Goal: Task Accomplishment & Management: Manage account settings

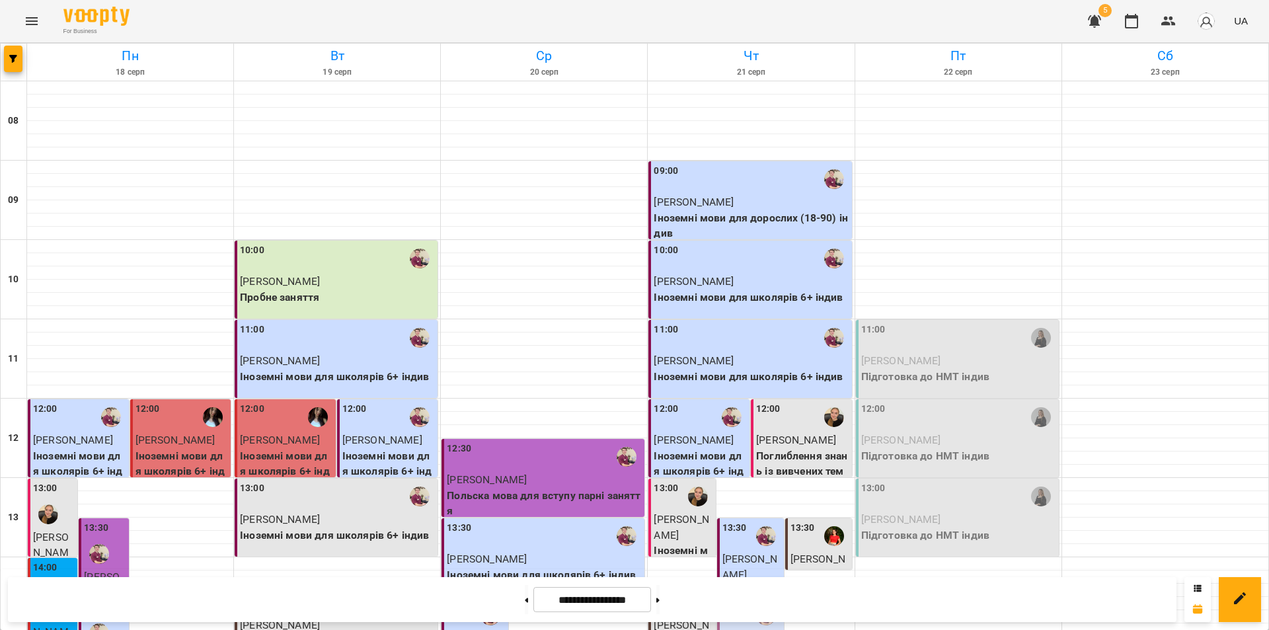
scroll to position [331, 0]
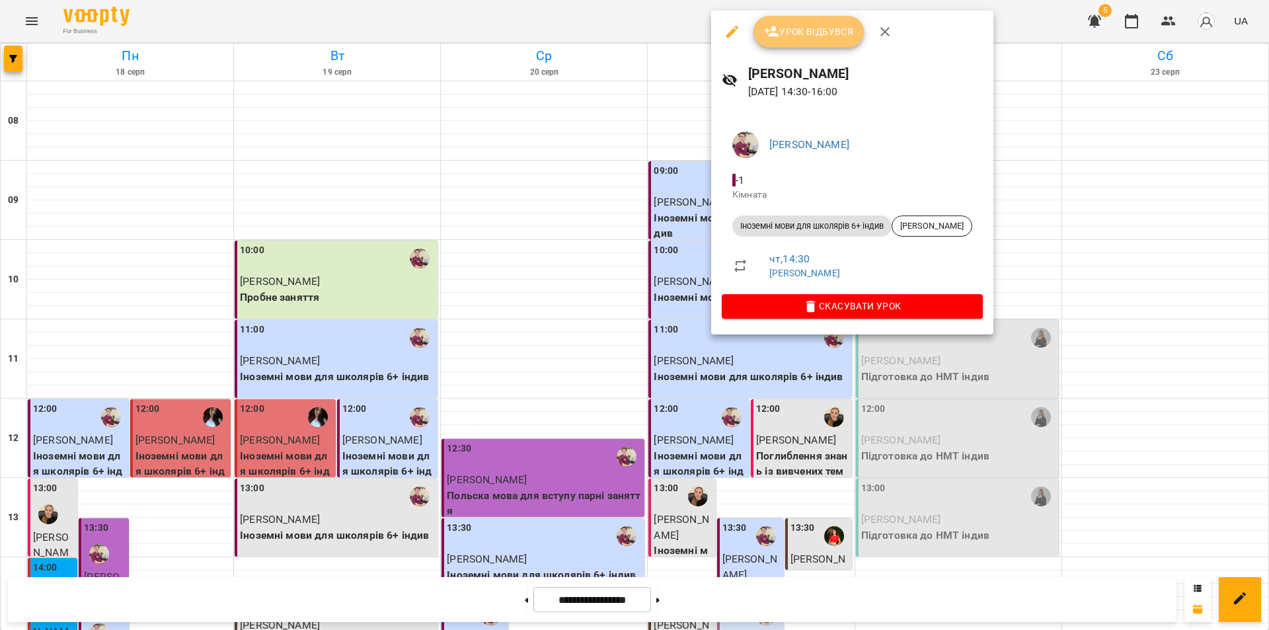
click at [811, 38] on span "Урок відбувся" at bounding box center [809, 32] width 90 height 16
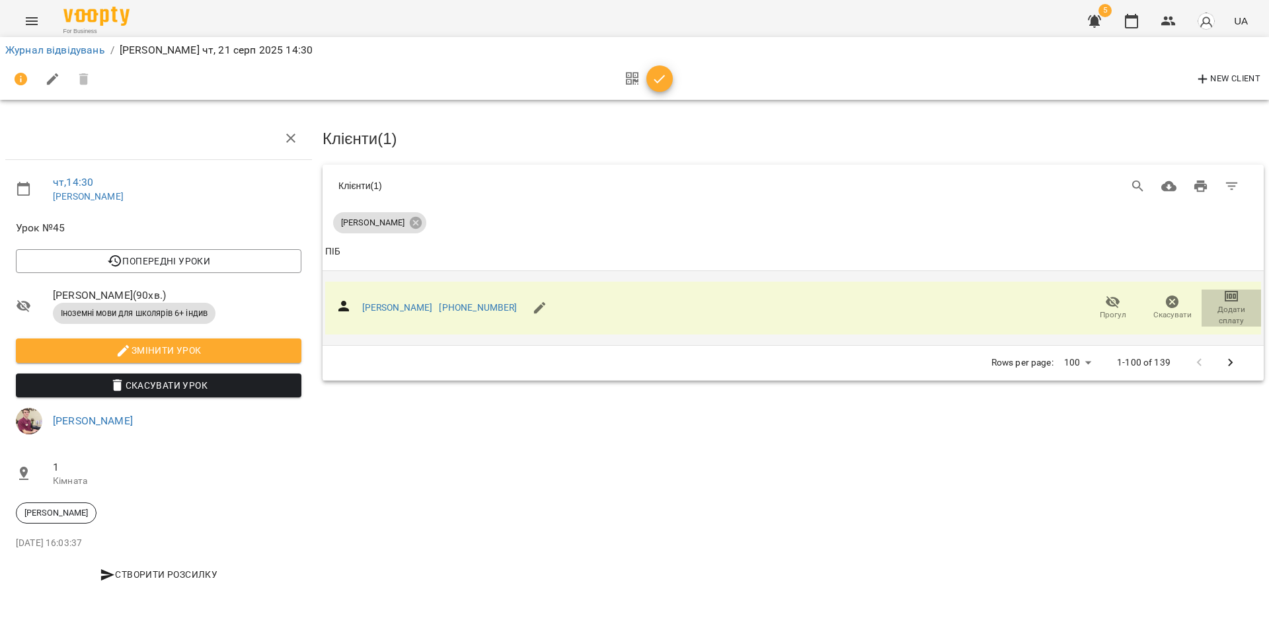
click at [1232, 298] on icon "button" at bounding box center [1231, 296] width 13 height 11
click at [1208, 290] on li "Додати сплату разового" at bounding box center [1188, 294] width 143 height 24
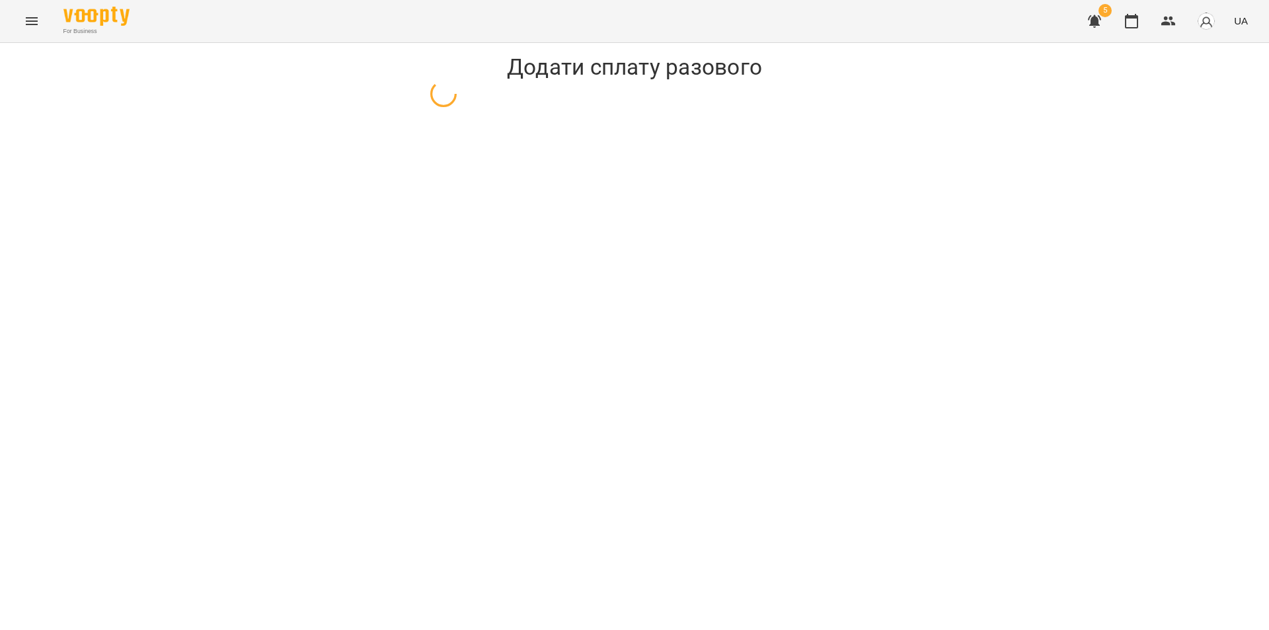
select select "**********"
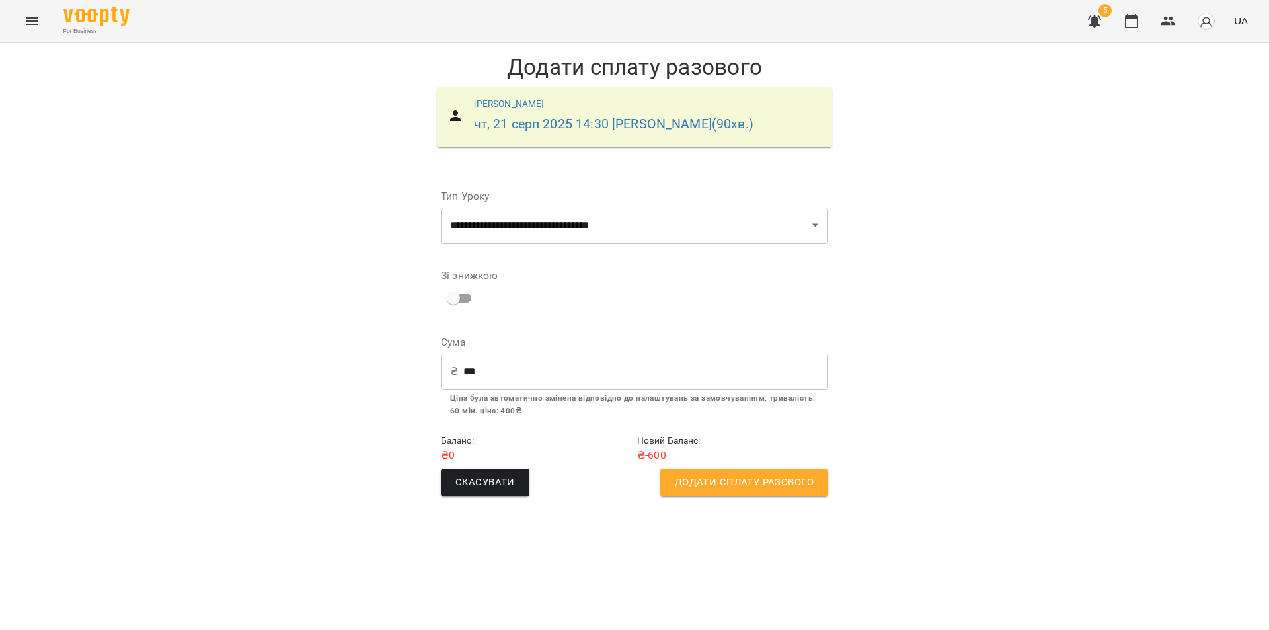
click at [741, 489] on span "Додати сплату разового" at bounding box center [744, 482] width 139 height 17
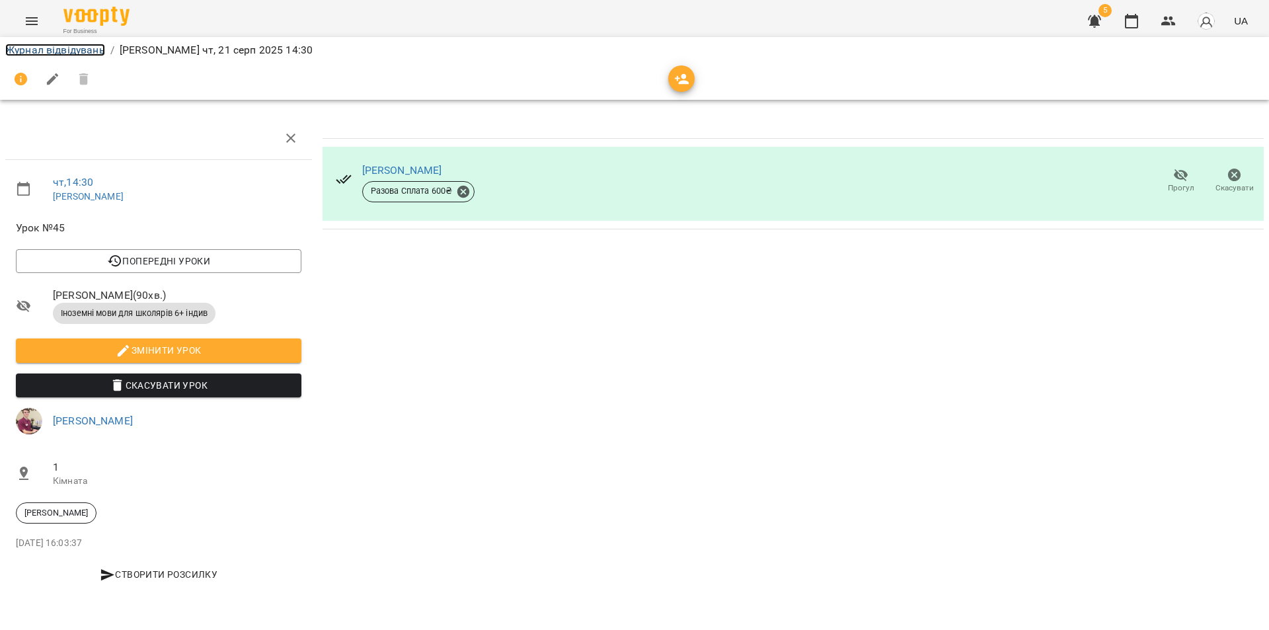
click at [73, 54] on link "Журнал відвідувань" at bounding box center [55, 50] width 100 height 13
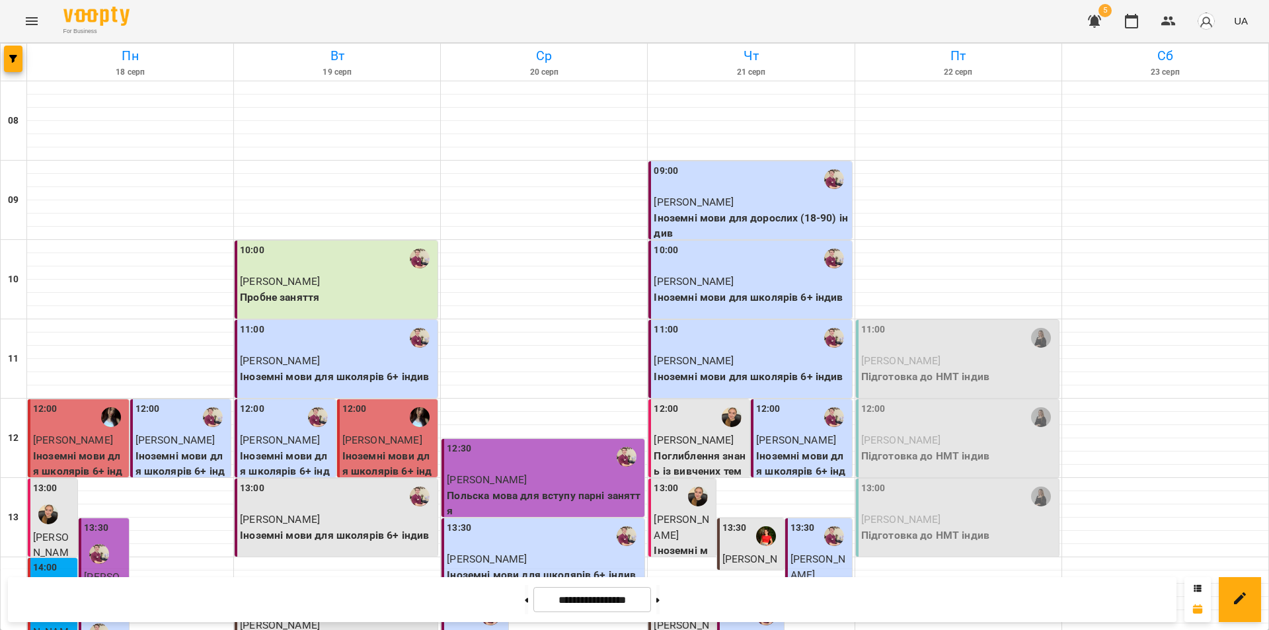
scroll to position [529, 0]
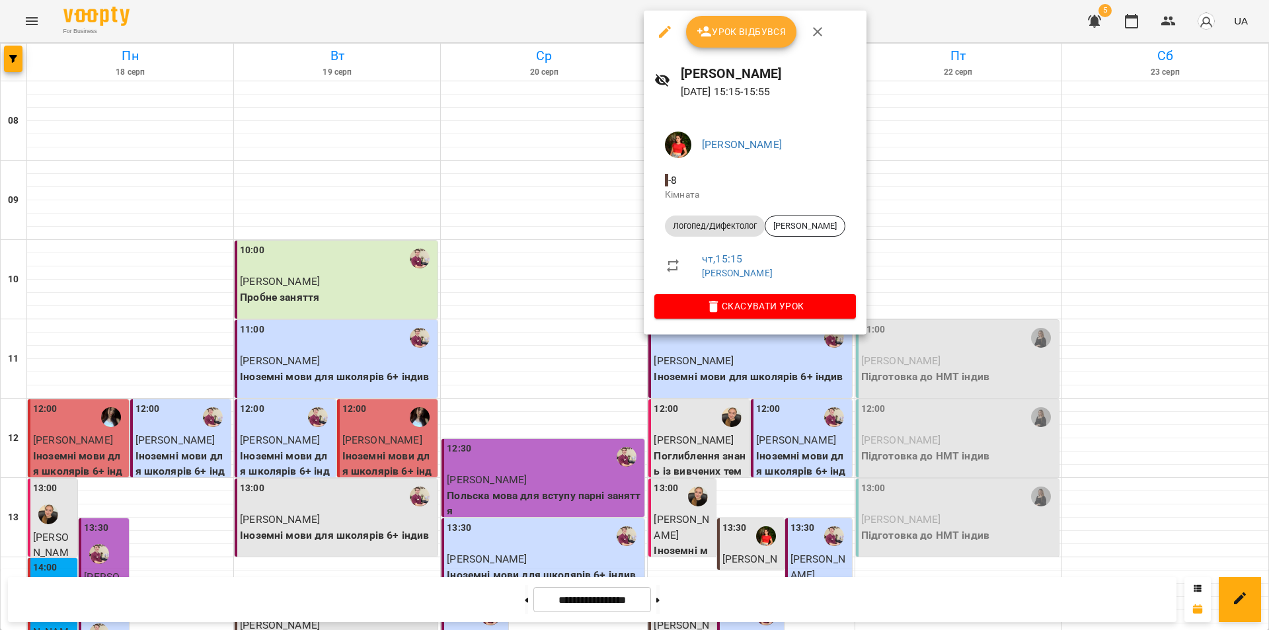
click at [739, 36] on span "Урок відбувся" at bounding box center [742, 32] width 90 height 16
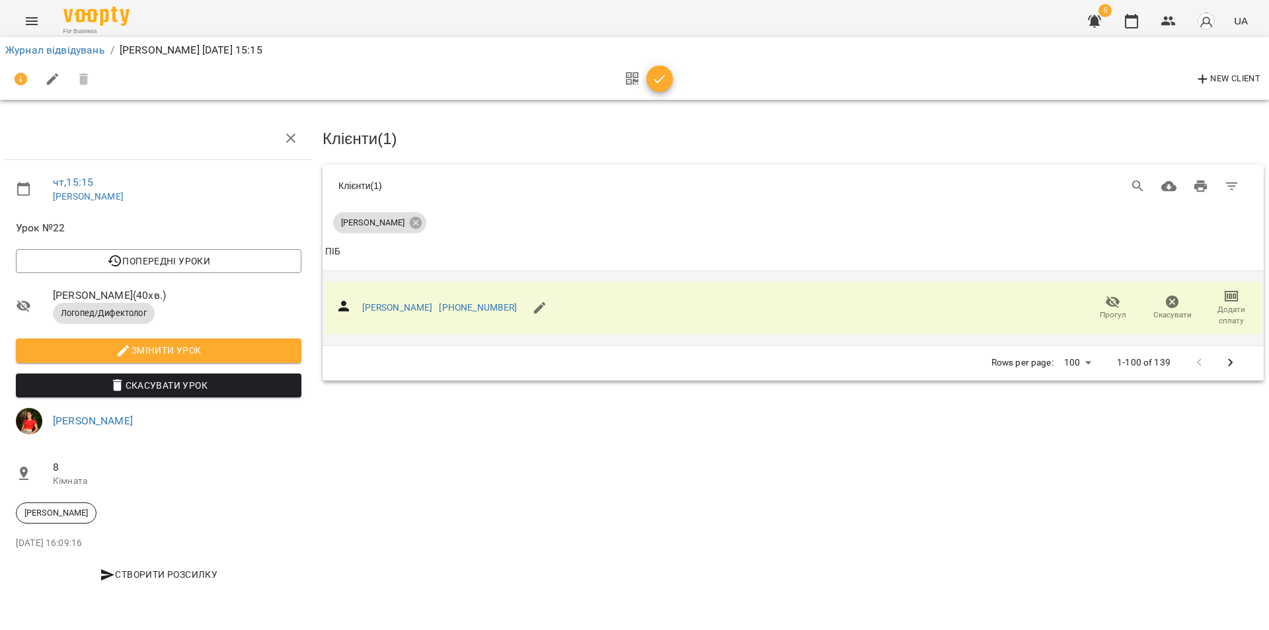
click at [1232, 301] on icon "button" at bounding box center [1232, 296] width 16 height 16
click at [1226, 296] on li "Додати сплату разового" at bounding box center [1188, 294] width 143 height 24
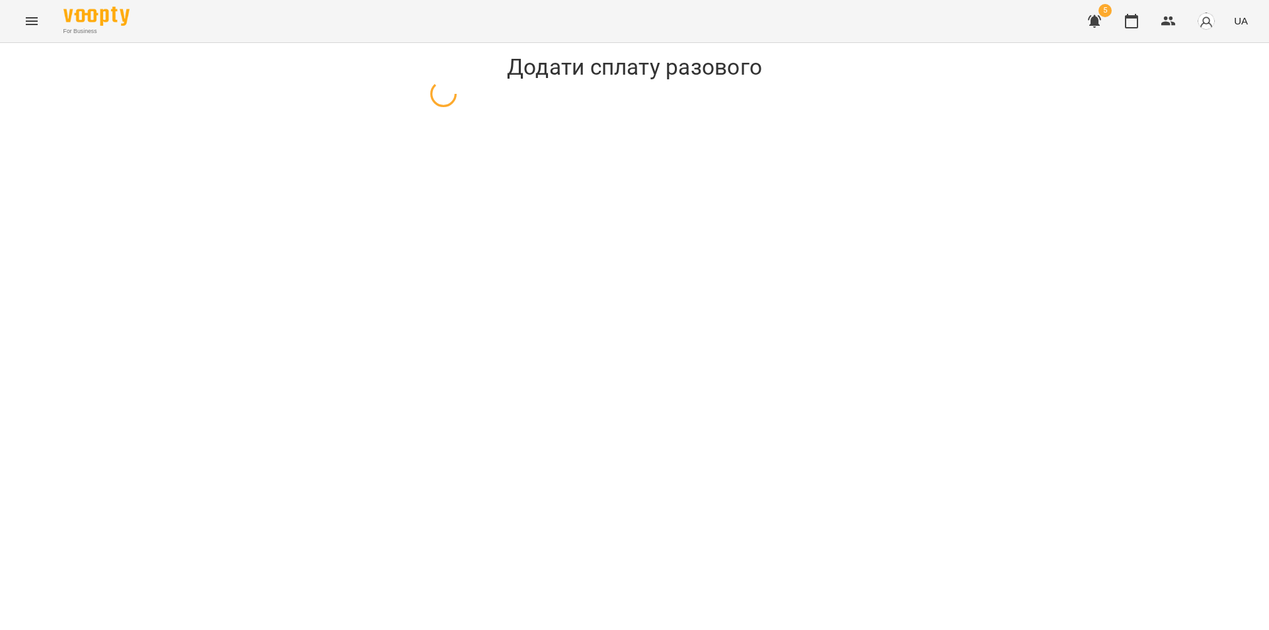
select select "**********"
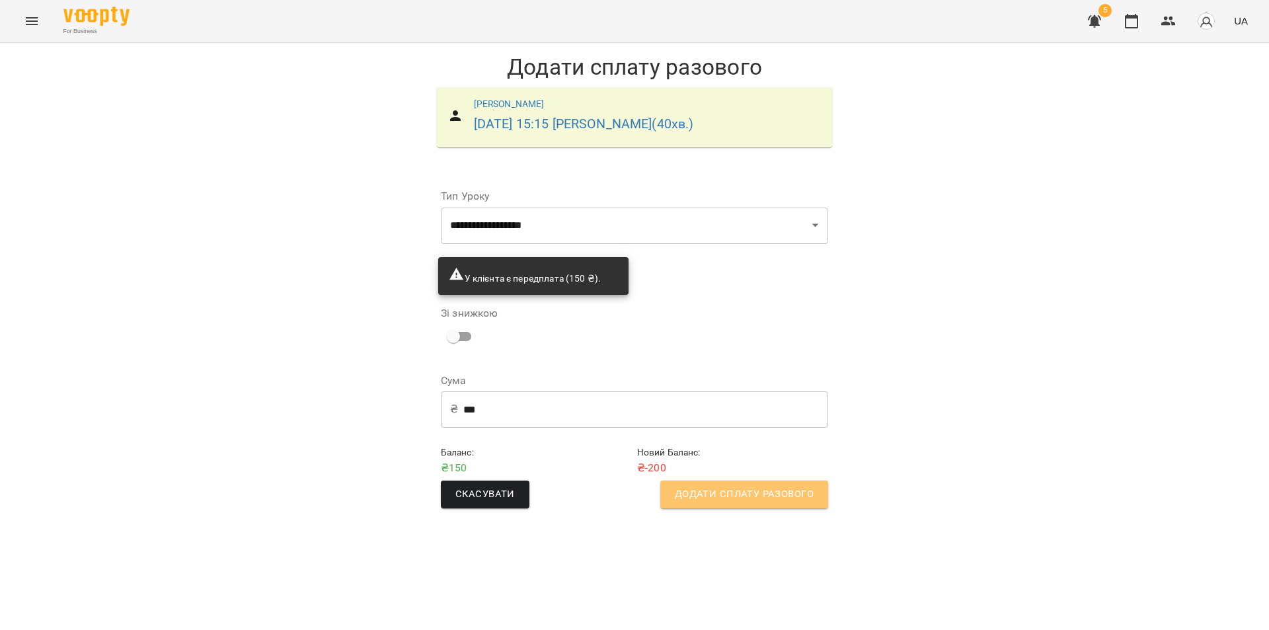
click at [752, 495] on span "Додати сплату разового" at bounding box center [744, 494] width 139 height 17
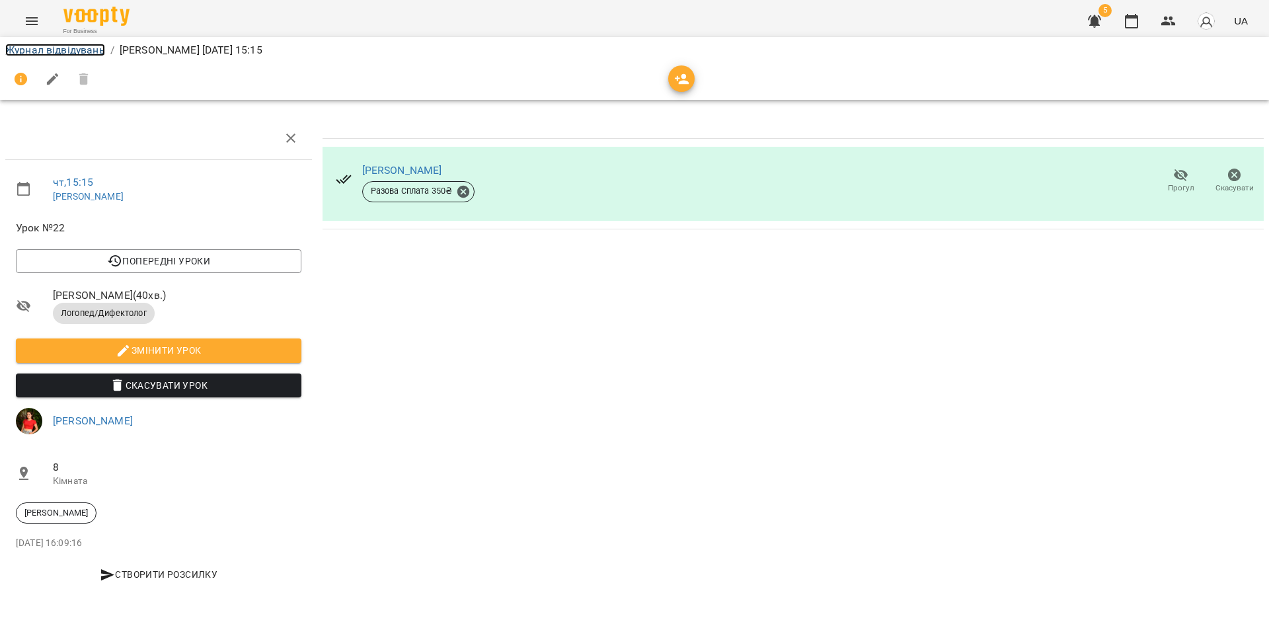
click at [47, 44] on link "Журнал відвідувань" at bounding box center [55, 50] width 100 height 13
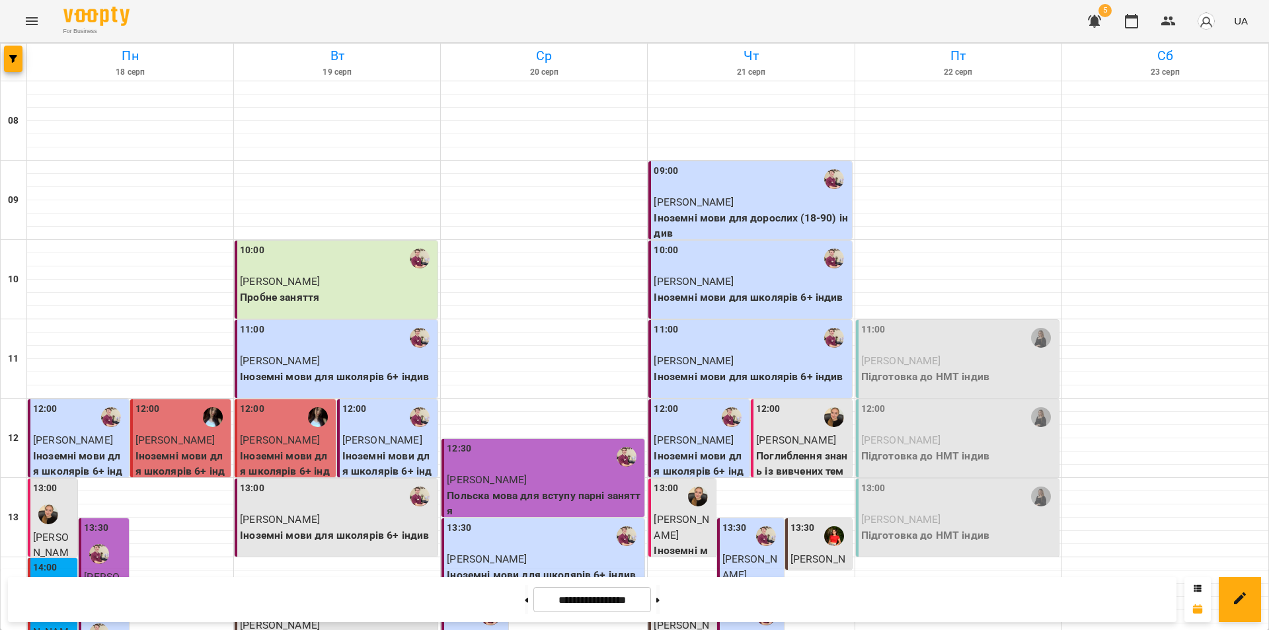
scroll to position [529, 0]
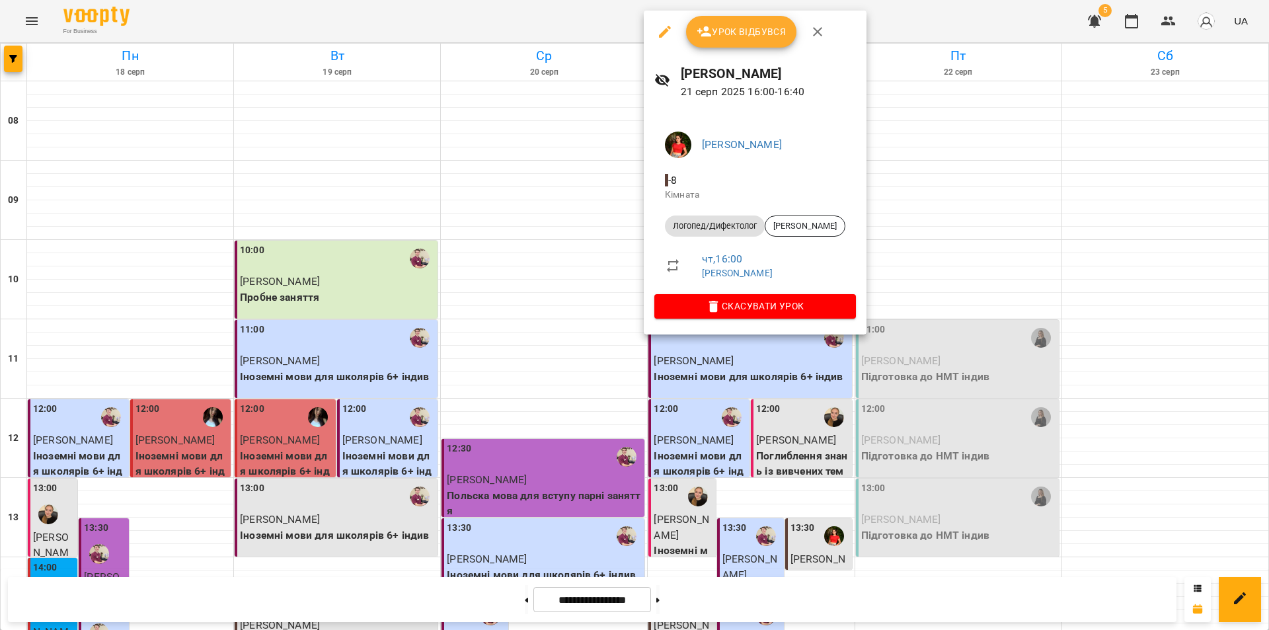
click at [754, 39] on span "Урок відбувся" at bounding box center [742, 32] width 90 height 16
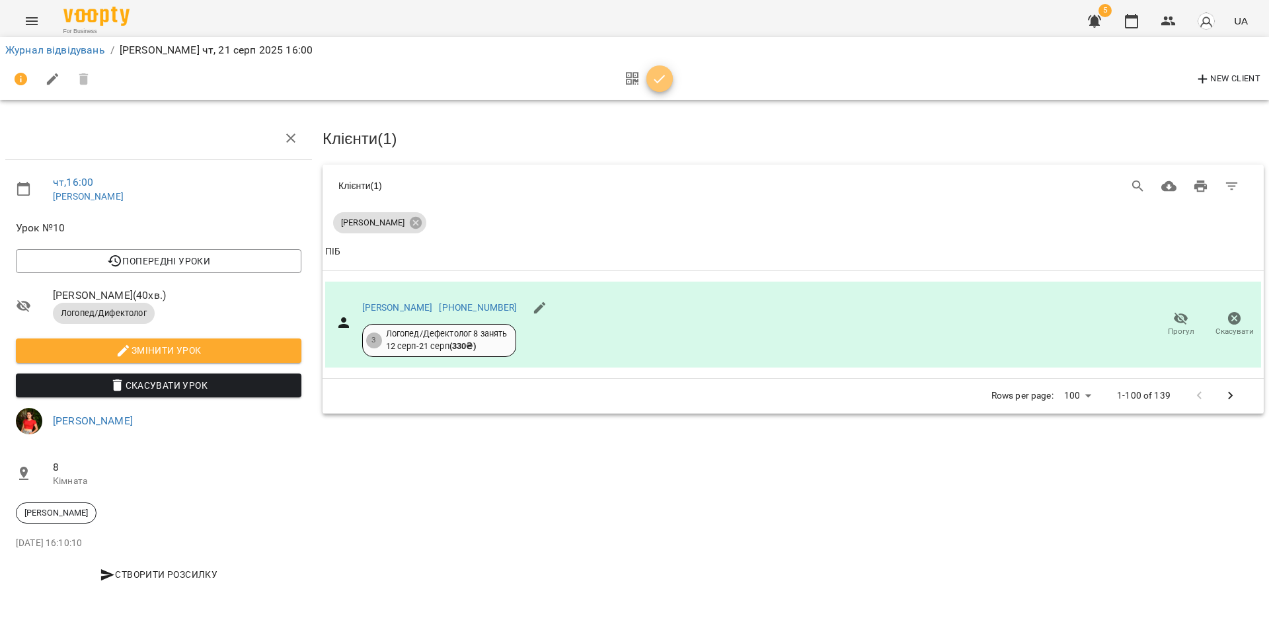
click at [670, 72] on span "button" at bounding box center [660, 79] width 26 height 16
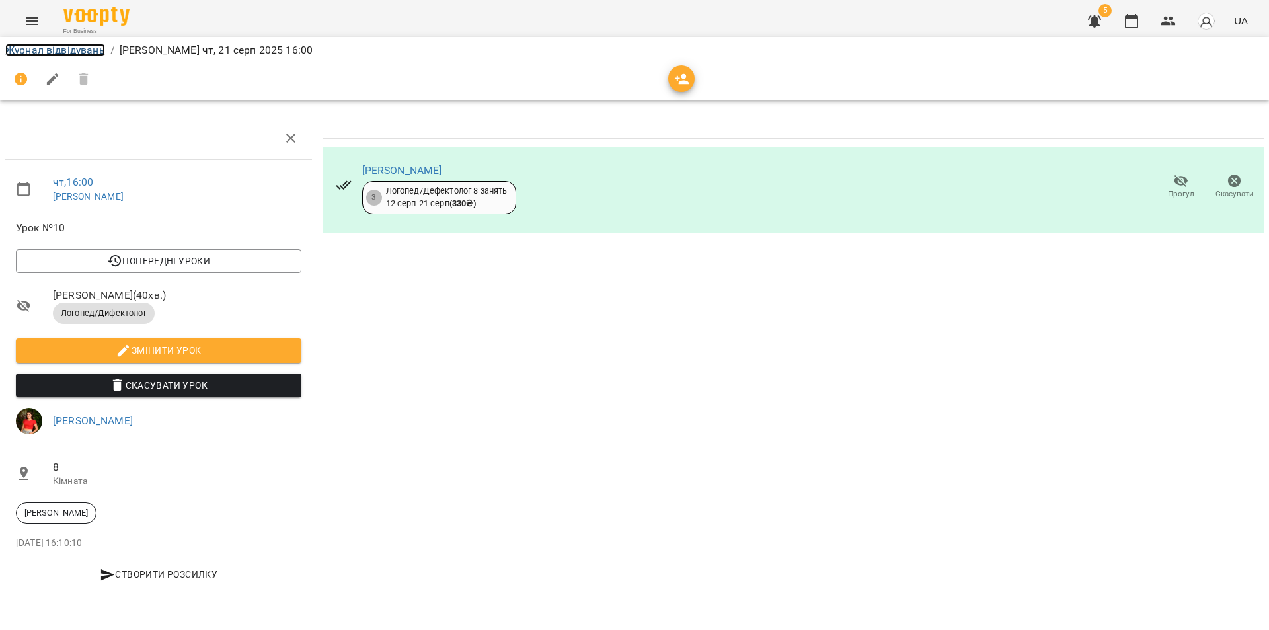
click at [32, 50] on link "Журнал відвідувань" at bounding box center [55, 50] width 100 height 13
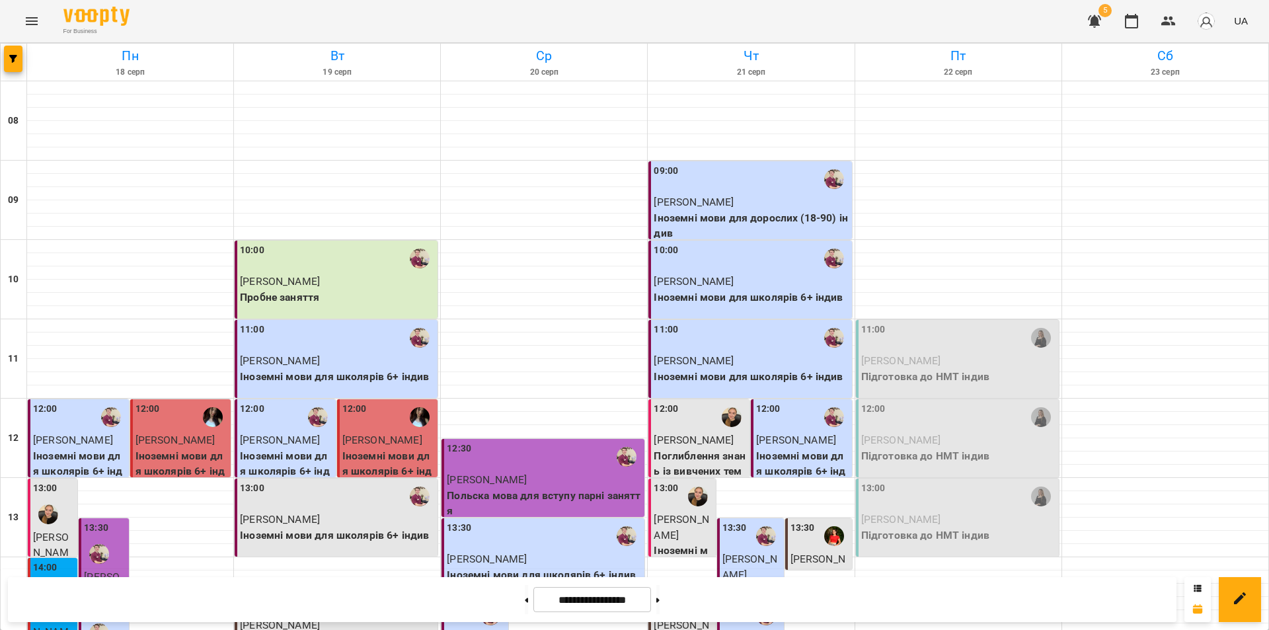
scroll to position [463, 0]
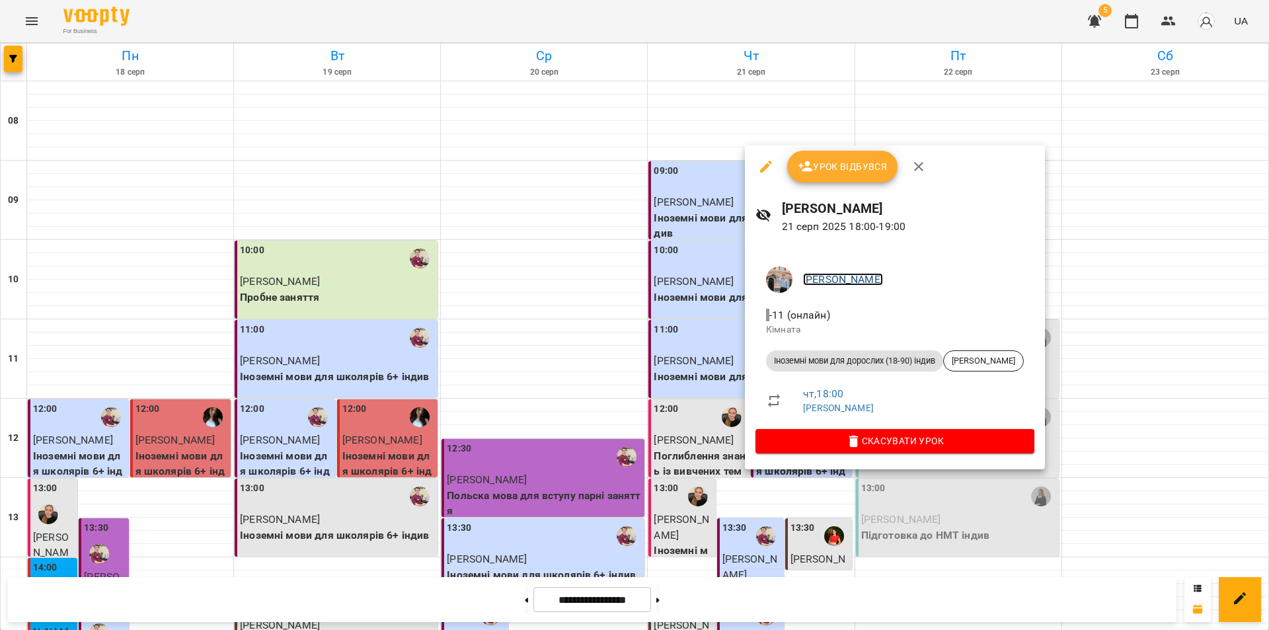
click at [850, 279] on link "[PERSON_NAME]" at bounding box center [843, 279] width 80 height 13
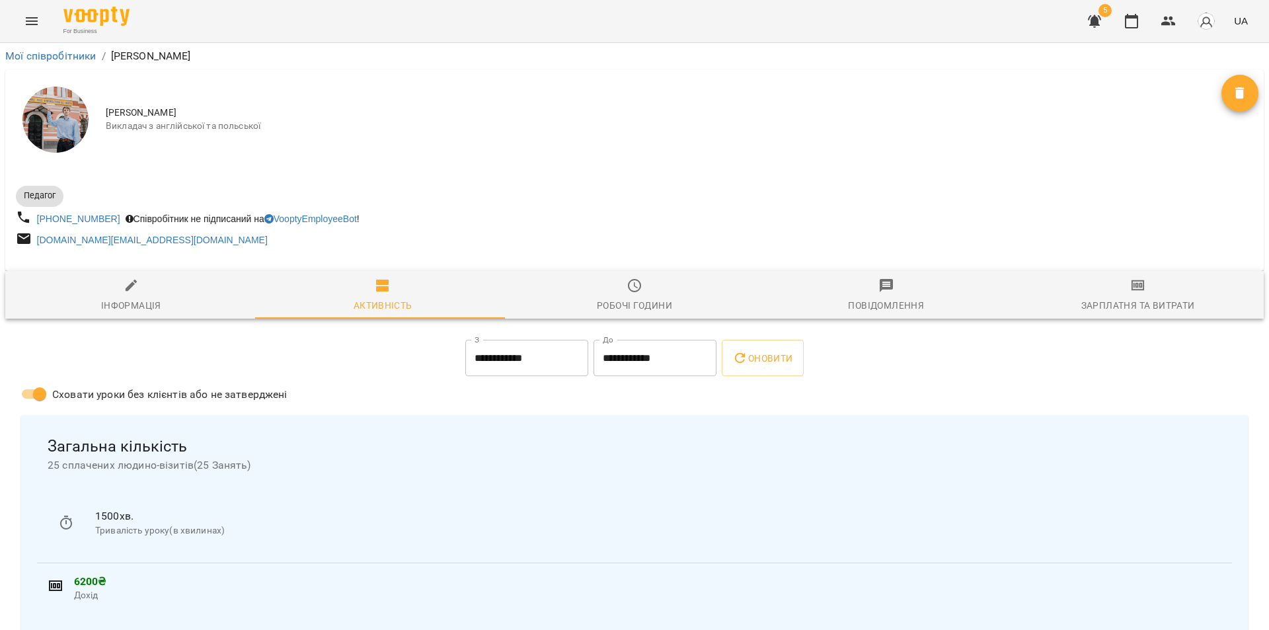
click at [56, 130] on img at bounding box center [55, 120] width 66 height 66
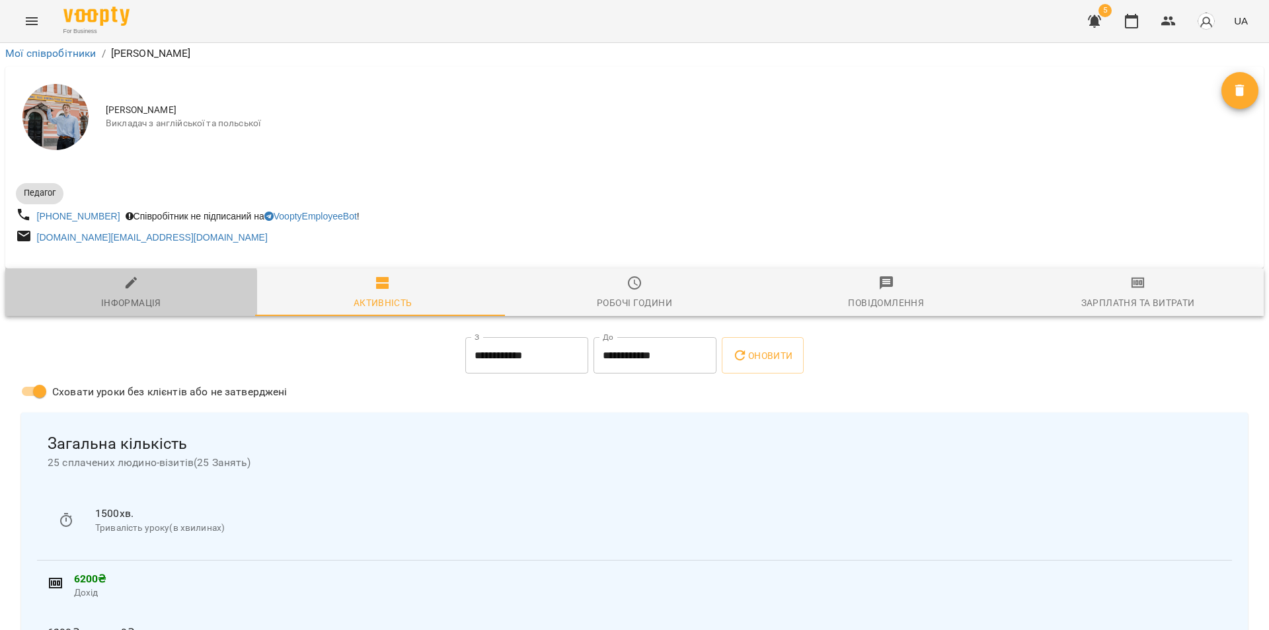
click at [130, 295] on div "Інформація" at bounding box center [131, 303] width 60 height 16
select select "**"
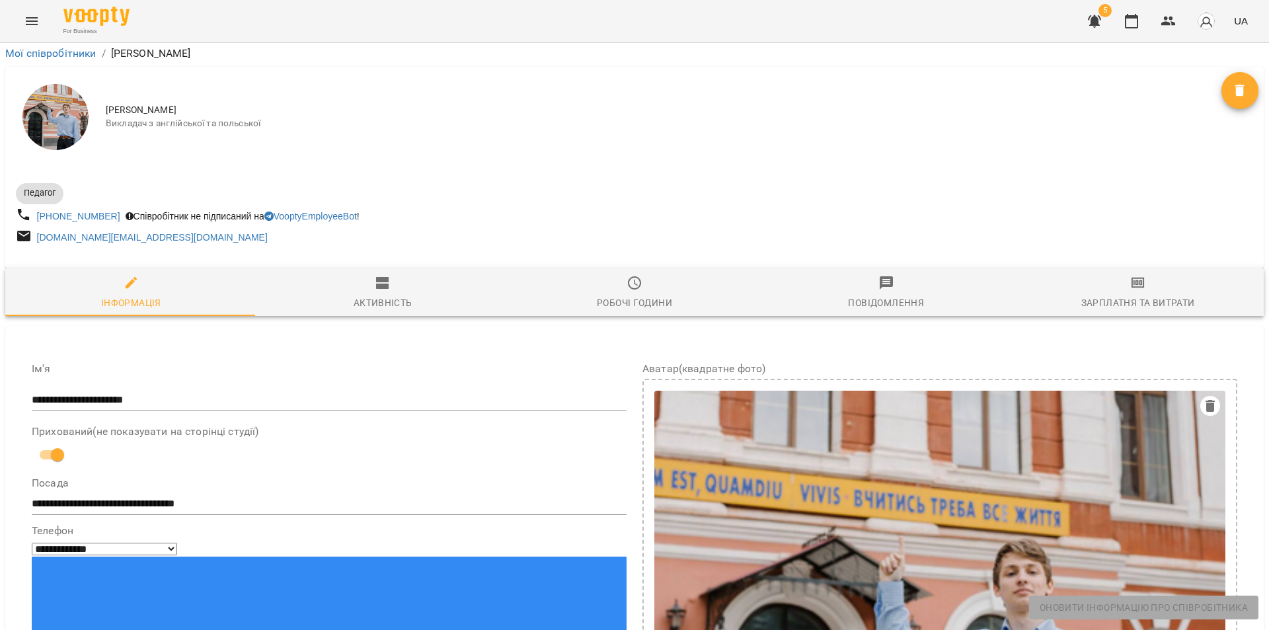
scroll to position [0, 0]
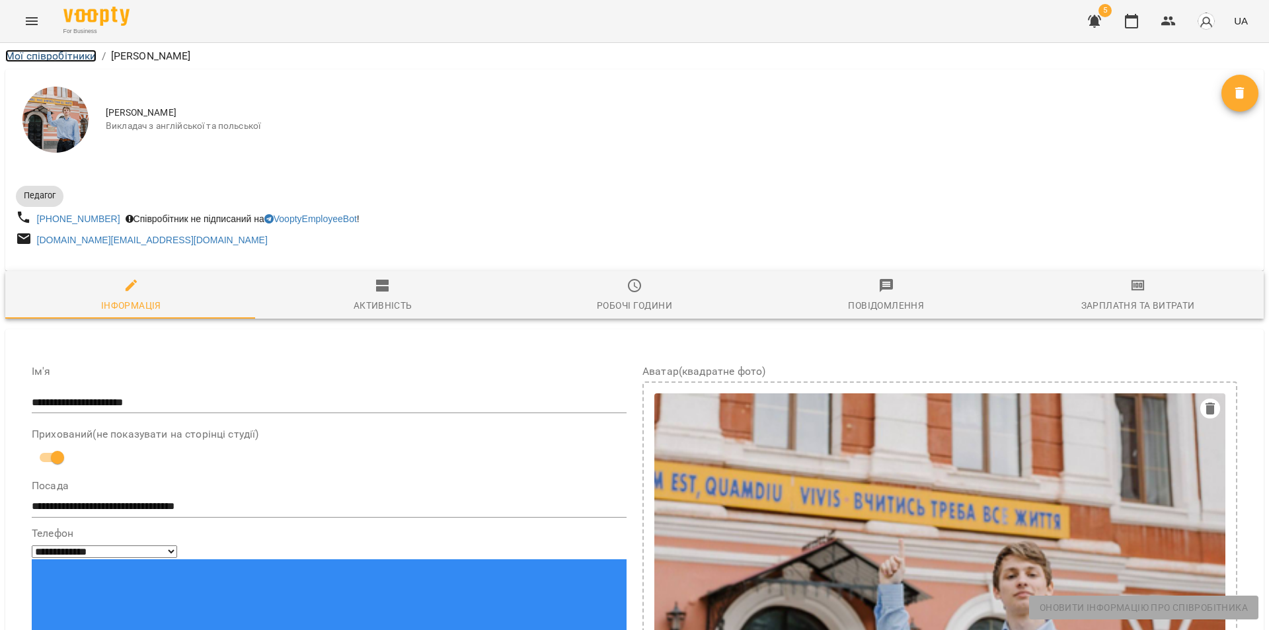
click at [44, 57] on link "Мої співробітники" at bounding box center [50, 56] width 91 height 13
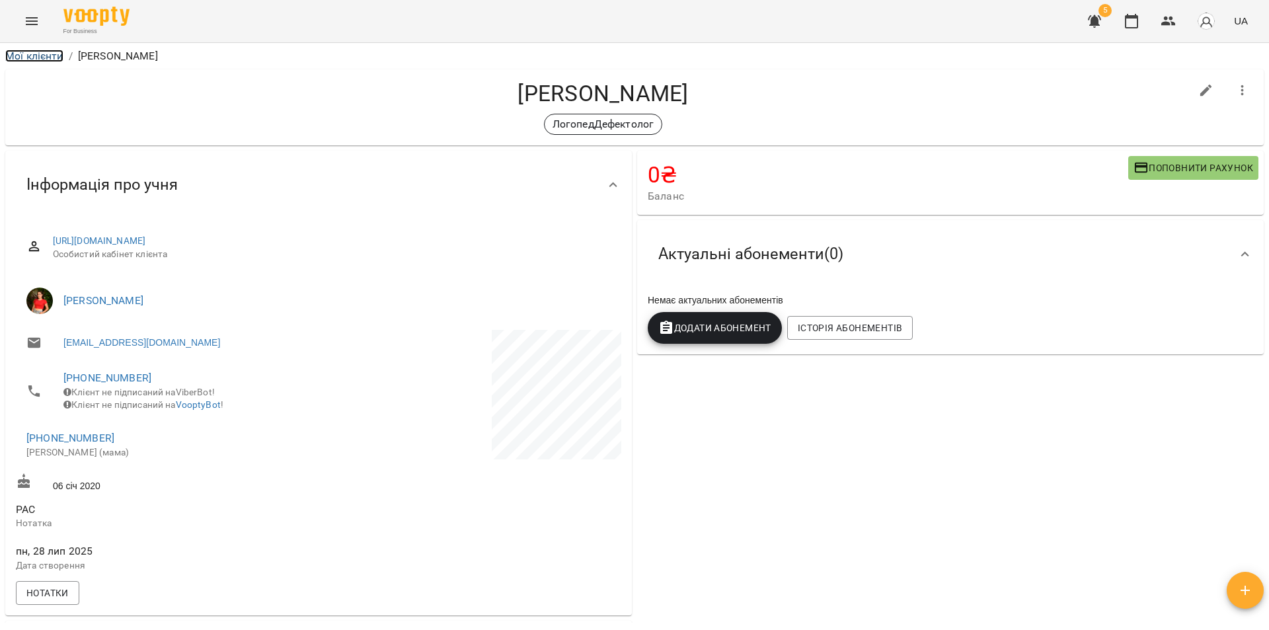
click at [30, 59] on link "Мої клієнти" at bounding box center [34, 56] width 58 height 13
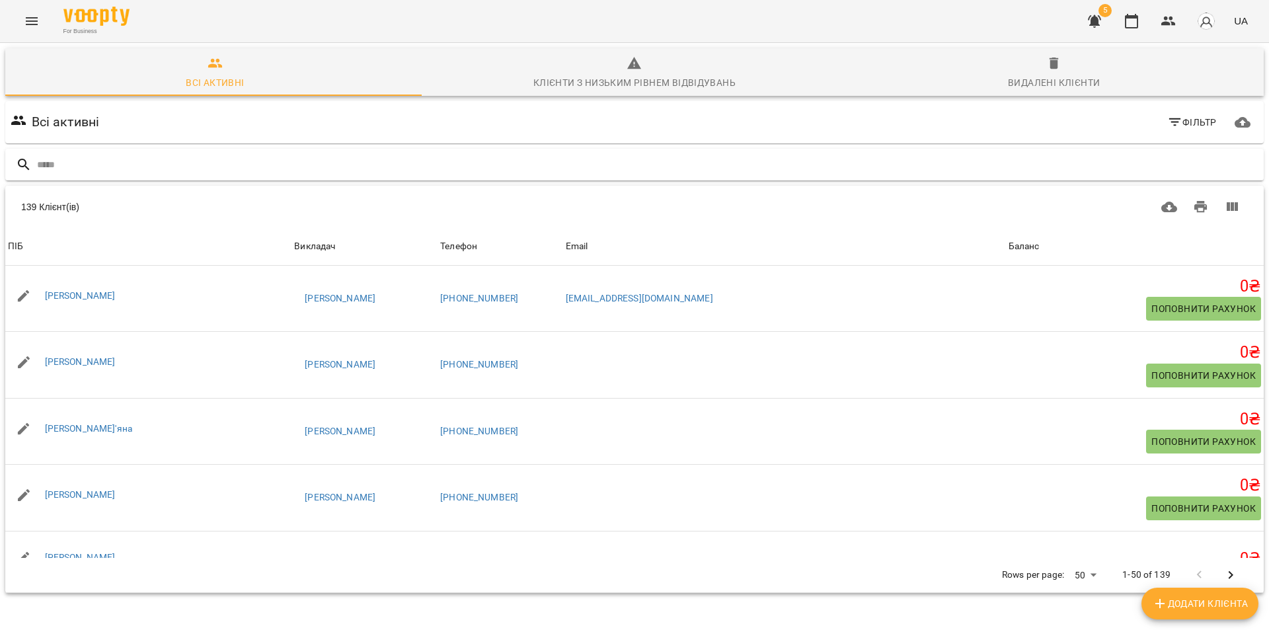
click at [73, 169] on input "text" at bounding box center [648, 165] width 1222 height 22
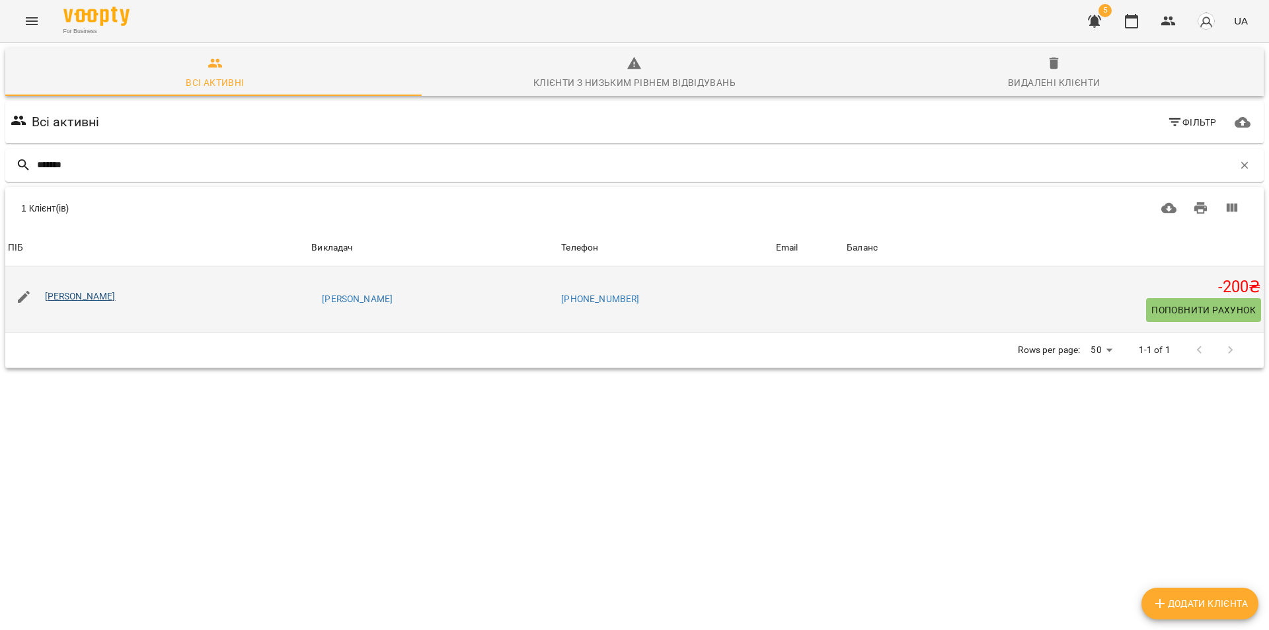
type input "*******"
click at [85, 298] on link "[PERSON_NAME]" at bounding box center [80, 296] width 71 height 11
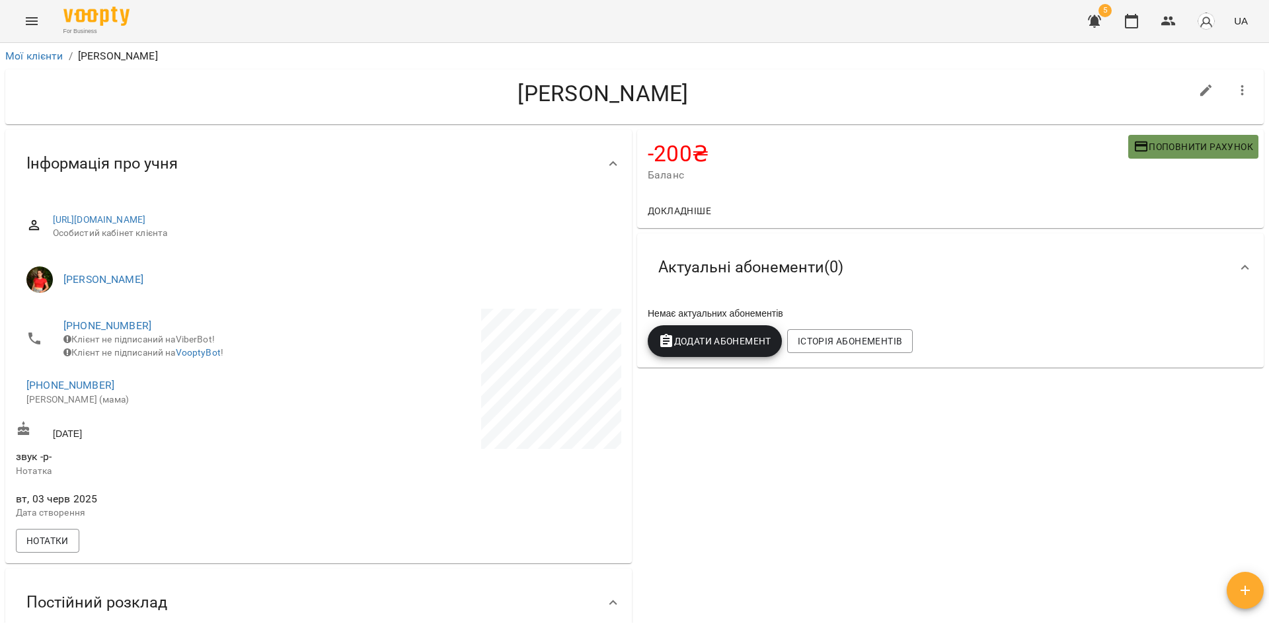
click at [1185, 143] on span "Поповнити рахунок" at bounding box center [1194, 147] width 120 height 16
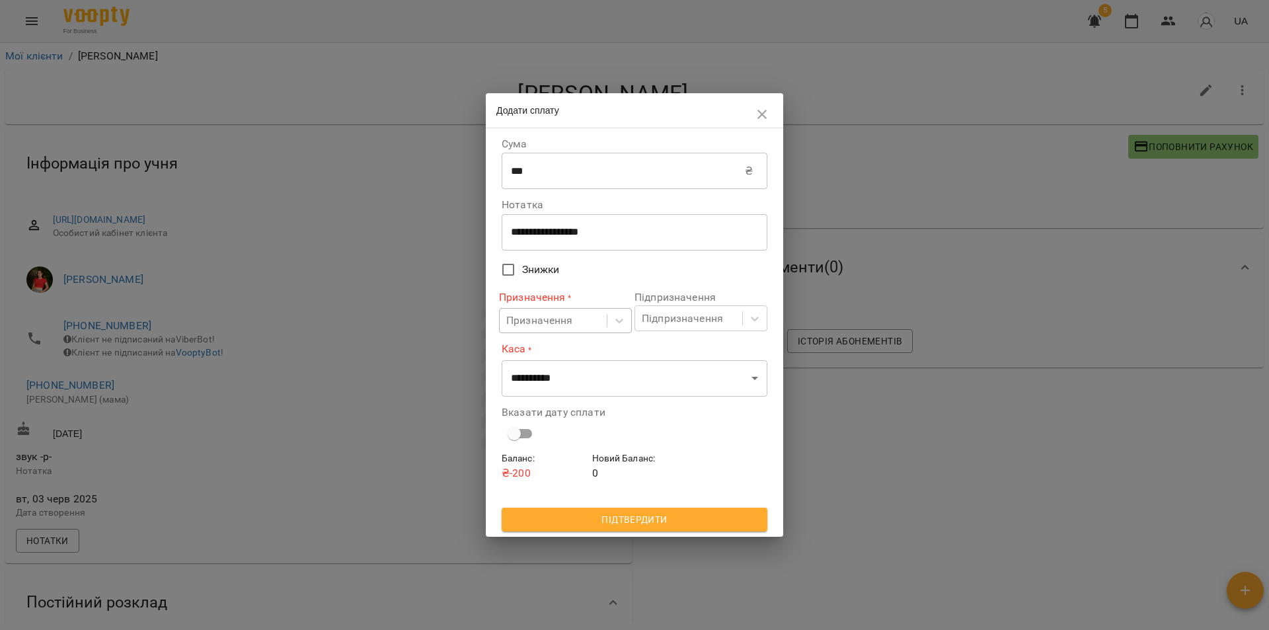
click at [572, 319] on div "Призначення" at bounding box center [539, 321] width 67 height 16
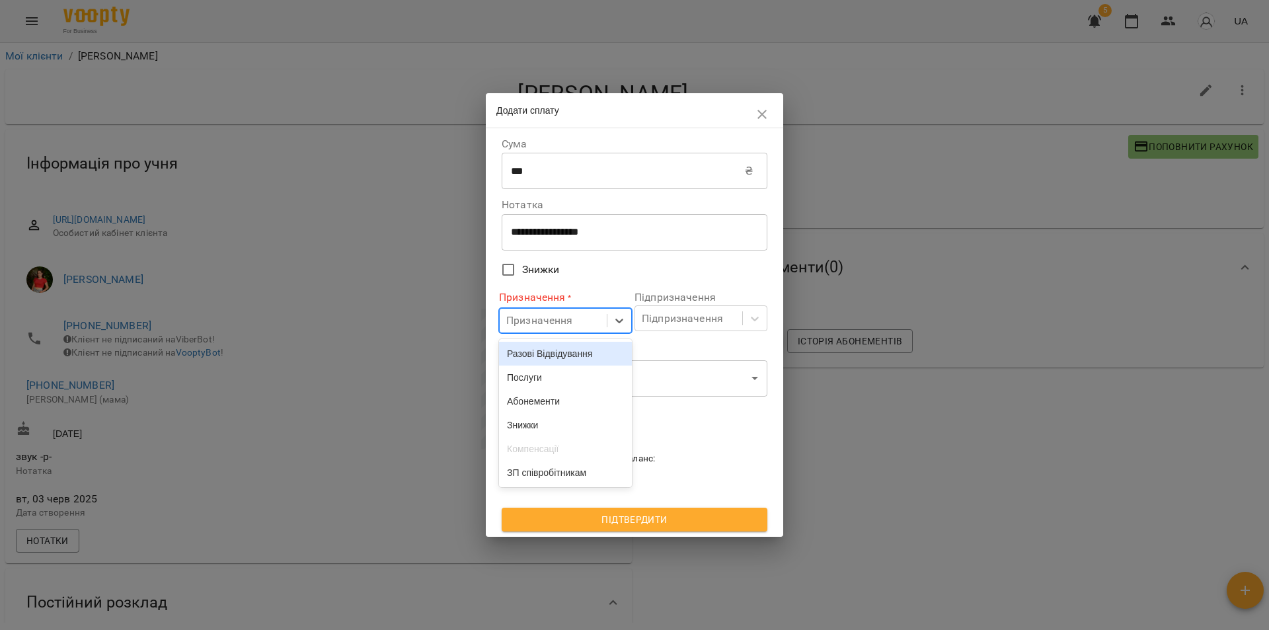
drag, startPoint x: 578, startPoint y: 352, endPoint x: 651, endPoint y: 331, distance: 75.7
click at [580, 352] on div "Разові Відвідування" at bounding box center [565, 354] width 133 height 24
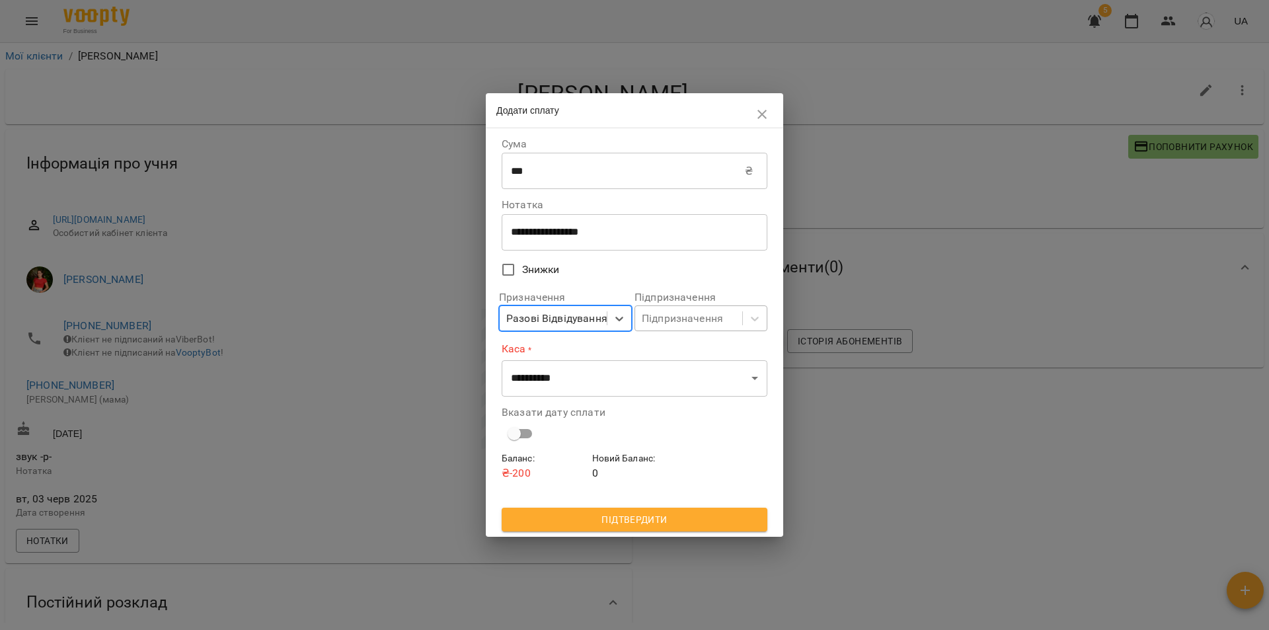
click at [678, 321] on div "Підпризначення" at bounding box center [682, 319] width 81 height 16
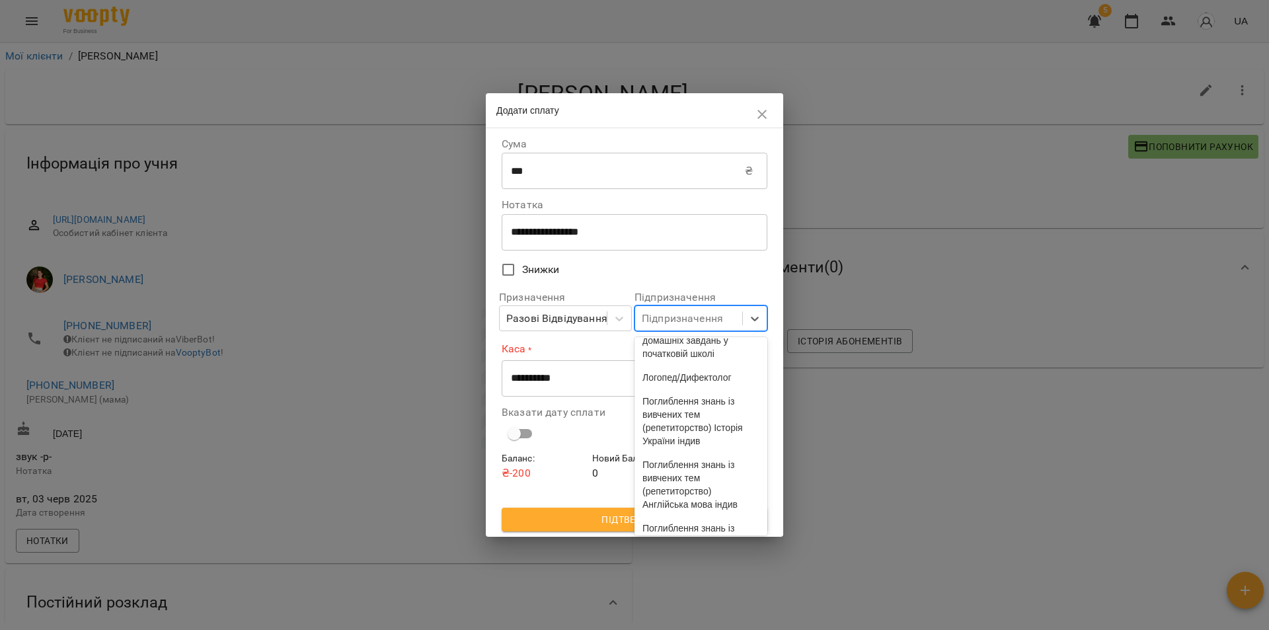
scroll to position [463, 0]
click at [667, 321] on div "Логопед/Дифектолог" at bounding box center [701, 310] width 133 height 24
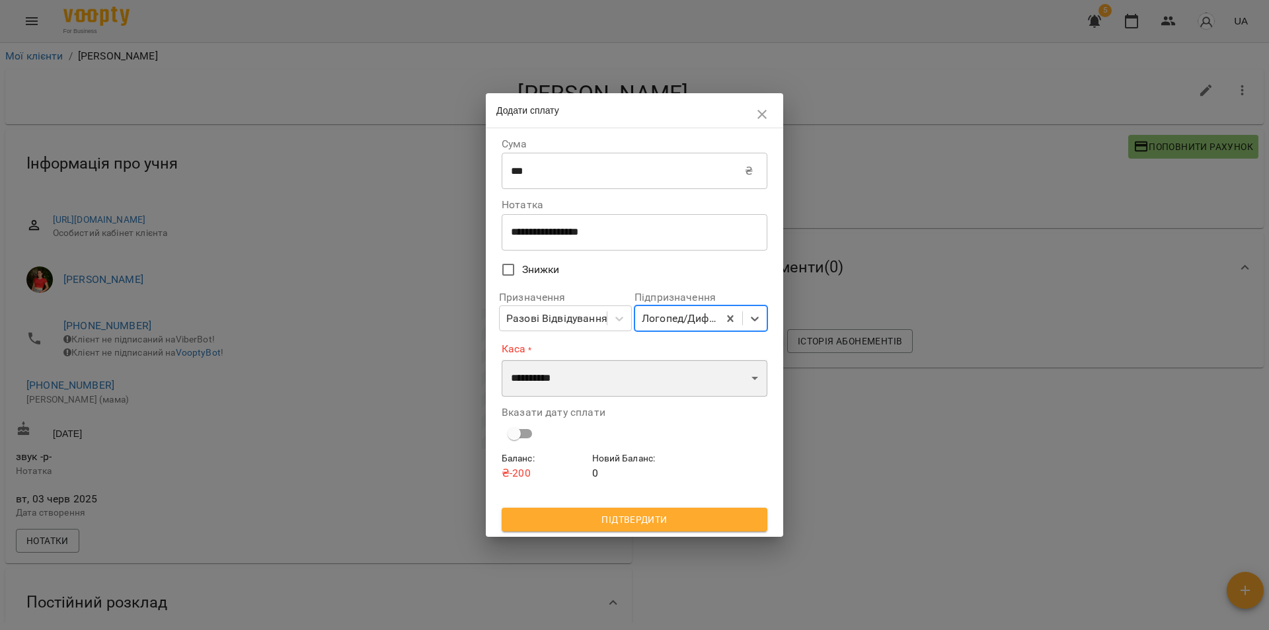
click at [645, 374] on select "**********" at bounding box center [635, 378] width 266 height 37
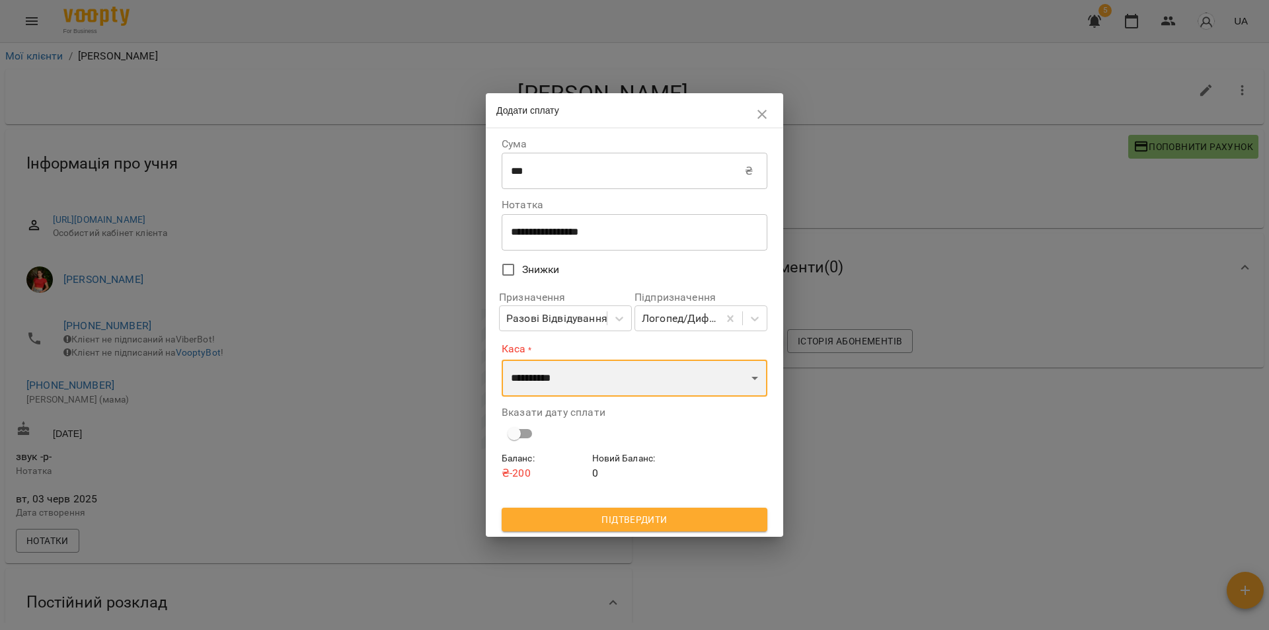
select select "****"
click at [502, 360] on select "**********" at bounding box center [635, 378] width 266 height 37
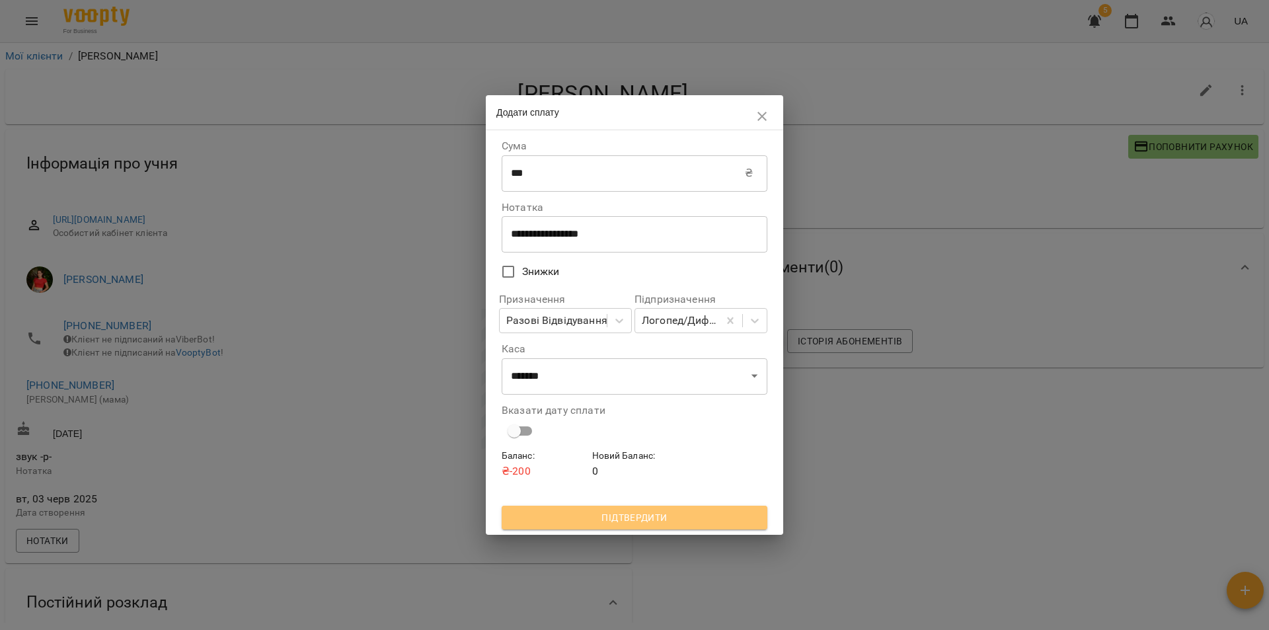
click at [674, 517] on span "Підтвердити" at bounding box center [634, 518] width 245 height 16
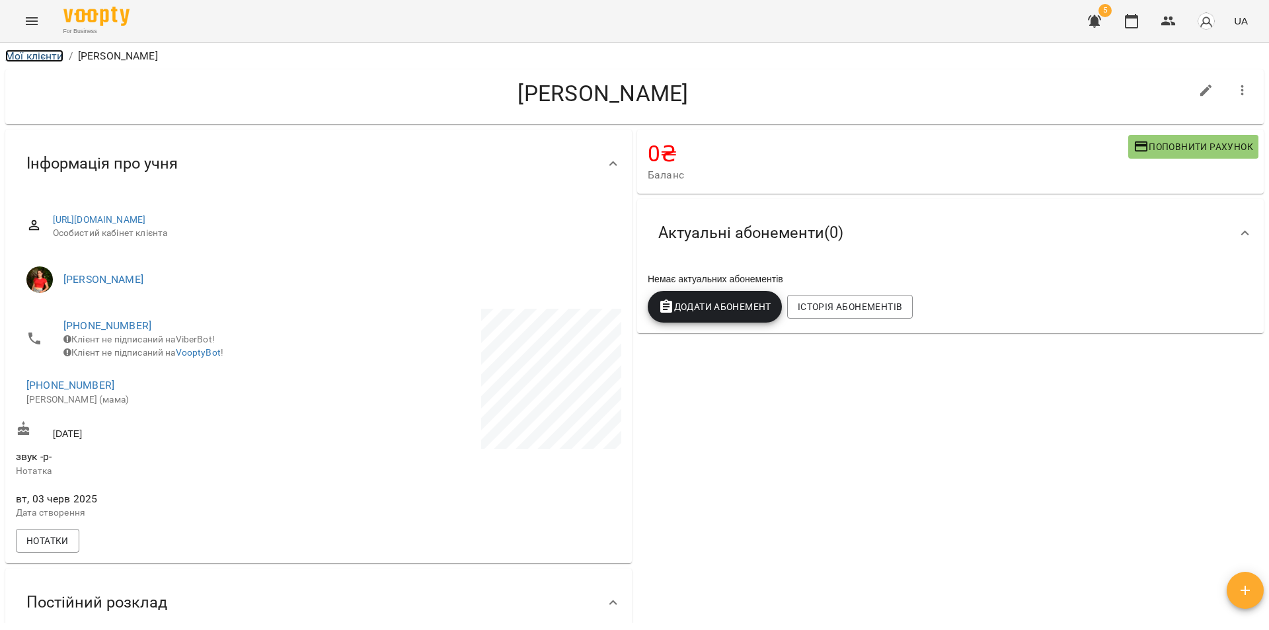
click at [39, 56] on link "Мої клієнти" at bounding box center [34, 56] width 58 height 13
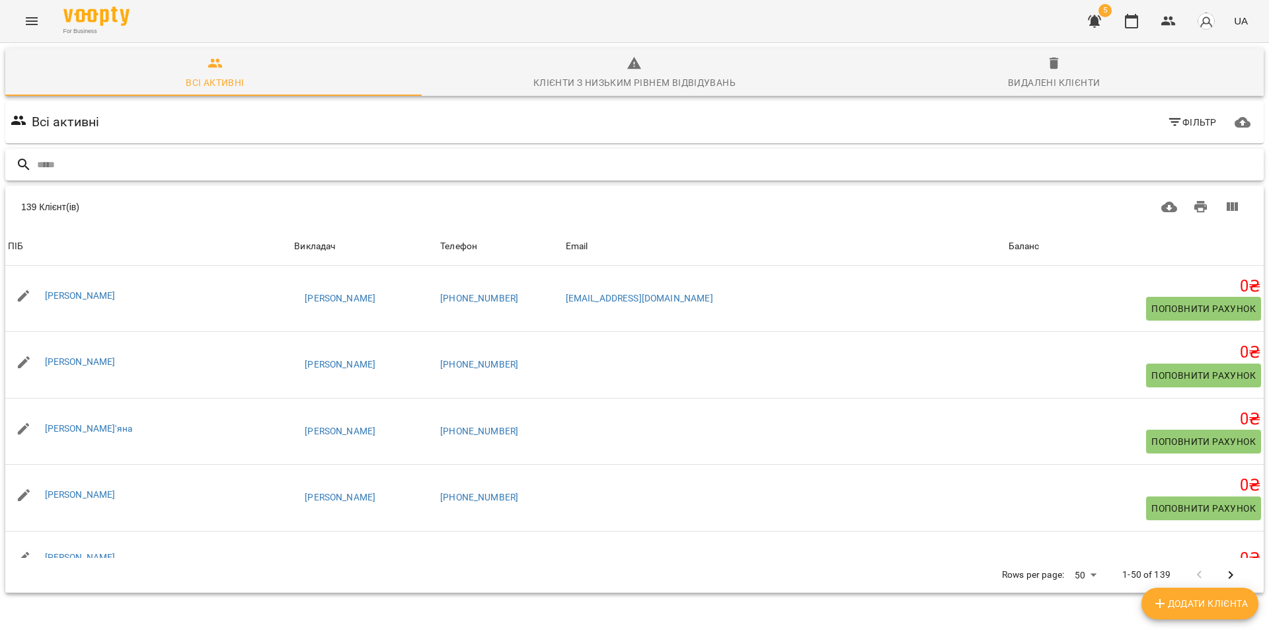
click at [63, 171] on input "text" at bounding box center [648, 165] width 1222 height 22
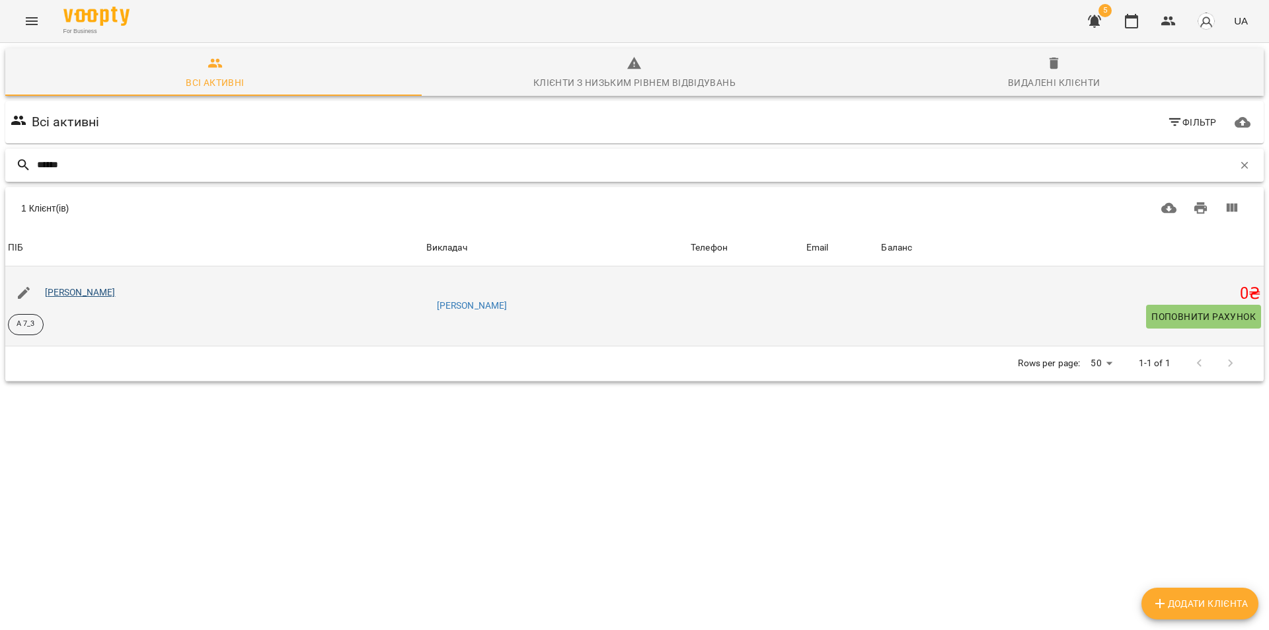
type input "******"
click at [79, 292] on link "Возний Вова" at bounding box center [80, 292] width 71 height 11
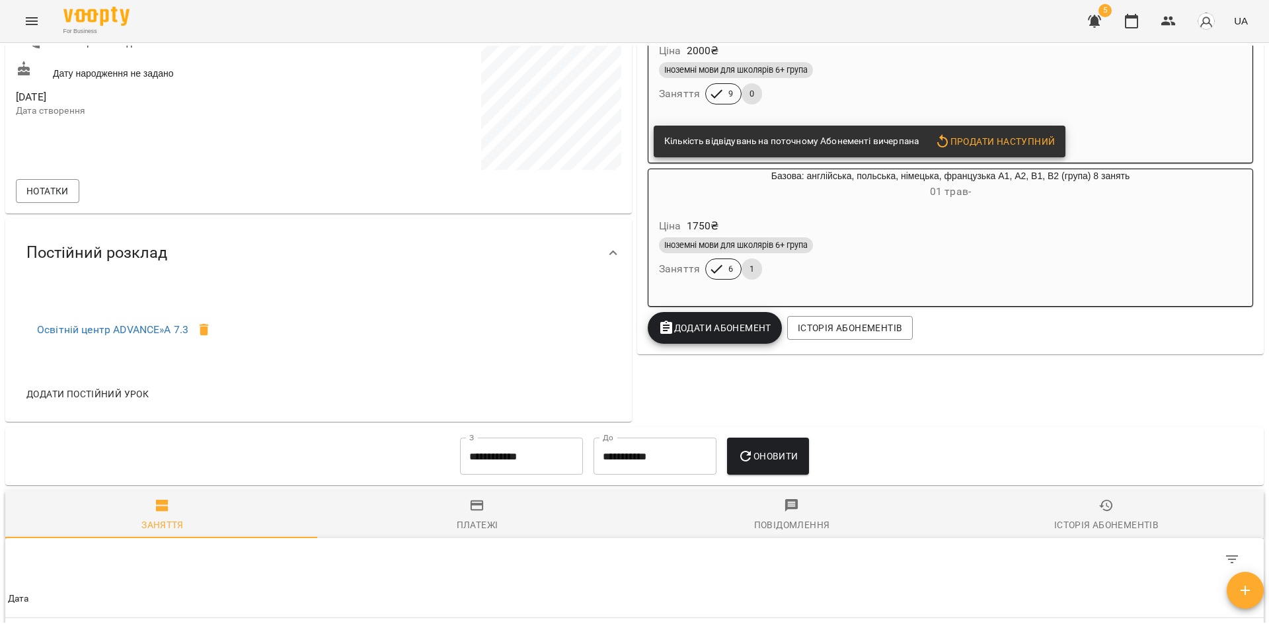
scroll to position [97, 0]
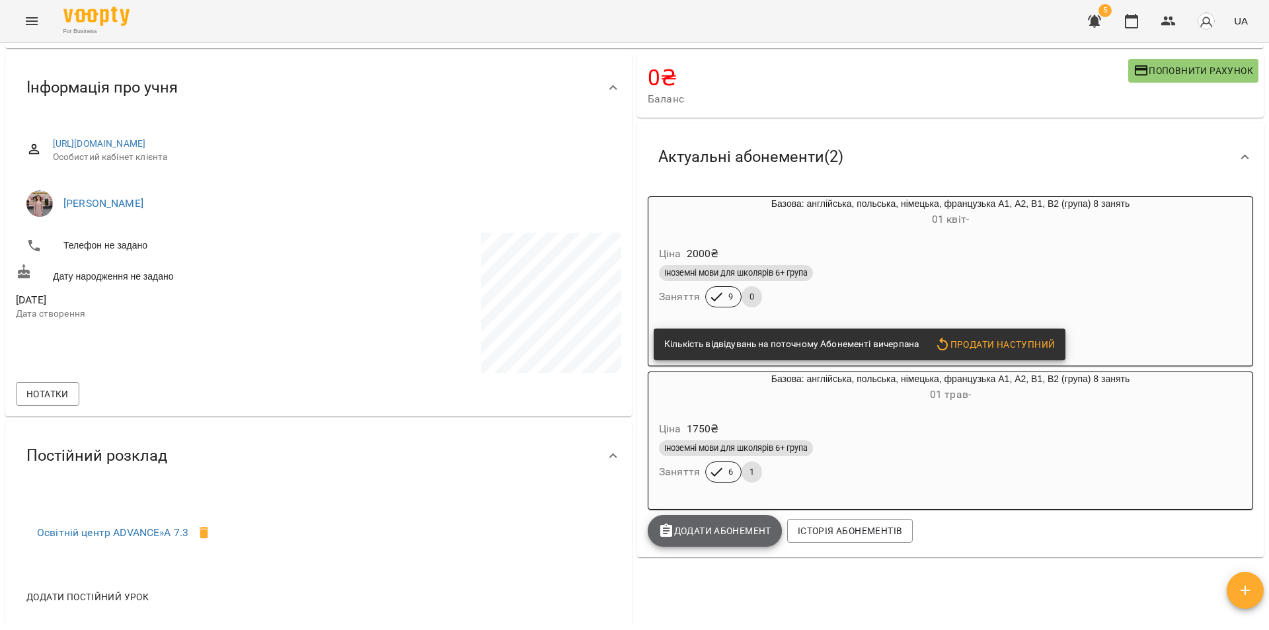
click at [719, 539] on span "Додати Абонемент" at bounding box center [714, 531] width 113 height 16
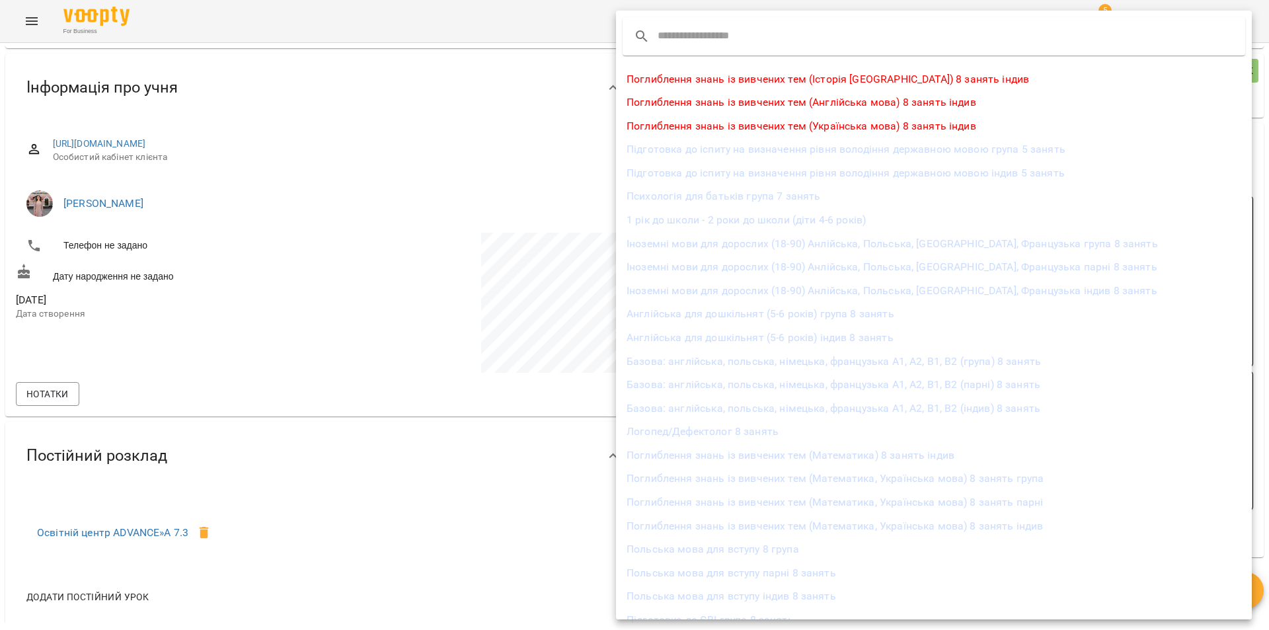
click at [526, 63] on div at bounding box center [634, 315] width 1269 height 630
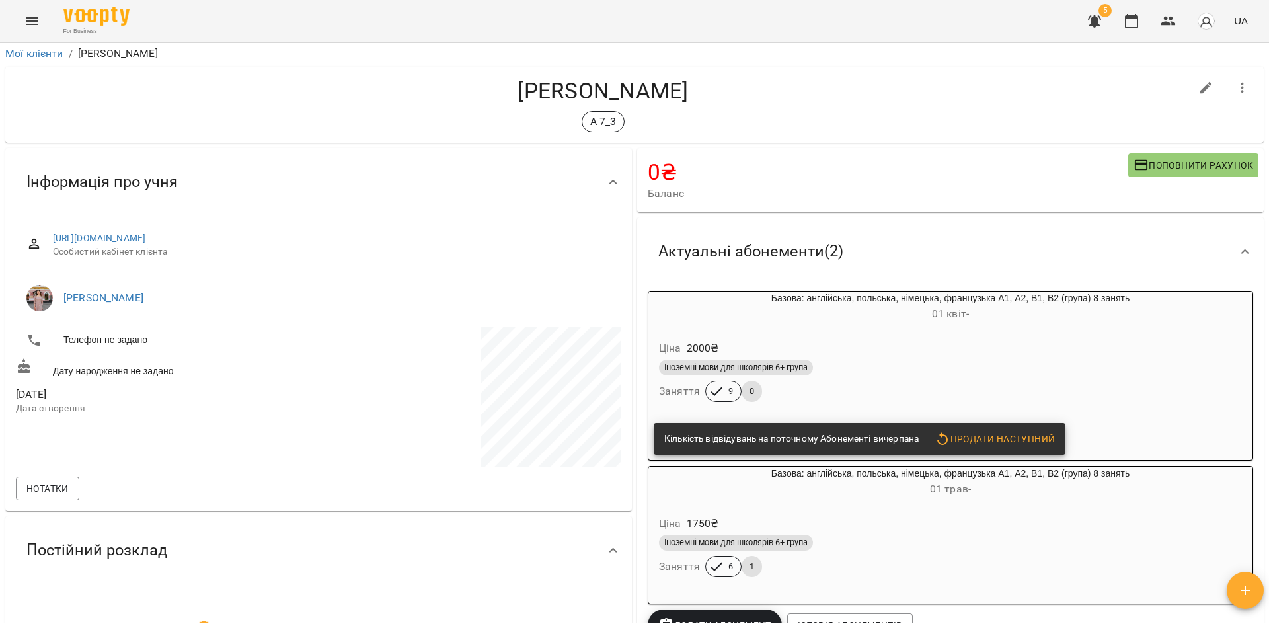
scroll to position [0, 0]
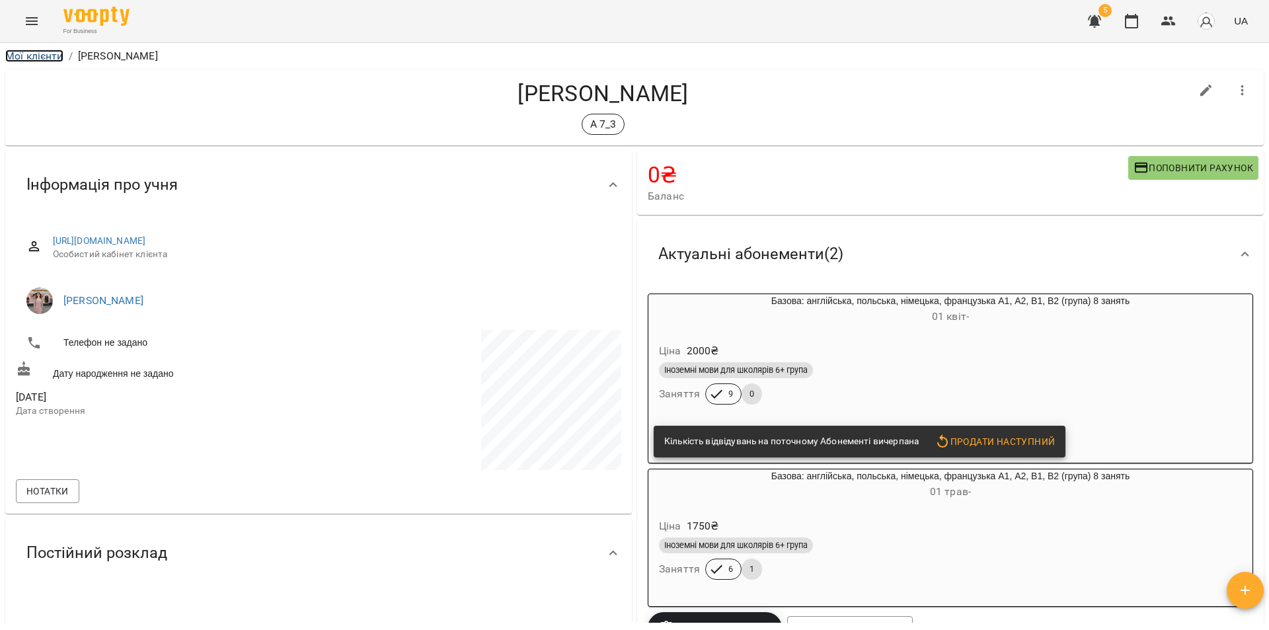
click at [36, 55] on link "Мої клієнти" at bounding box center [34, 56] width 58 height 13
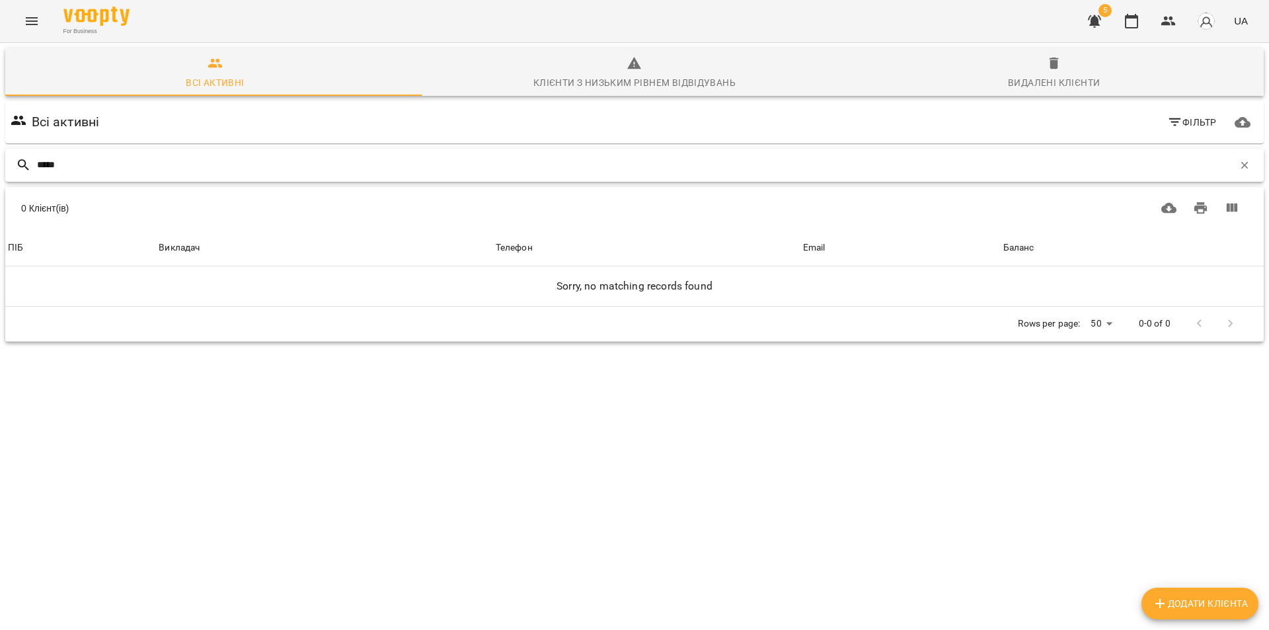
click at [41, 163] on input "*****" at bounding box center [635, 165] width 1197 height 22
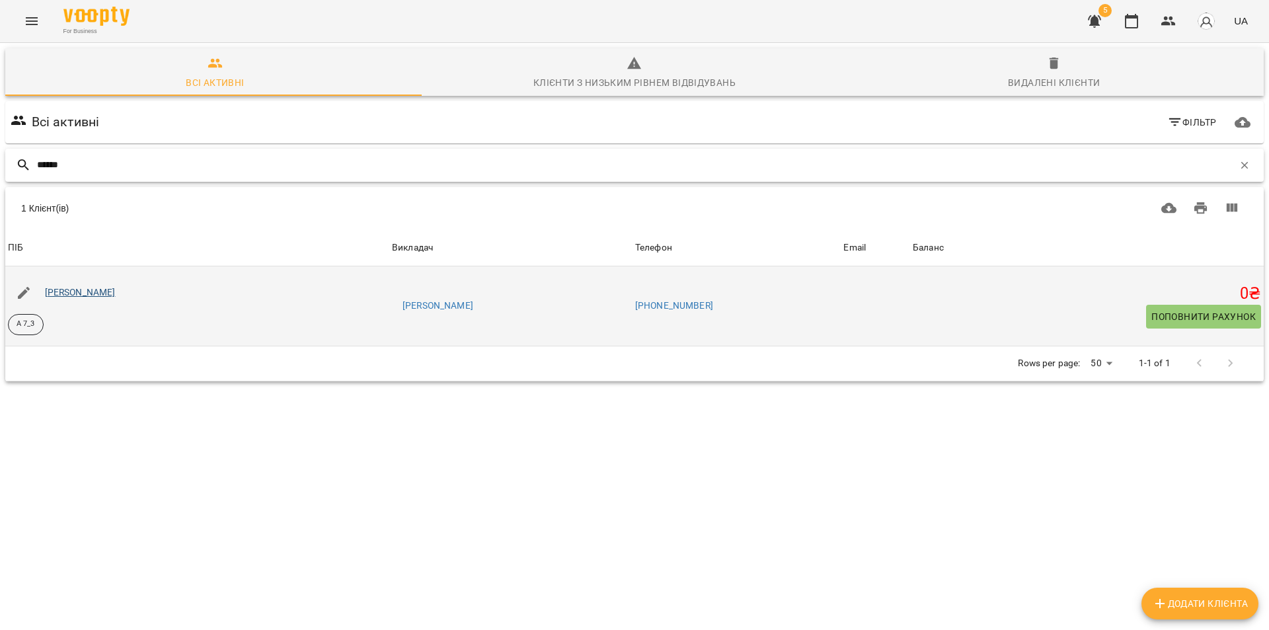
type input "******"
click at [97, 294] on link "Горчак Давид" at bounding box center [80, 292] width 71 height 11
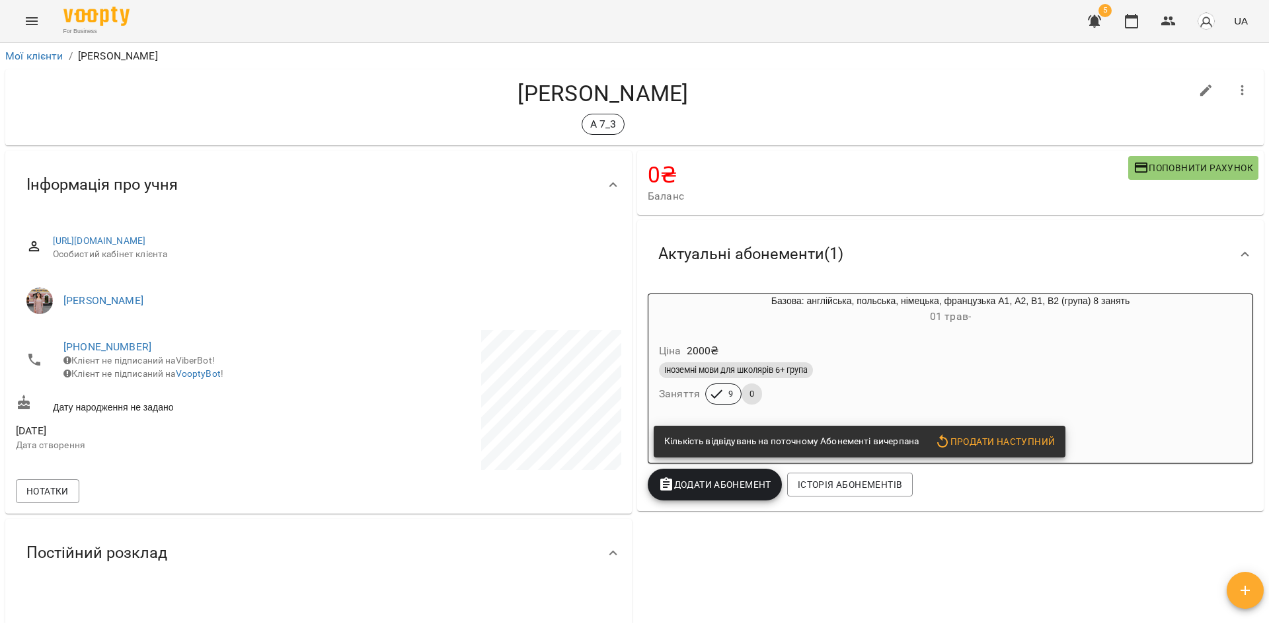
click at [99, 90] on h4 "Горчак Давид" at bounding box center [603, 93] width 1175 height 27
click at [50, 56] on link "Мої клієнти" at bounding box center [34, 56] width 58 height 13
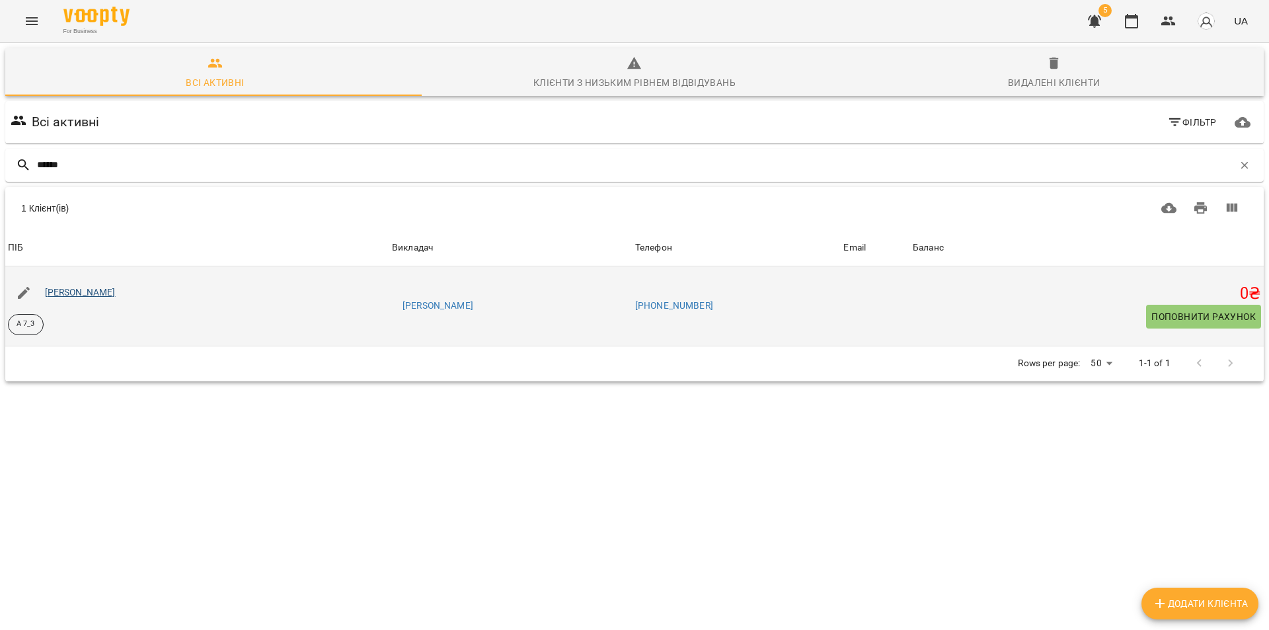
type input "******"
click at [116, 290] on link "Сінгілевич Соломія Дмитрівна" at bounding box center [80, 292] width 71 height 11
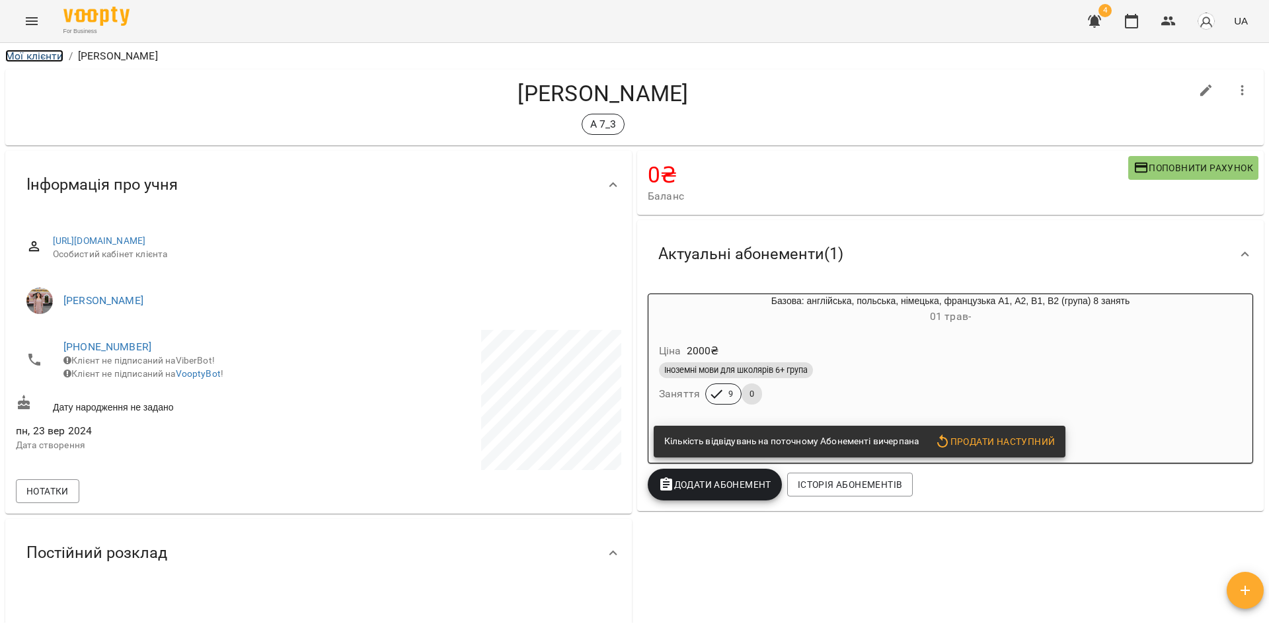
click at [52, 58] on link "Мої клієнти" at bounding box center [34, 56] width 58 height 13
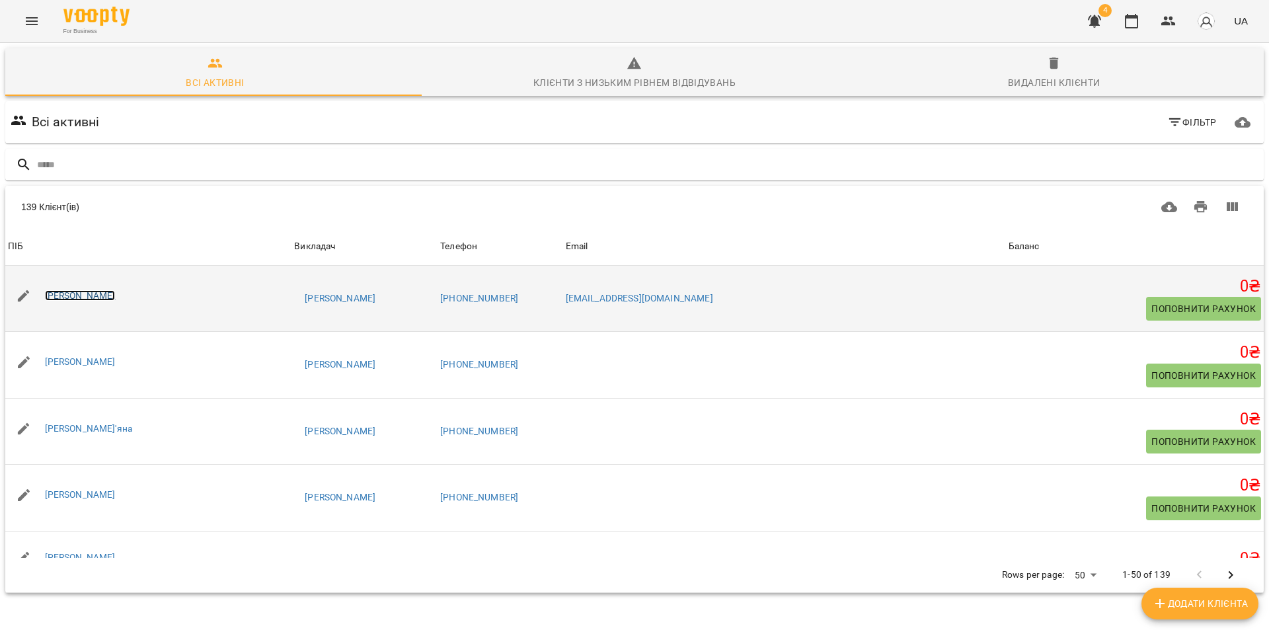
click at [112, 297] on link "[PERSON_NAME]" at bounding box center [80, 295] width 71 height 11
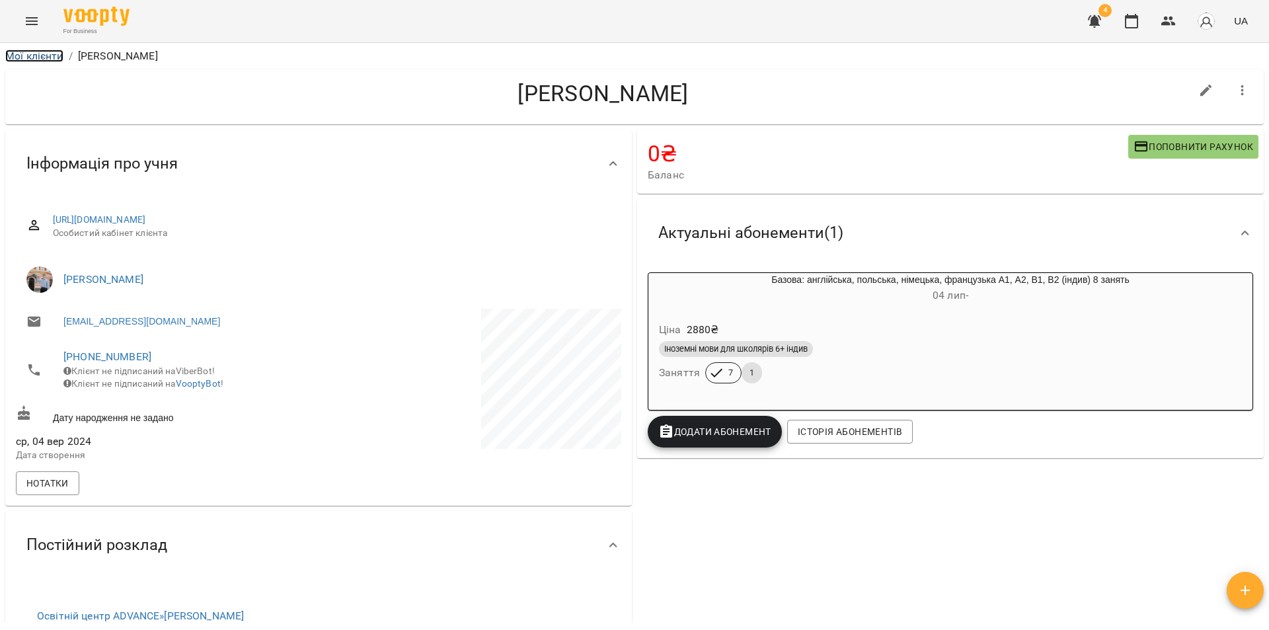
click at [46, 50] on link "Мої клієнти" at bounding box center [34, 56] width 58 height 13
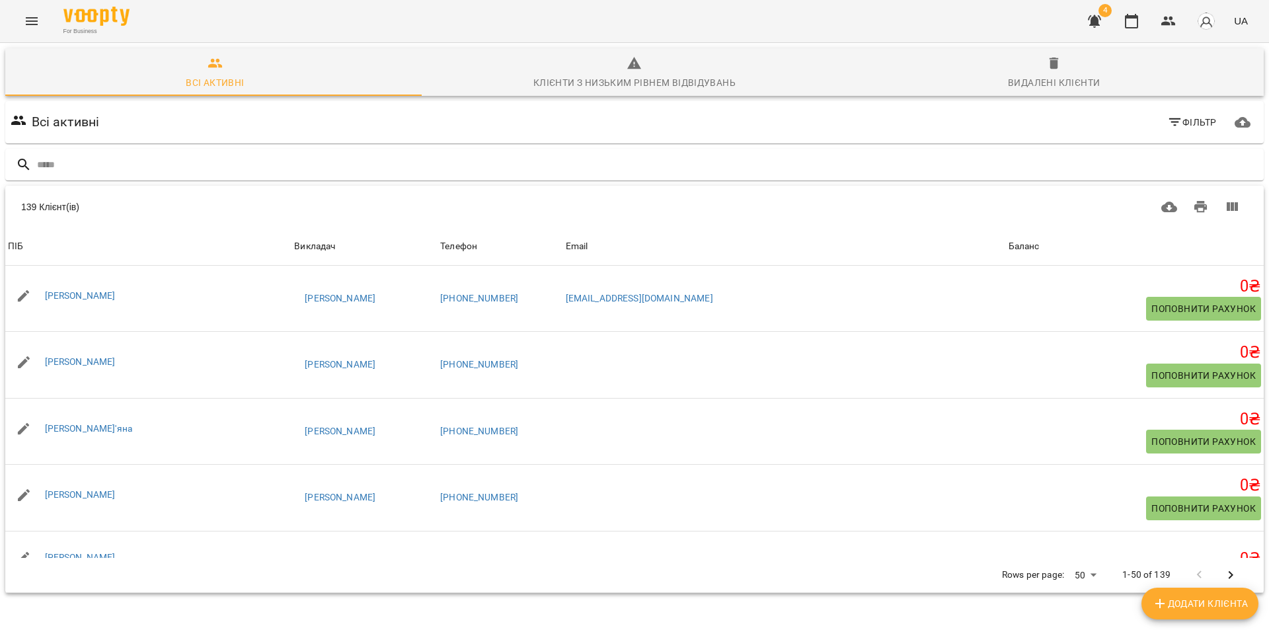
click at [32, 17] on icon "Menu" at bounding box center [32, 21] width 16 height 16
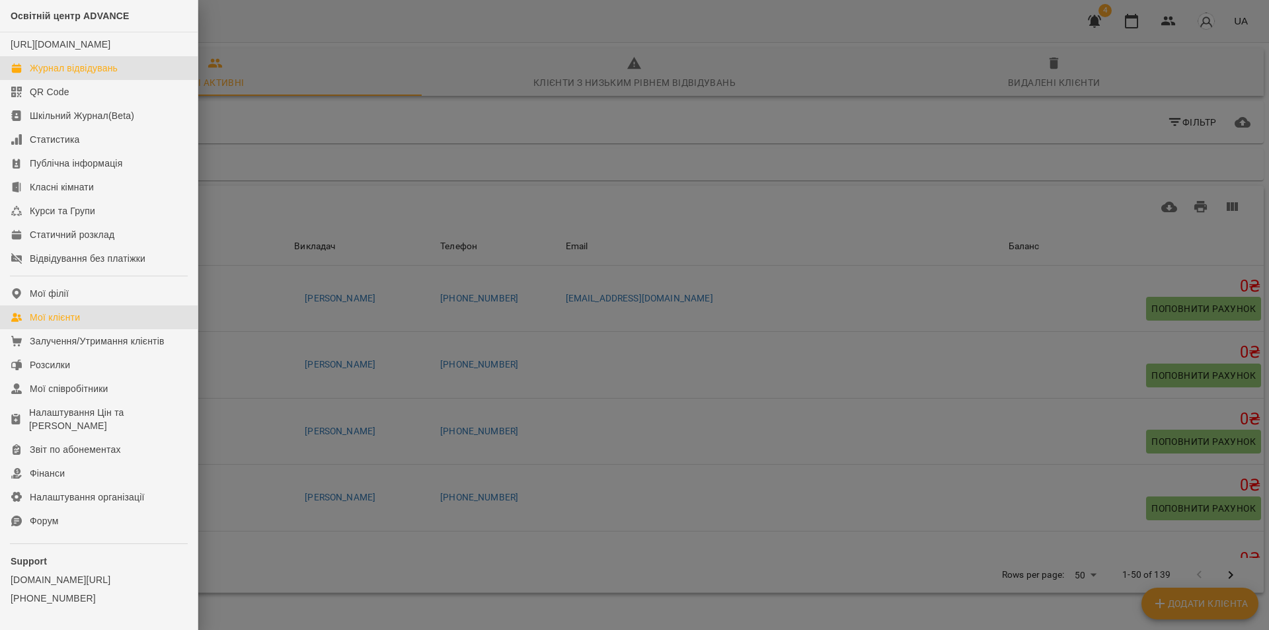
click at [72, 75] on div "Журнал відвідувань" at bounding box center [74, 67] width 88 height 13
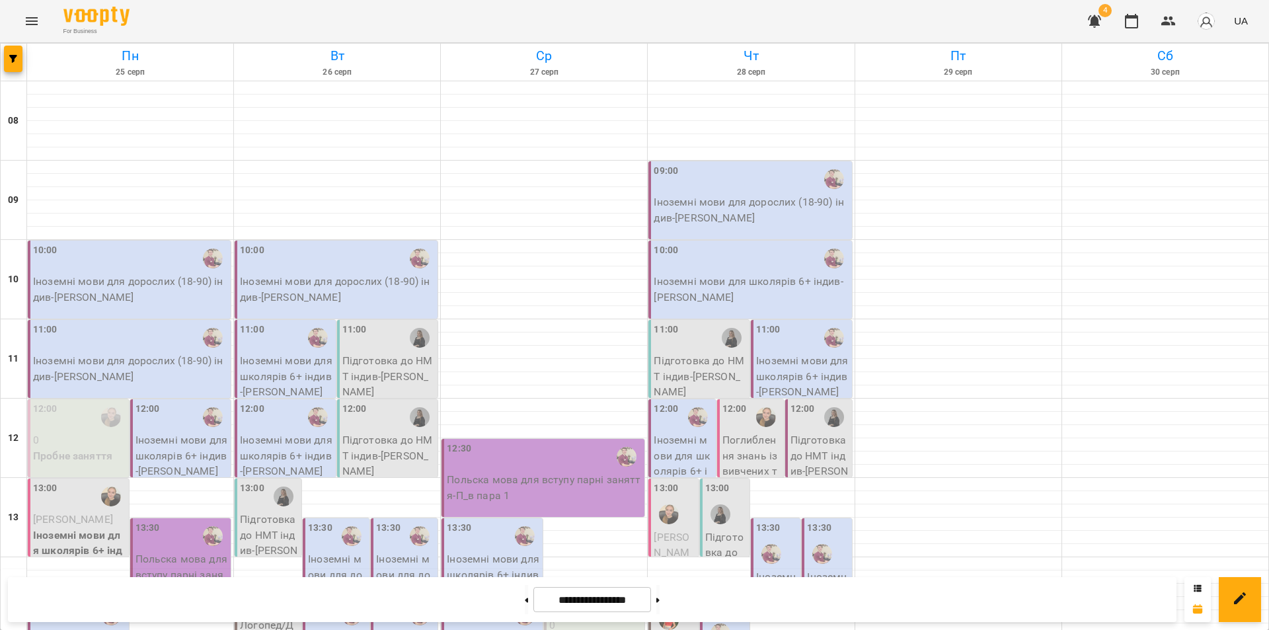
scroll to position [331, 0]
drag, startPoint x: 504, startPoint y: 602, endPoint x: 512, endPoint y: 591, distance: 13.8
click at [525, 601] on button at bounding box center [526, 599] width 3 height 29
type input "**********"
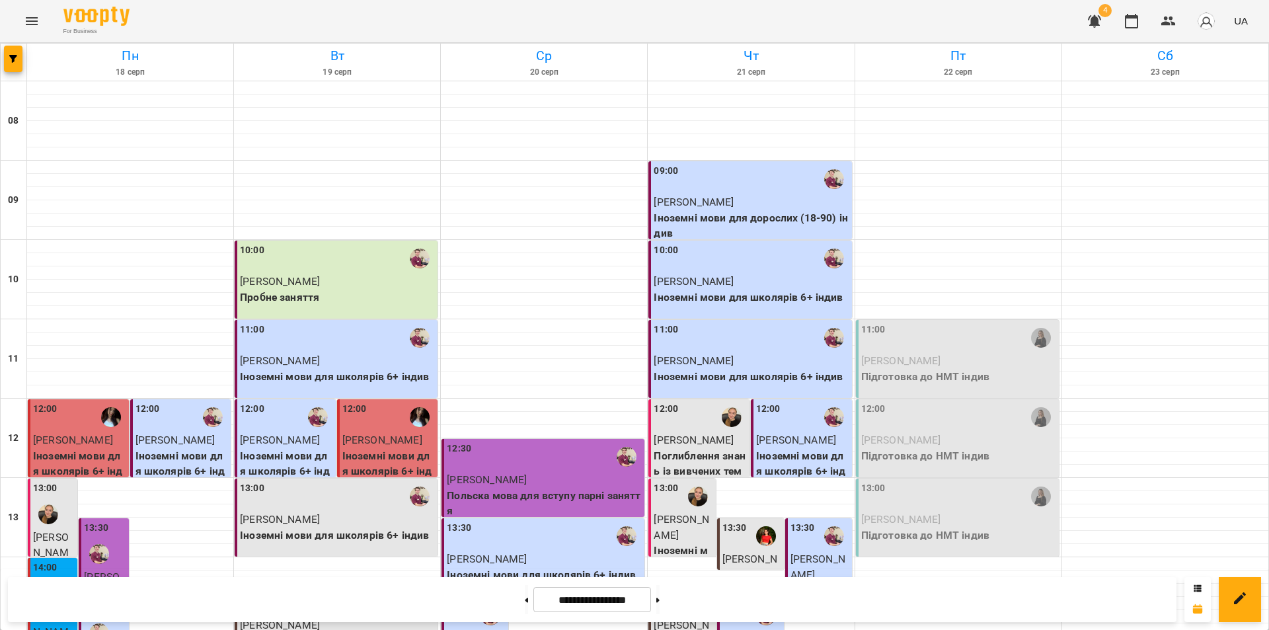
scroll to position [529, 0]
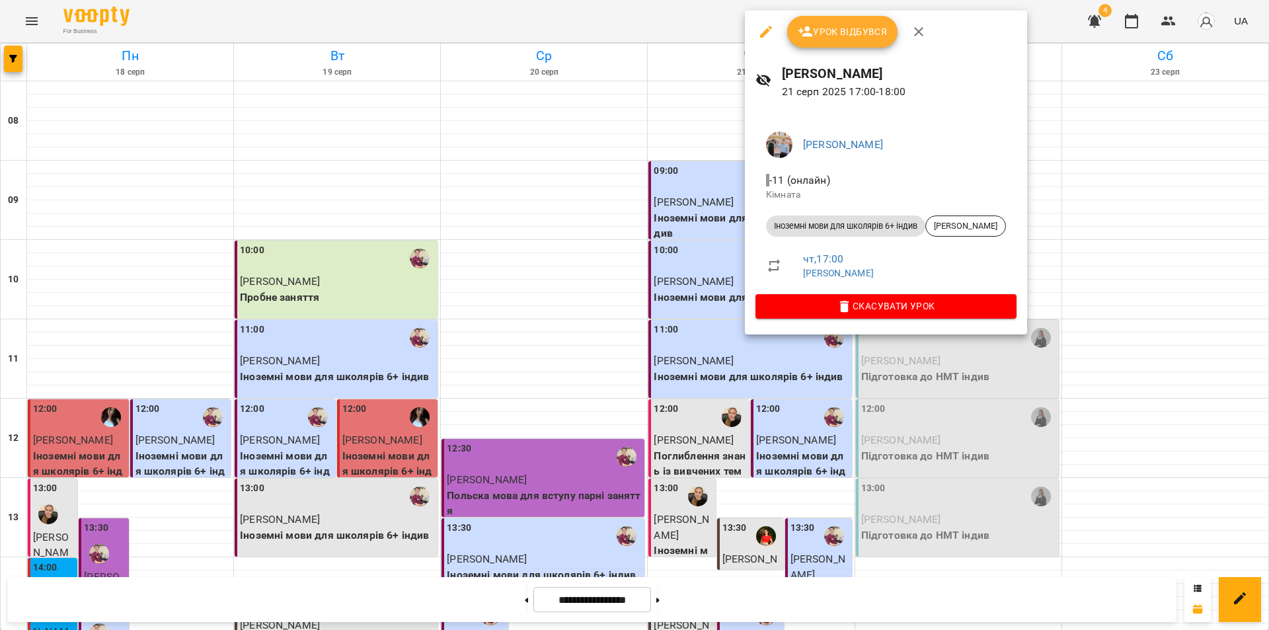
click at [818, 35] on span "Урок відбувся" at bounding box center [843, 32] width 90 height 16
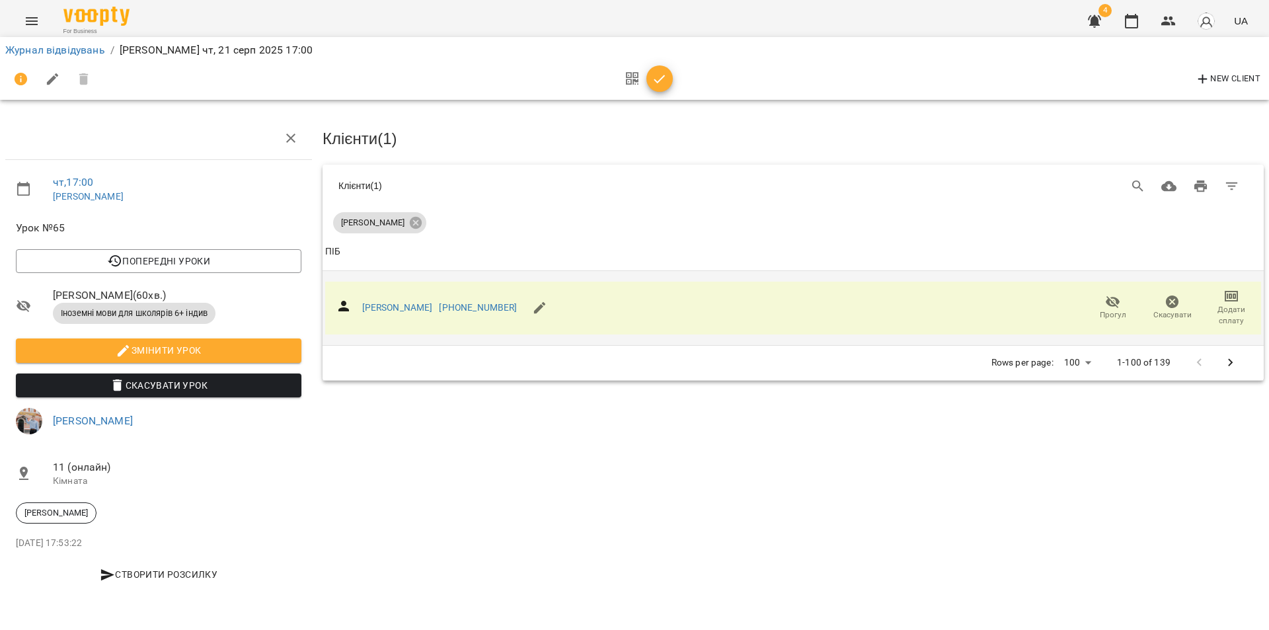
click at [1242, 304] on span "Додати сплату" at bounding box center [1232, 315] width 44 height 22
click at [1227, 315] on li "Додати сплату разового" at bounding box center [1188, 313] width 143 height 24
select select "**********"
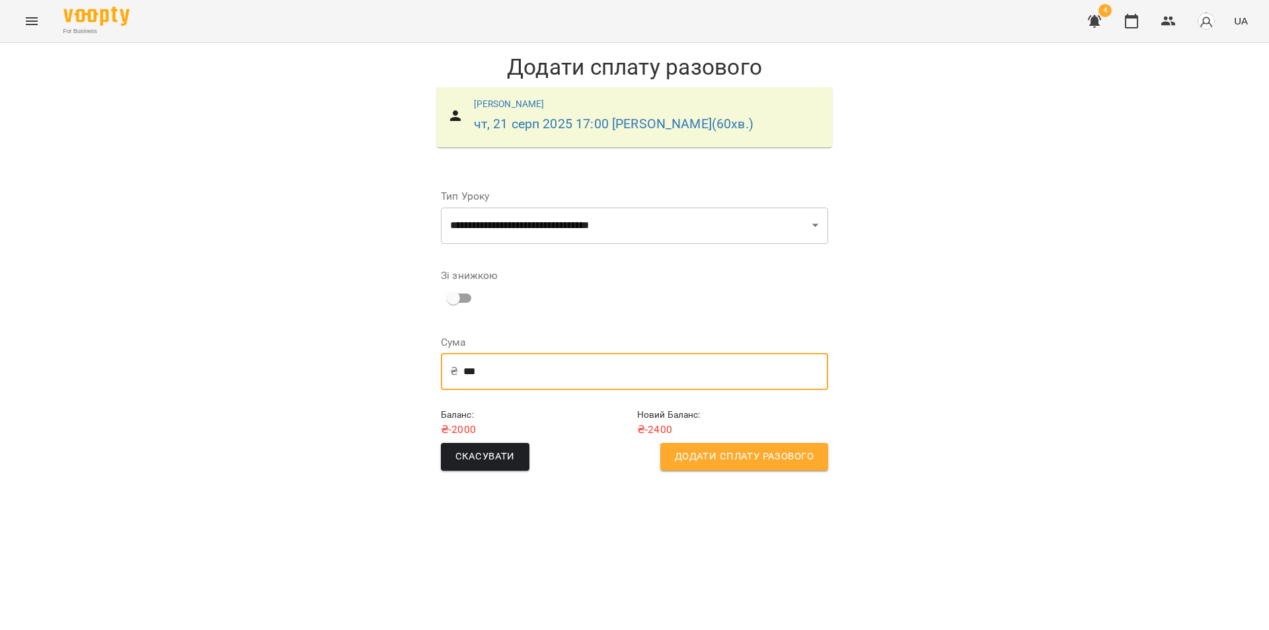
click at [487, 372] on input "***" at bounding box center [645, 371] width 365 height 37
click at [742, 459] on span "Додати сплату разового" at bounding box center [744, 456] width 139 height 17
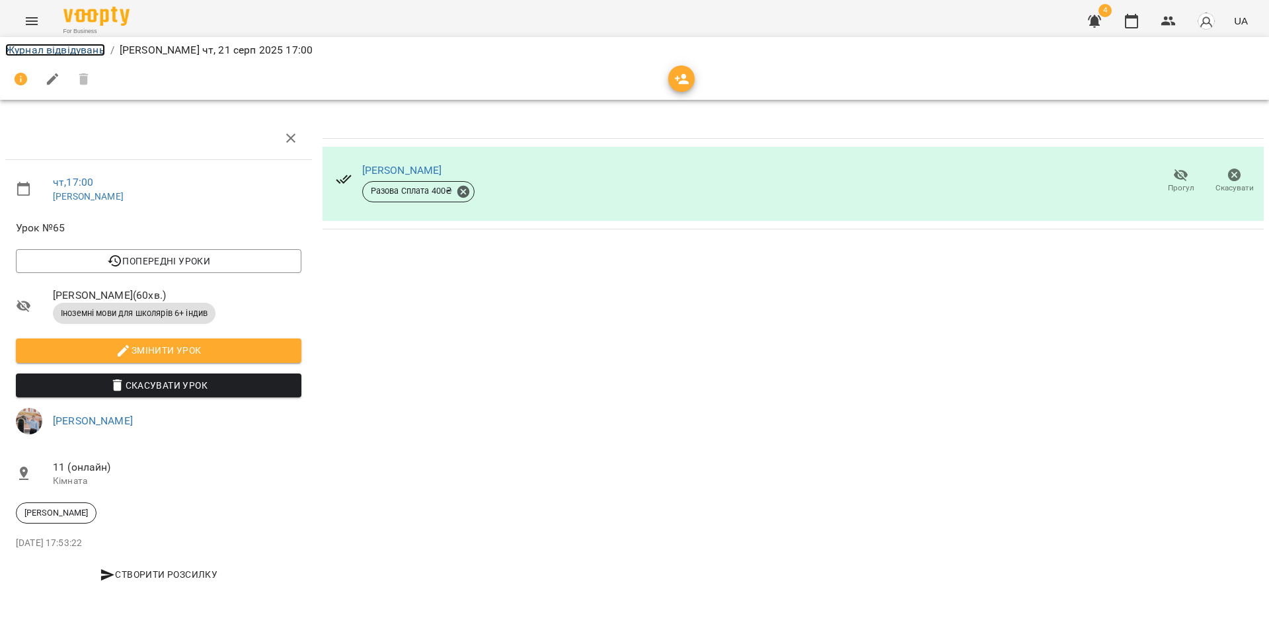
click at [48, 50] on link "Журнал відвідувань" at bounding box center [55, 50] width 100 height 13
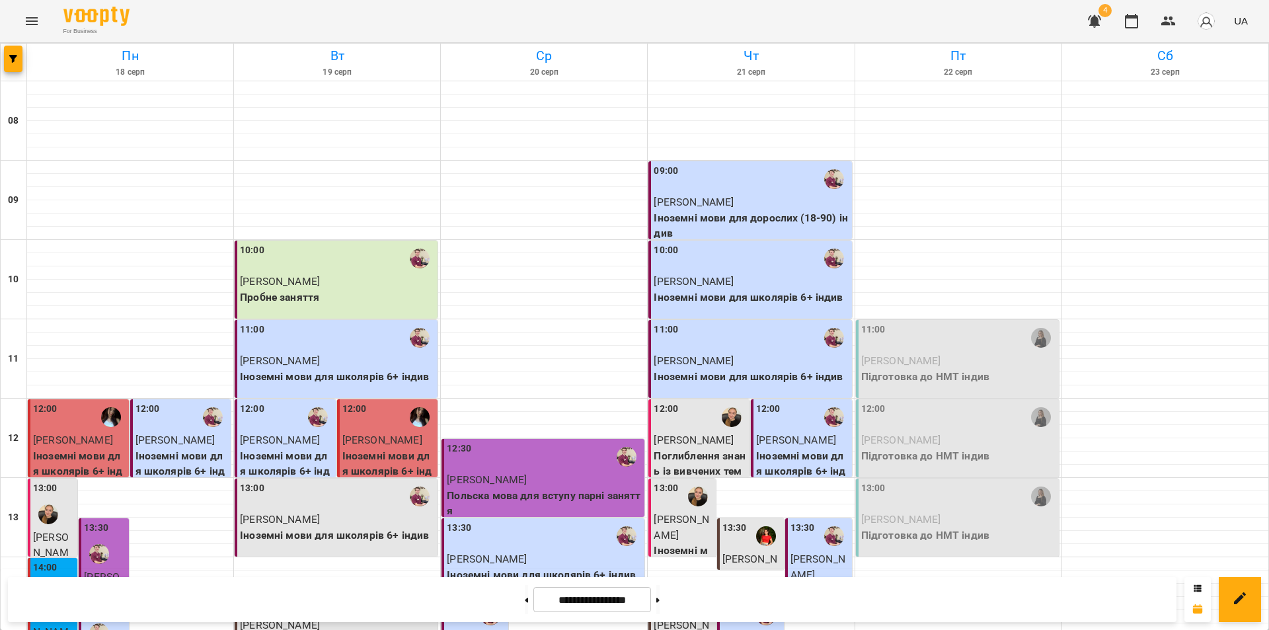
scroll to position [542, 0]
click at [30, 16] on icon "Menu" at bounding box center [32, 21] width 16 height 16
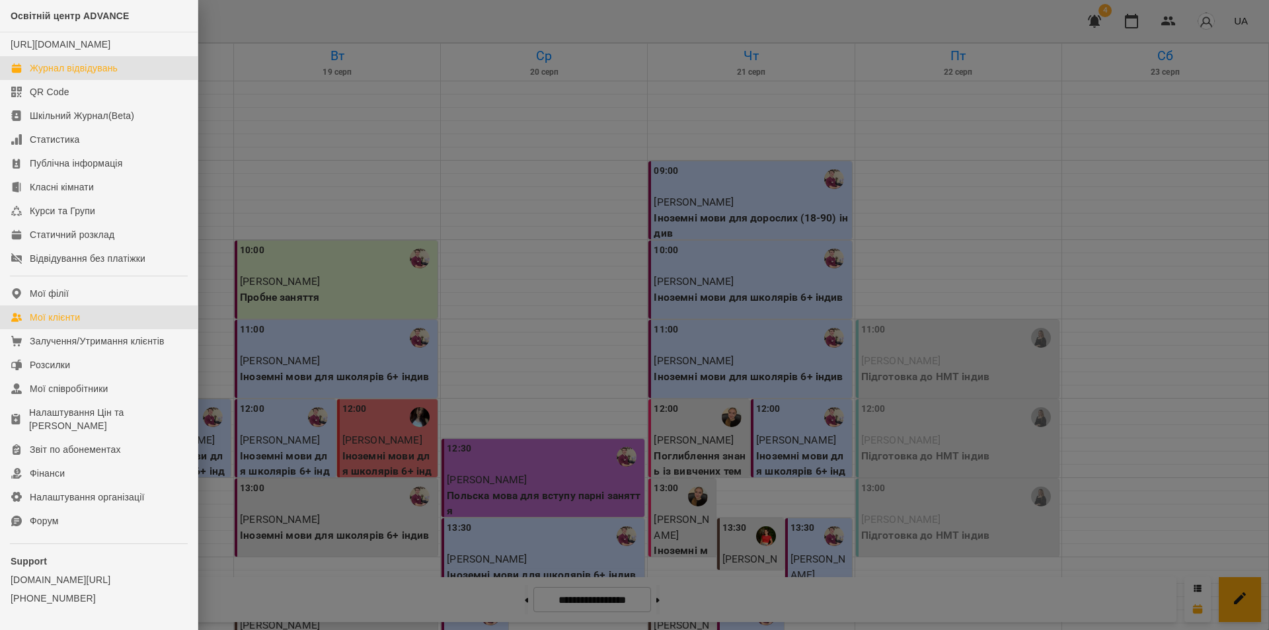
click at [59, 324] on div "Мої клієнти" at bounding box center [55, 317] width 50 height 13
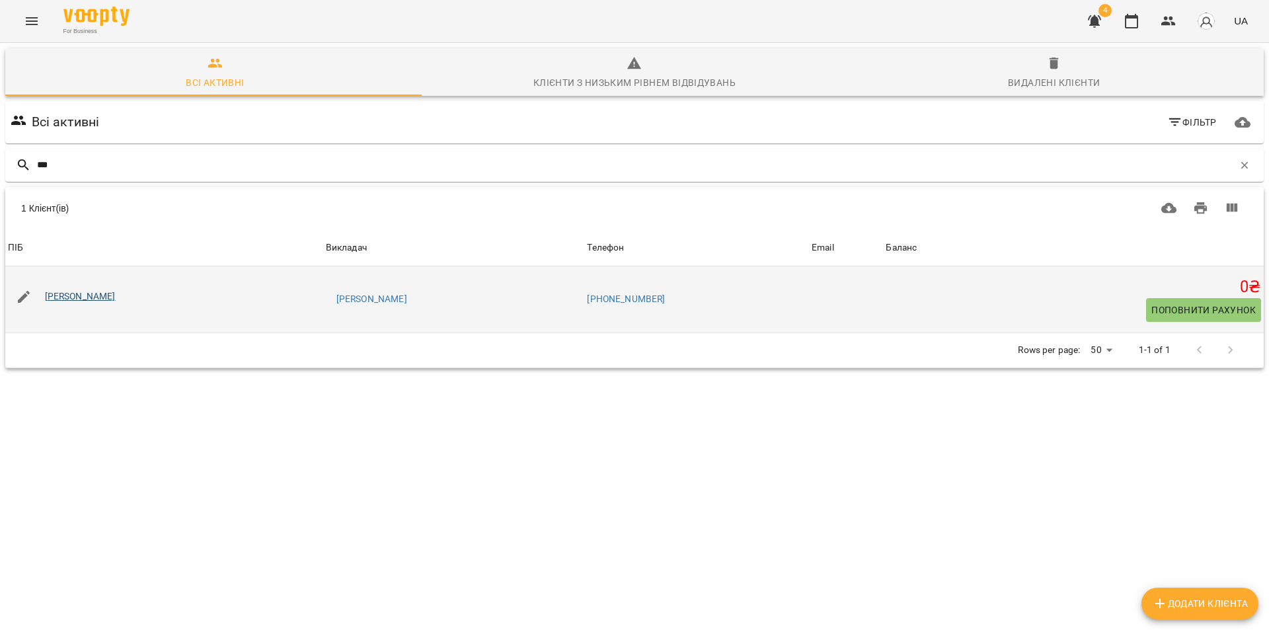
type input "***"
click at [116, 301] on link "[PERSON_NAME]" at bounding box center [80, 296] width 71 height 11
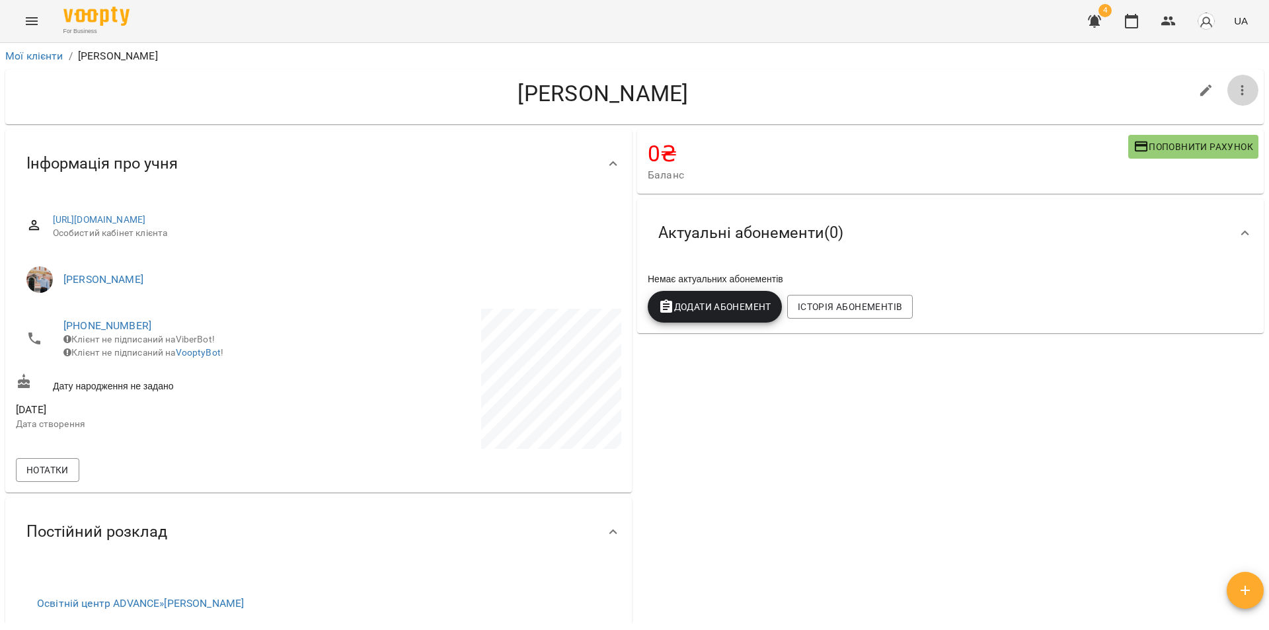
click at [1235, 98] on icon "button" at bounding box center [1243, 91] width 16 height 16
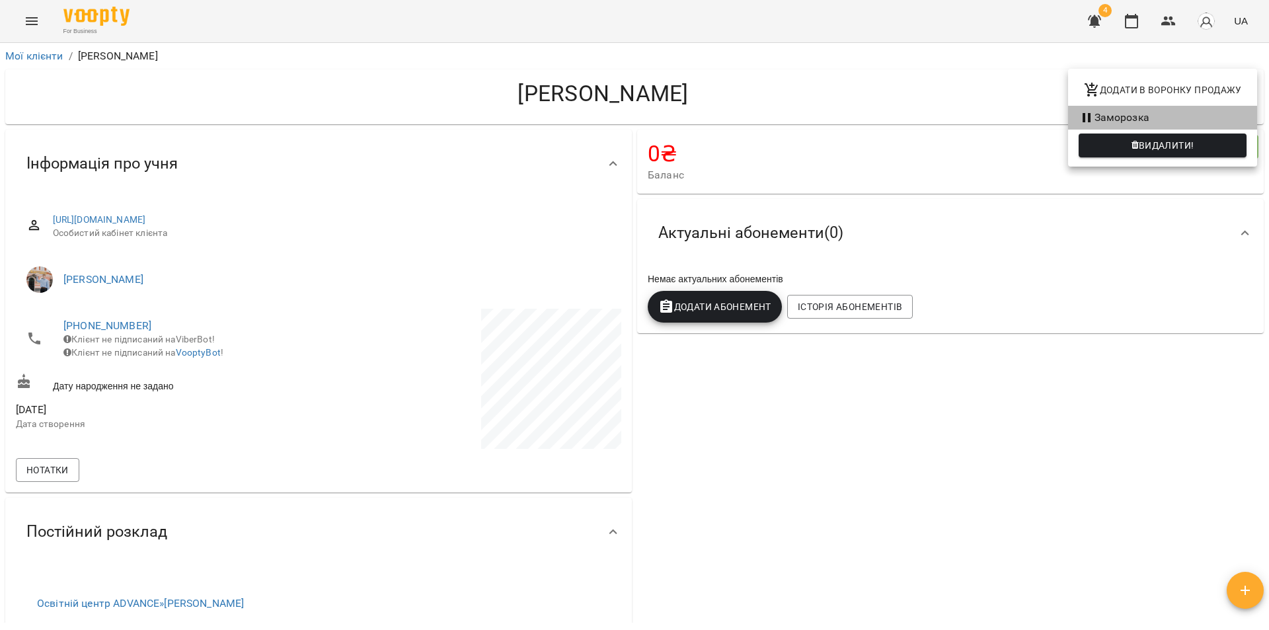
click at [1090, 116] on icon at bounding box center [1087, 117] width 8 height 9
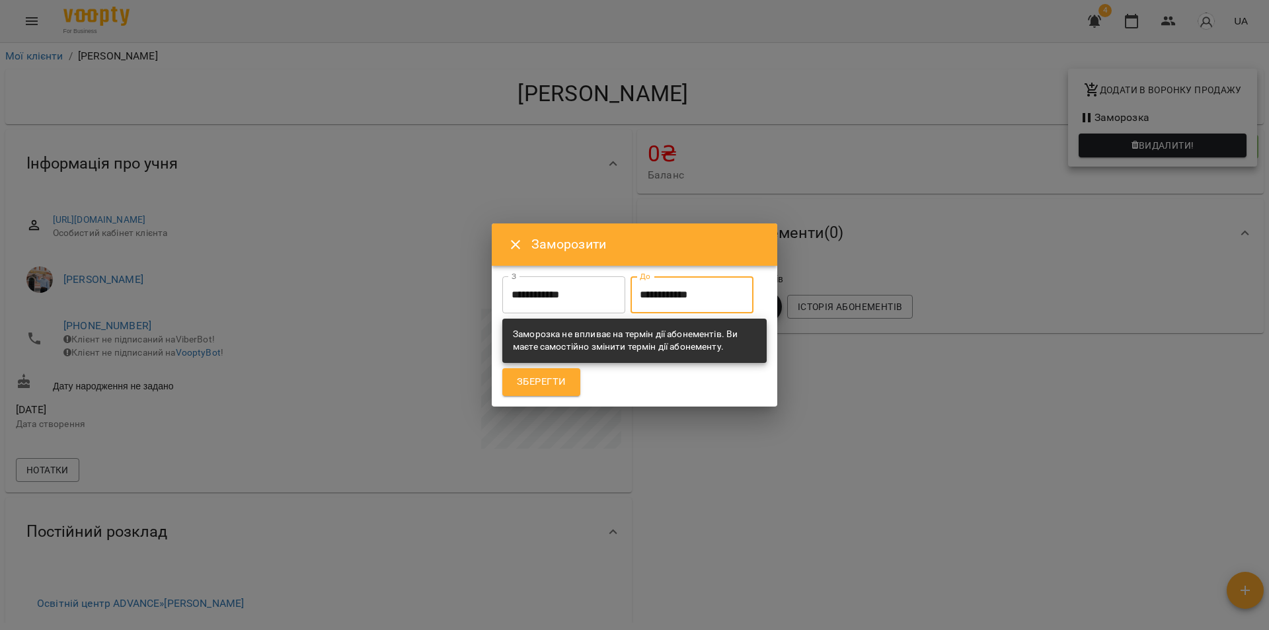
click at [631, 313] on input "**********" at bounding box center [692, 294] width 123 height 37
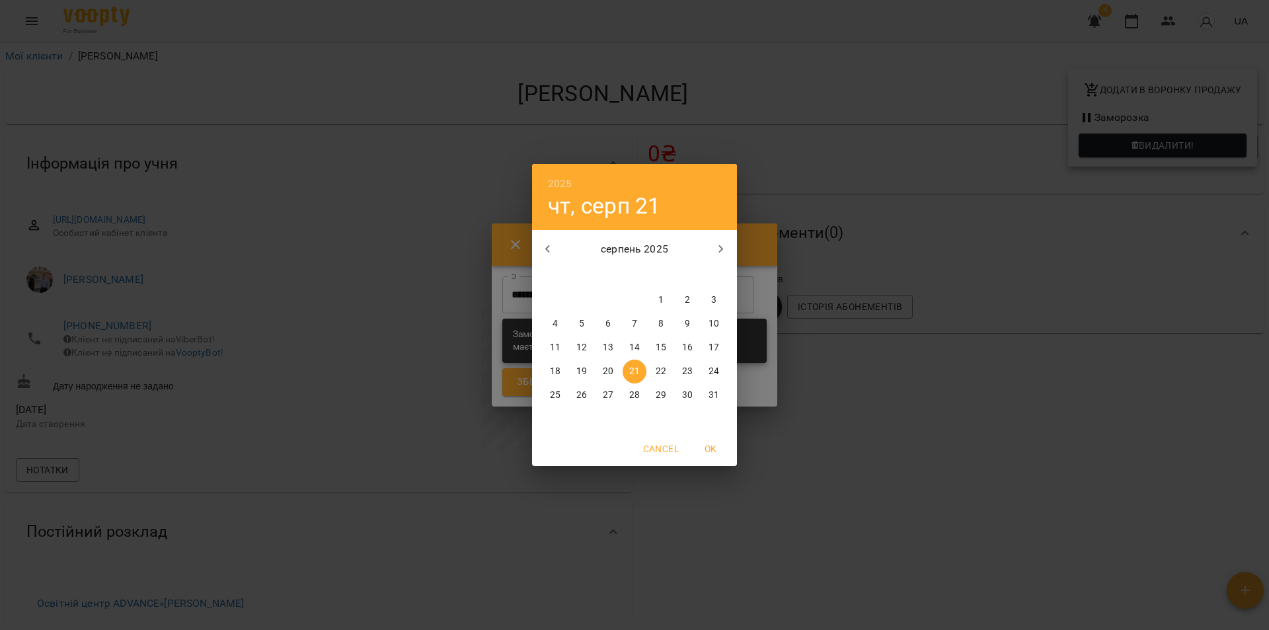
click at [720, 250] on icon "button" at bounding box center [721, 249] width 16 height 16
click at [557, 325] on p "8" at bounding box center [555, 323] width 5 height 13
type input "**********"
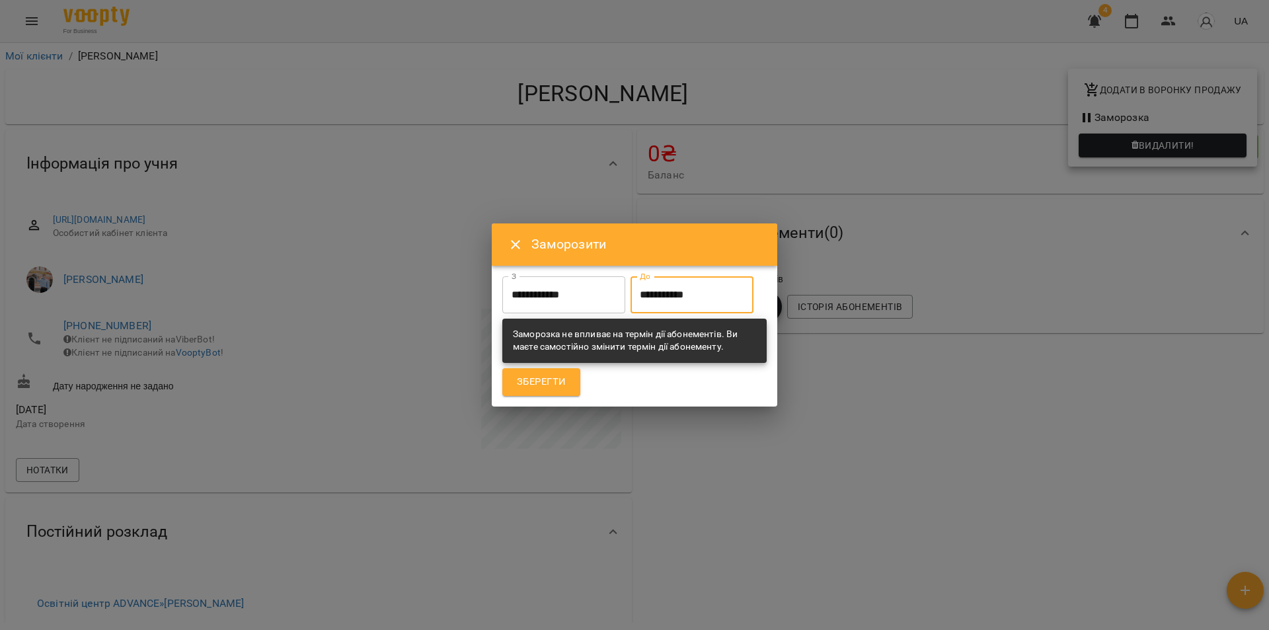
click at [543, 391] on span "Зберегти" at bounding box center [541, 382] width 49 height 17
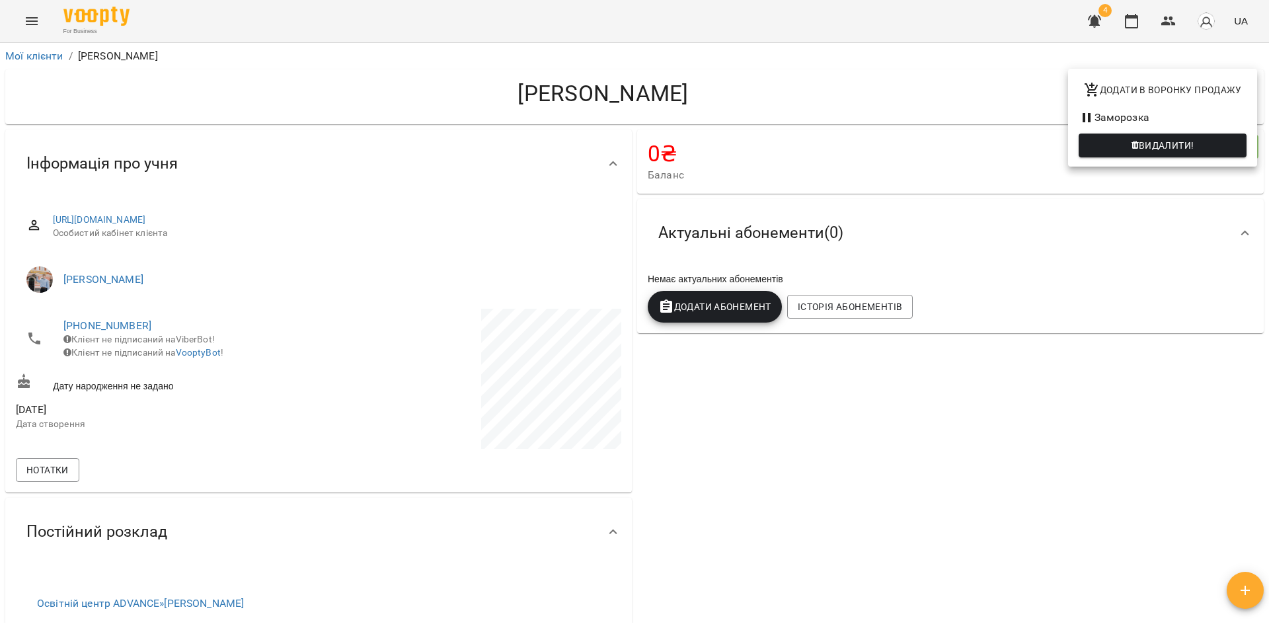
click at [31, 20] on div at bounding box center [634, 315] width 1269 height 630
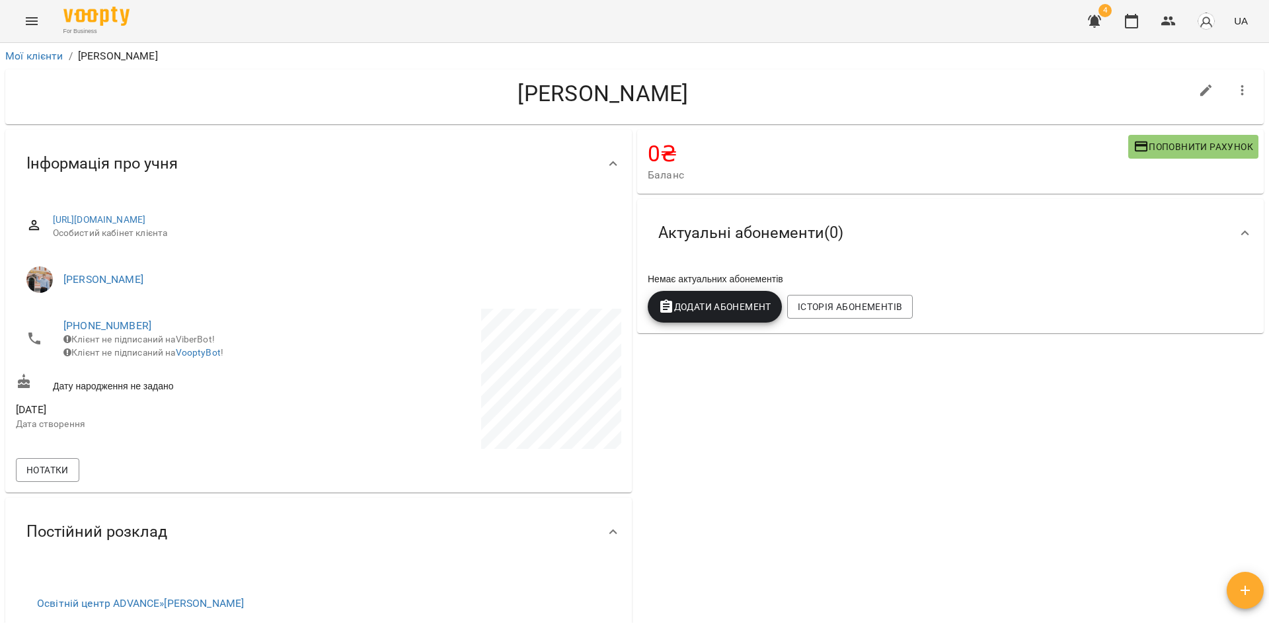
click at [30, 21] on icon "Menu" at bounding box center [32, 21] width 12 height 8
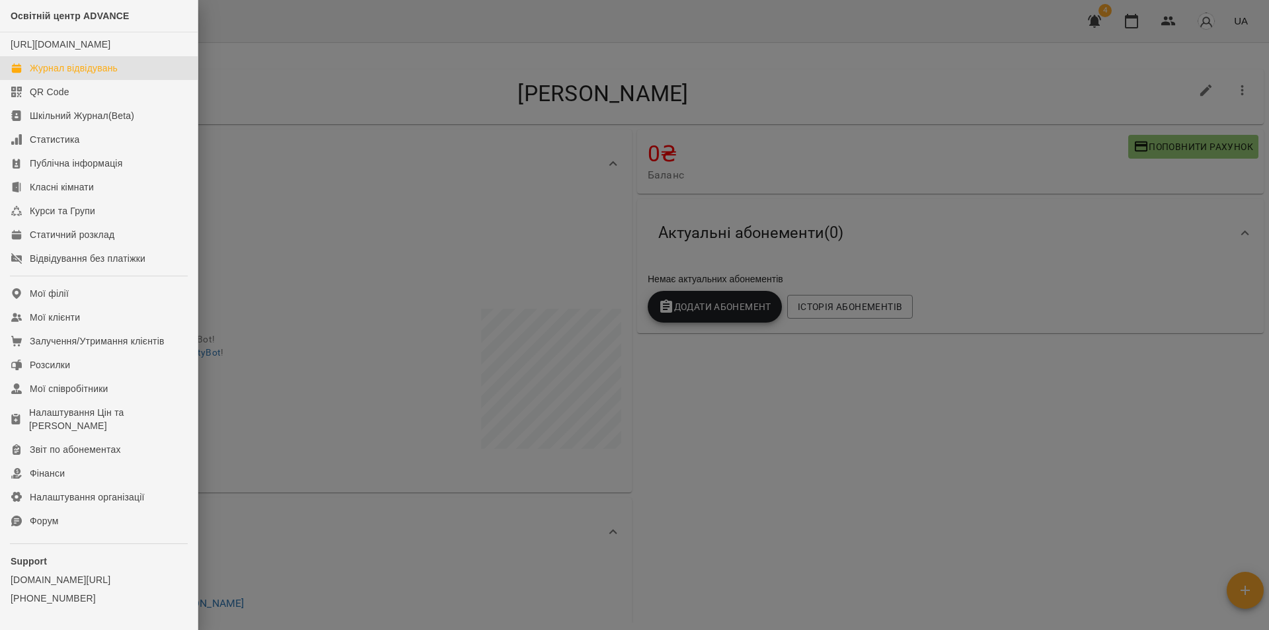
click at [99, 75] on div "Журнал відвідувань" at bounding box center [74, 67] width 88 height 13
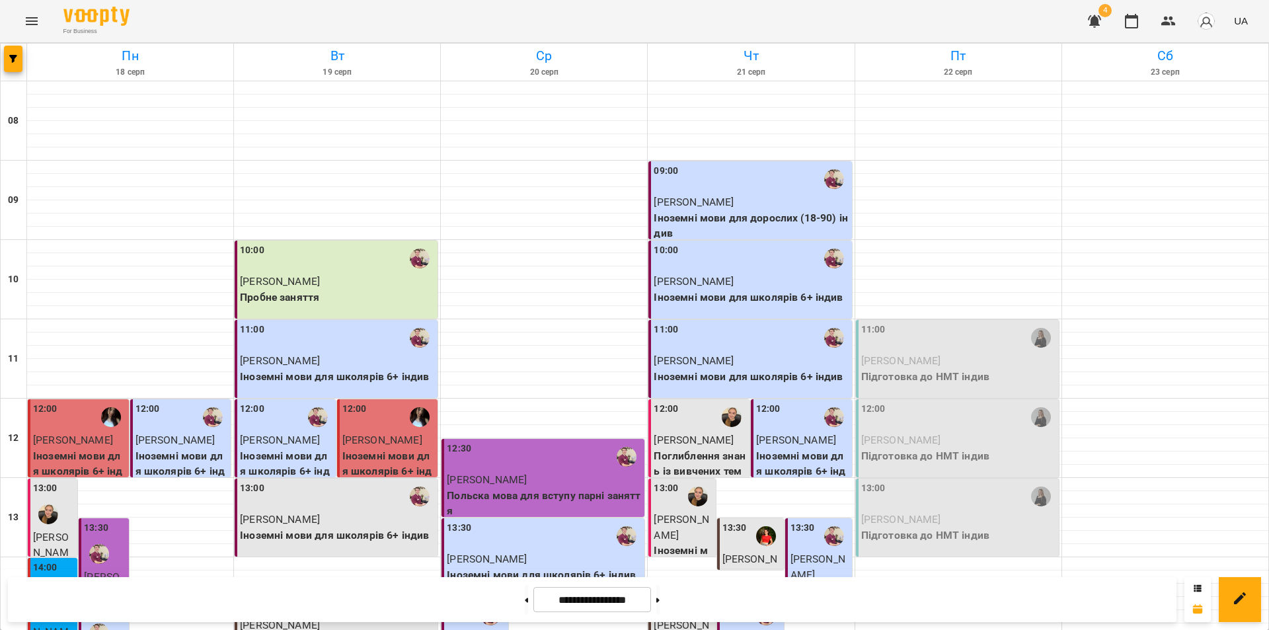
scroll to position [278, 0]
click at [27, 22] on icon "Menu" at bounding box center [32, 21] width 16 height 16
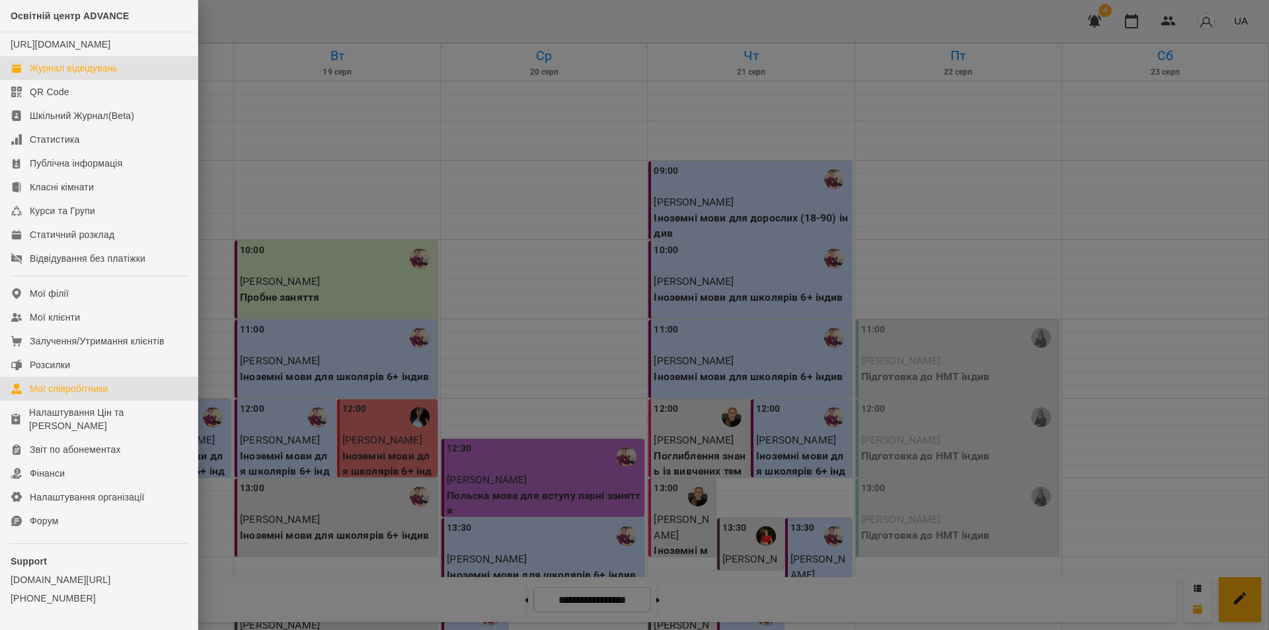
click at [65, 395] on div "Мої співробітники" at bounding box center [69, 388] width 79 height 13
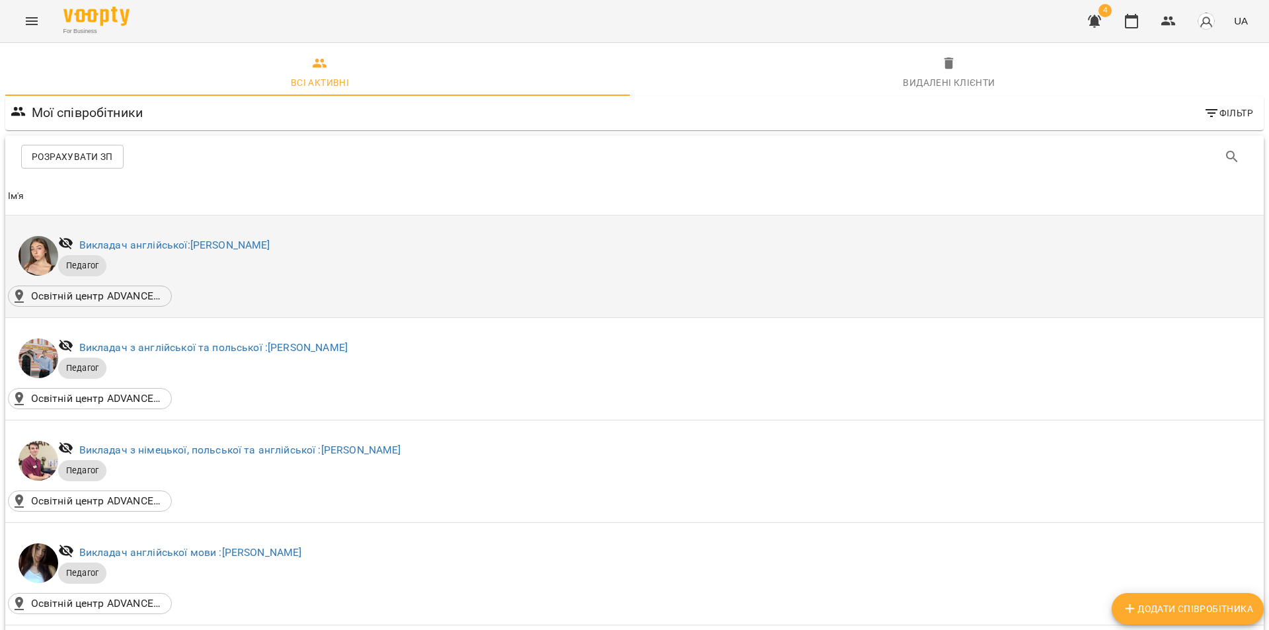
drag, startPoint x: 336, startPoint y: 246, endPoint x: 74, endPoint y: 241, distance: 261.9
click at [74, 241] on div "Викладач англійської: Боднарук Вікторія Василівна" at bounding box center [655, 245] width 1198 height 25
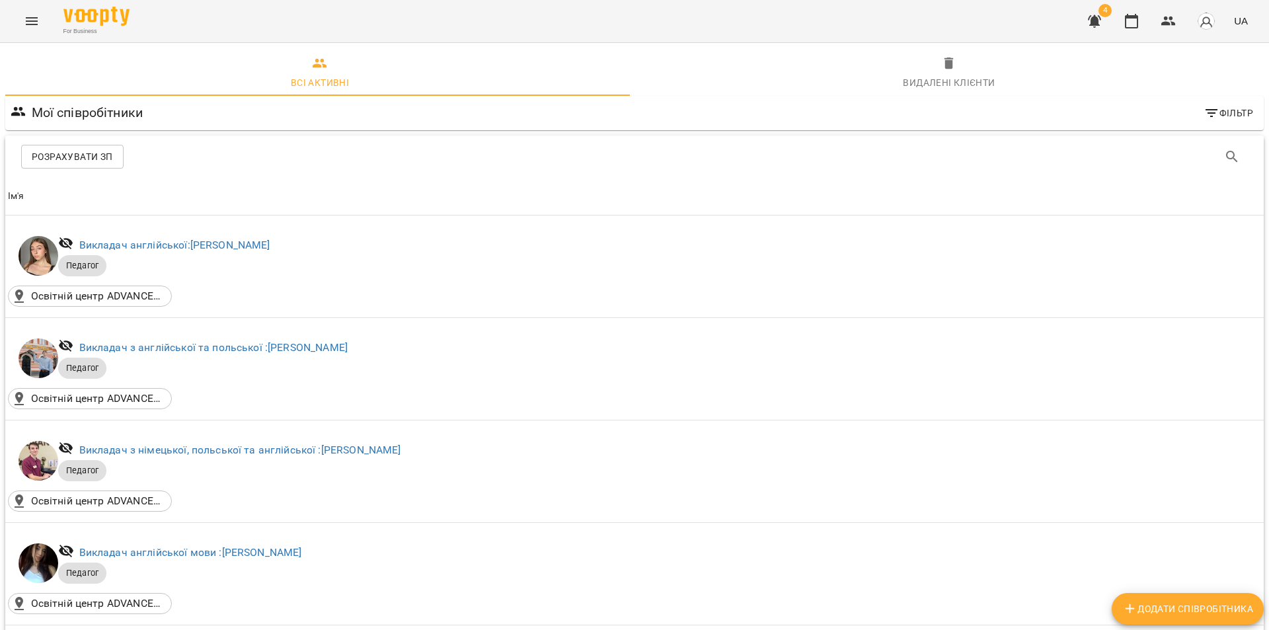
copy link "Викладач англійської: Боднарук Вікторія Василівна"
click at [446, 173] on div "Розрахувати ЗП" at bounding box center [634, 157] width 1259 height 42
click at [28, 19] on icon "Menu" at bounding box center [32, 21] width 16 height 16
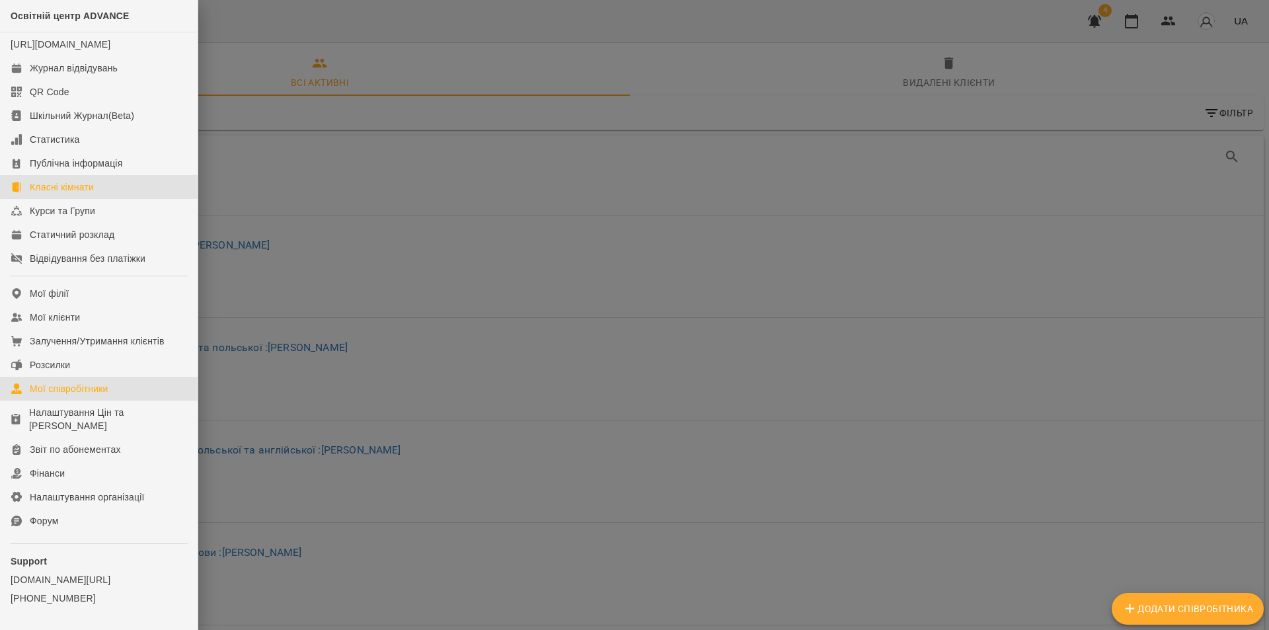
click at [66, 194] on div "Класні кімнати" at bounding box center [62, 186] width 64 height 13
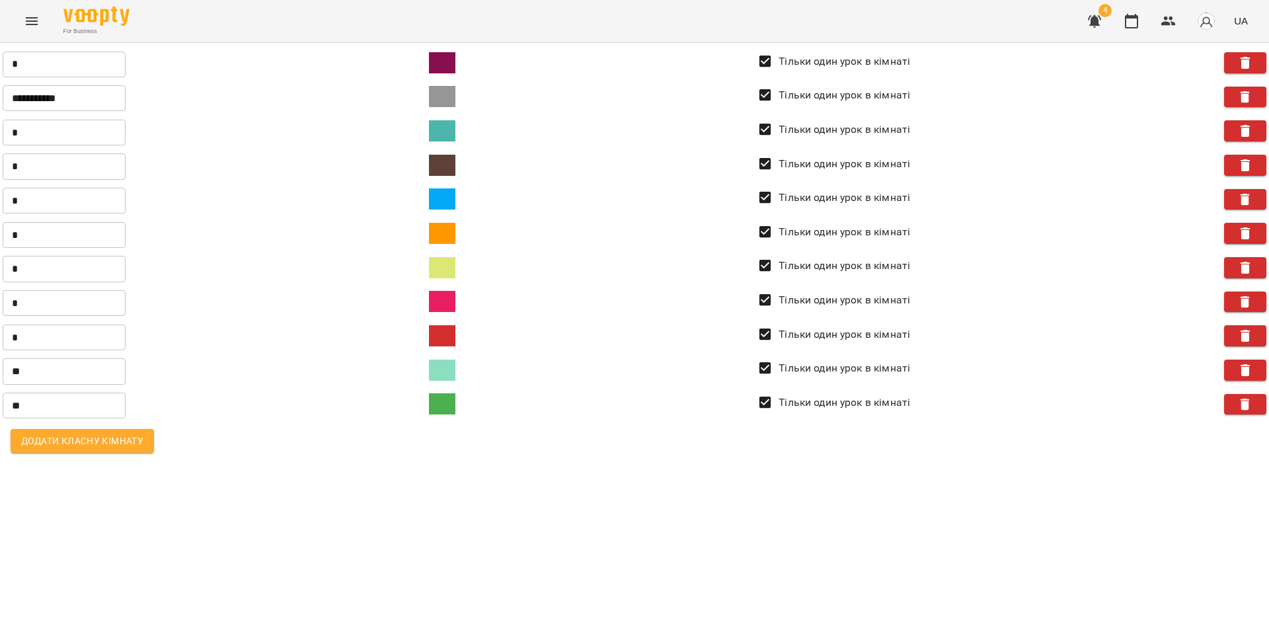
click at [35, 22] on icon "Menu" at bounding box center [32, 21] width 16 height 16
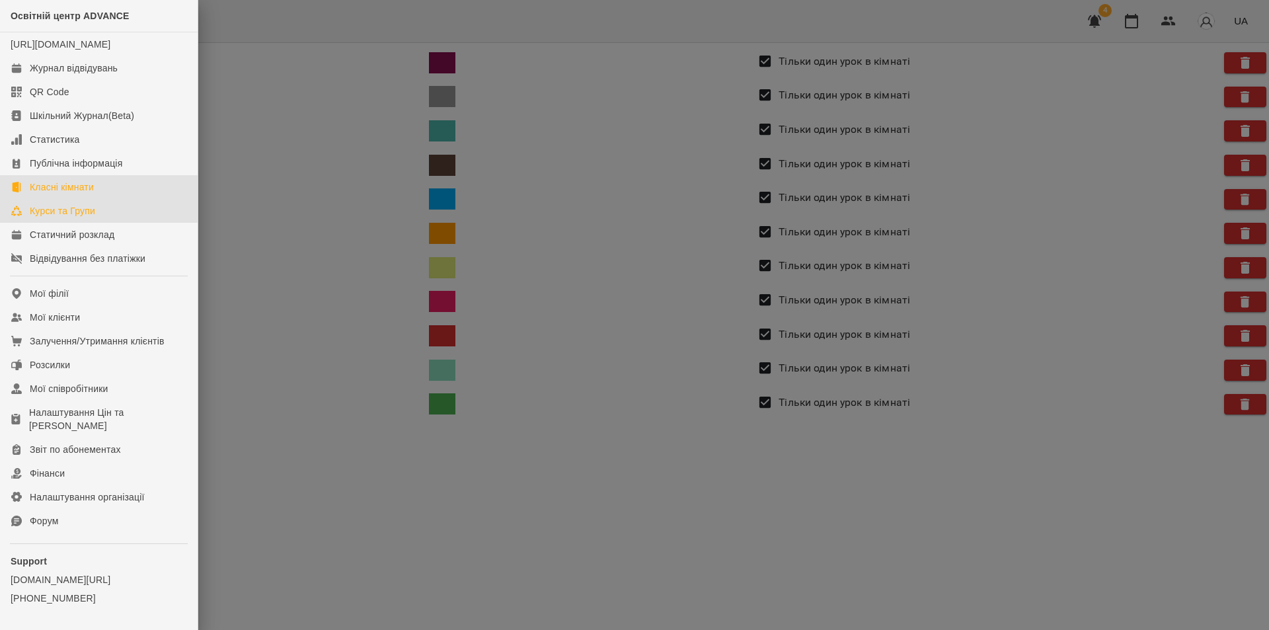
click at [81, 218] on div "Курси та Групи" at bounding box center [62, 210] width 65 height 13
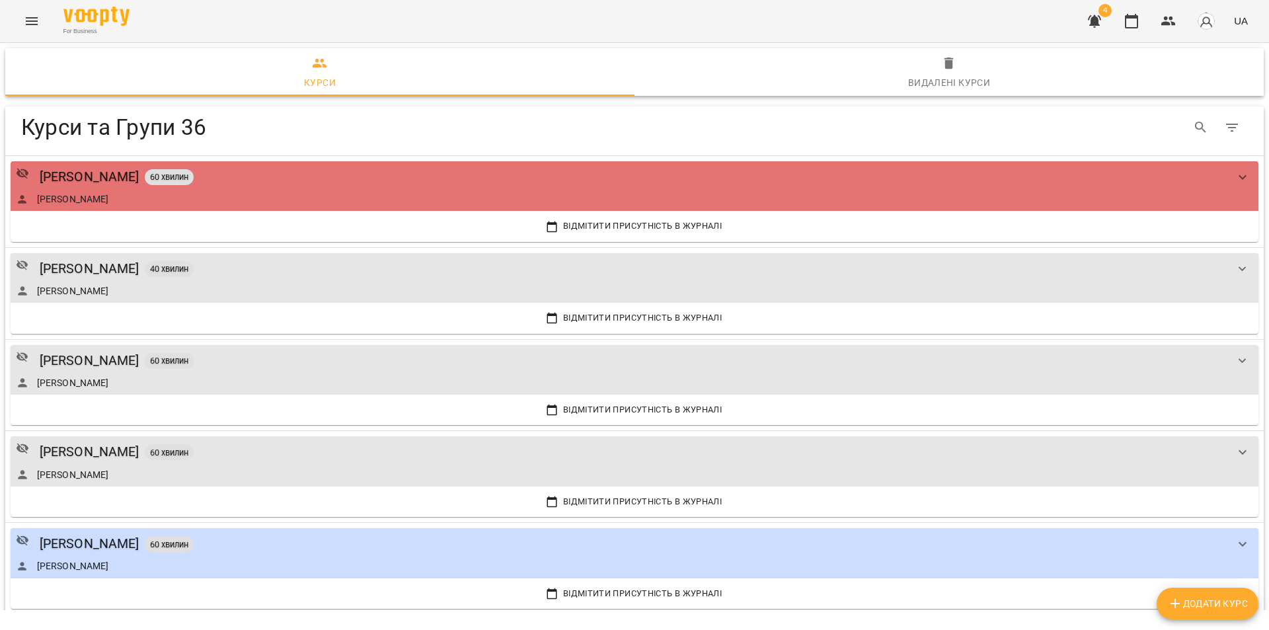
click at [30, 11] on button "Menu" at bounding box center [32, 21] width 32 height 32
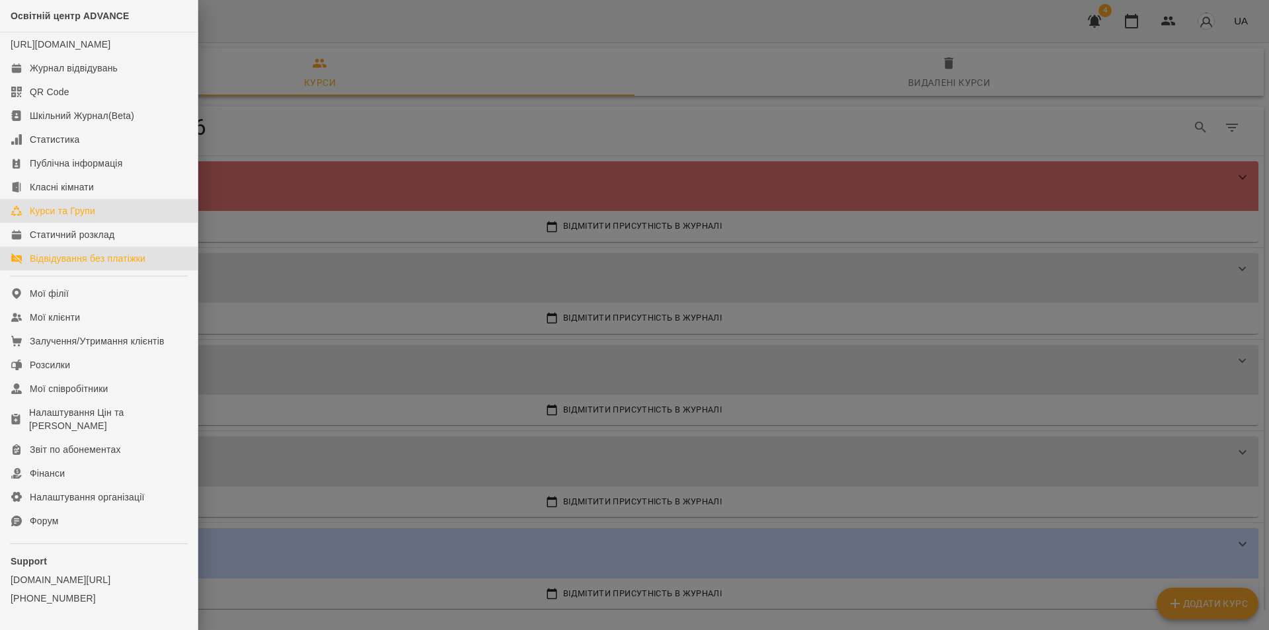
click at [110, 265] on div "Відвідування без платіжки" at bounding box center [88, 258] width 116 height 13
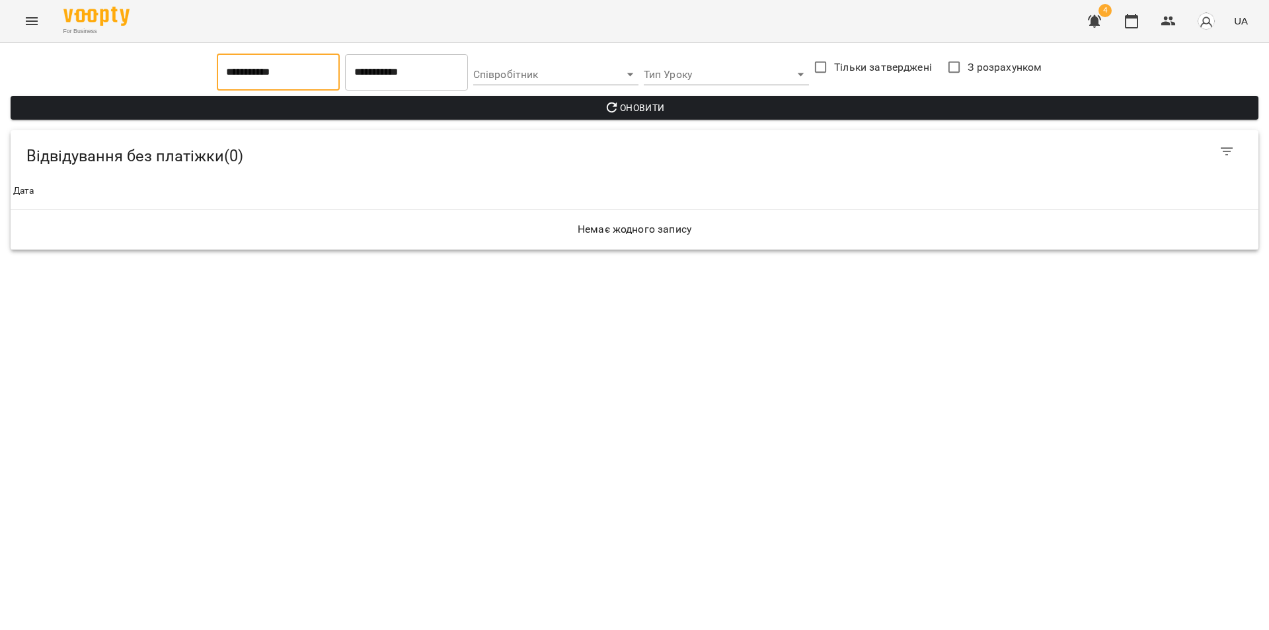
drag, startPoint x: 283, startPoint y: 68, endPoint x: 202, endPoint y: 71, distance: 81.4
click at [202, 71] on div "**********" at bounding box center [634, 86] width 1253 height 71
click at [235, 66] on input "**********" at bounding box center [278, 72] width 123 height 37
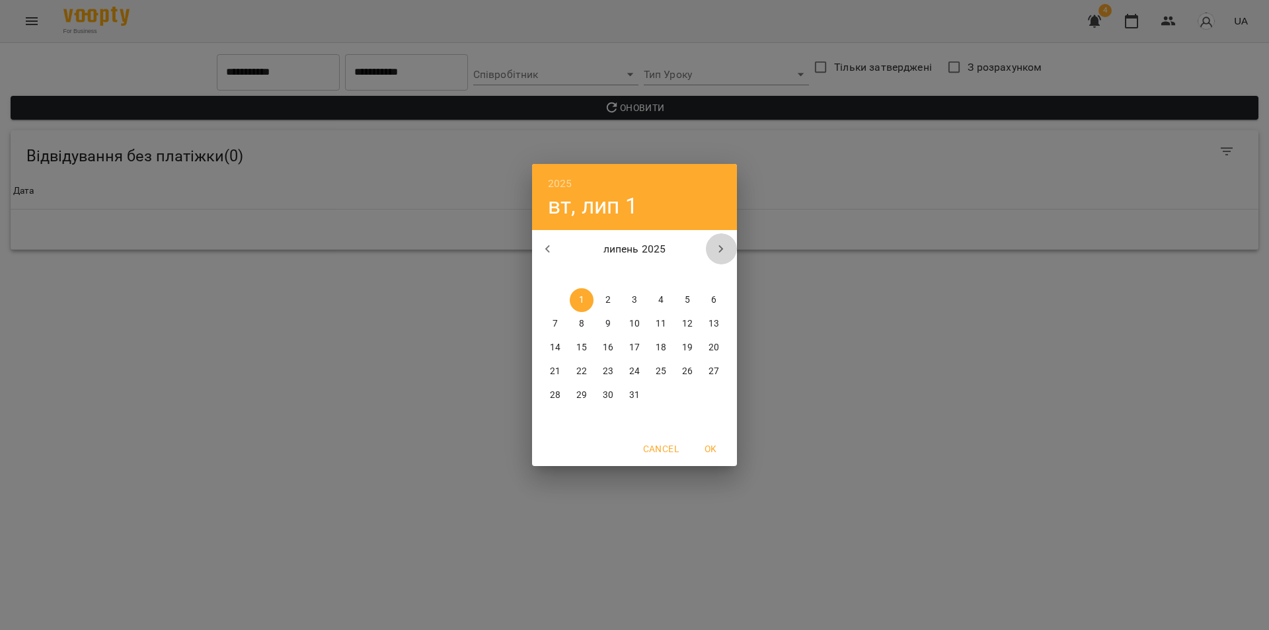
click at [717, 243] on icon "button" at bounding box center [721, 249] width 16 height 16
click at [659, 296] on p "1" at bounding box center [660, 300] width 5 height 13
type input "**********"
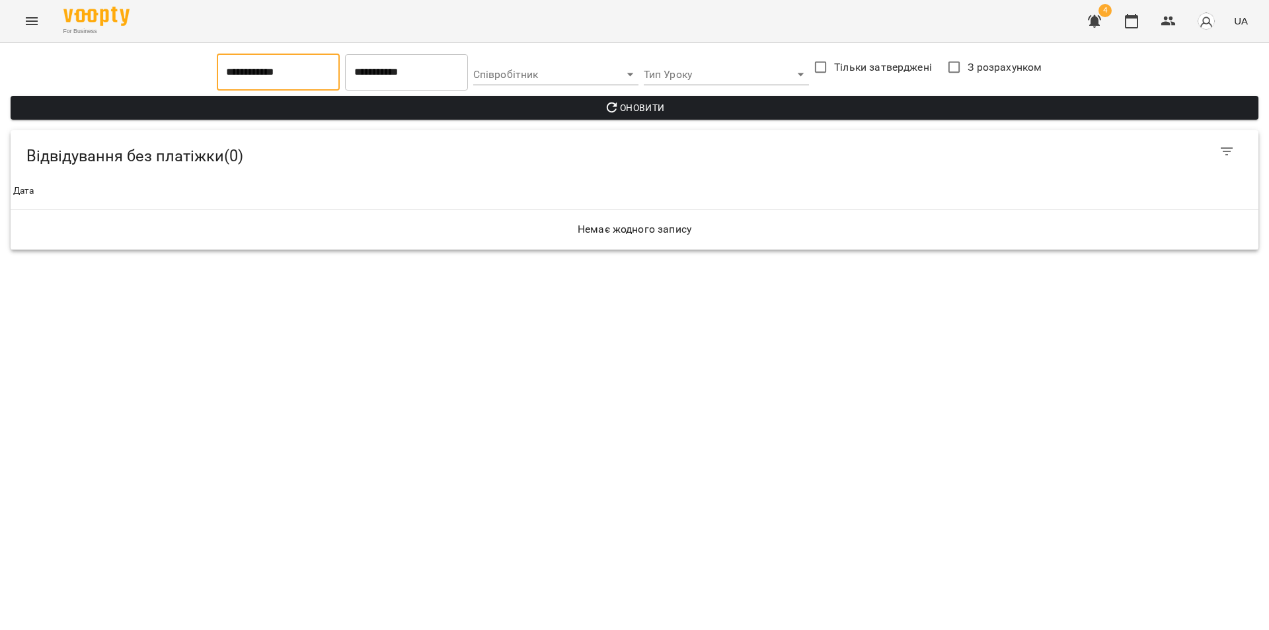
click at [364, 78] on input "**********" at bounding box center [406, 72] width 123 height 37
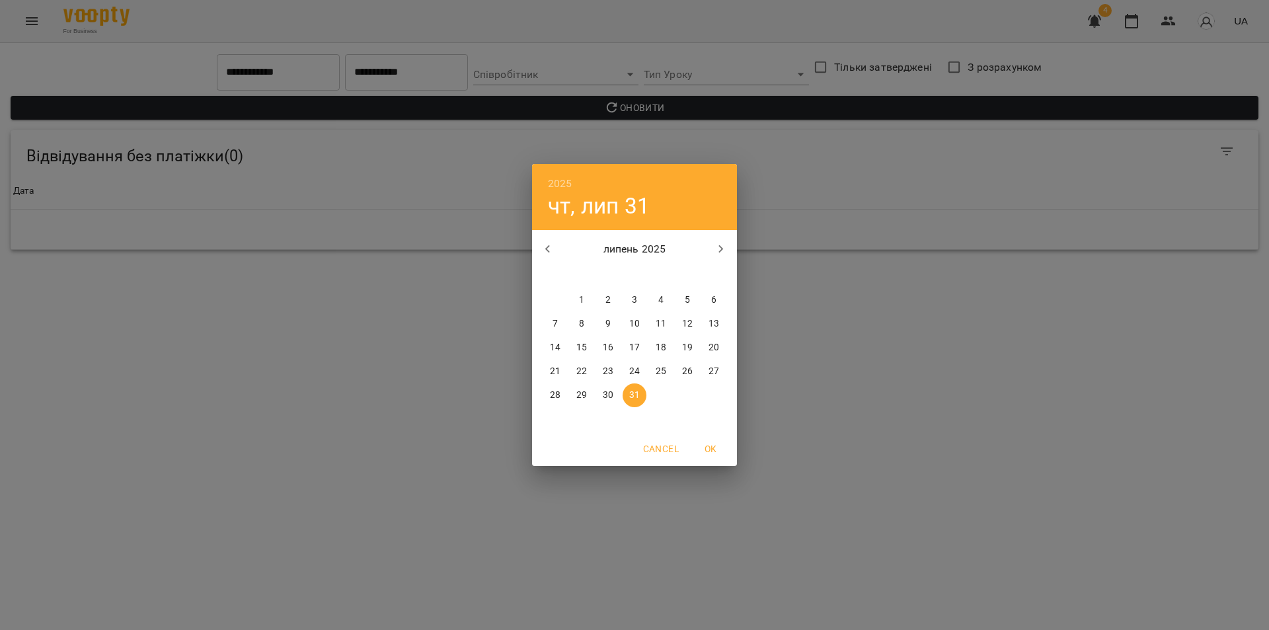
drag, startPoint x: 717, startPoint y: 249, endPoint x: 712, endPoint y: 257, distance: 10.1
click at [717, 249] on icon "button" at bounding box center [721, 249] width 16 height 16
click at [714, 389] on p "31" at bounding box center [714, 395] width 11 height 13
type input "**********"
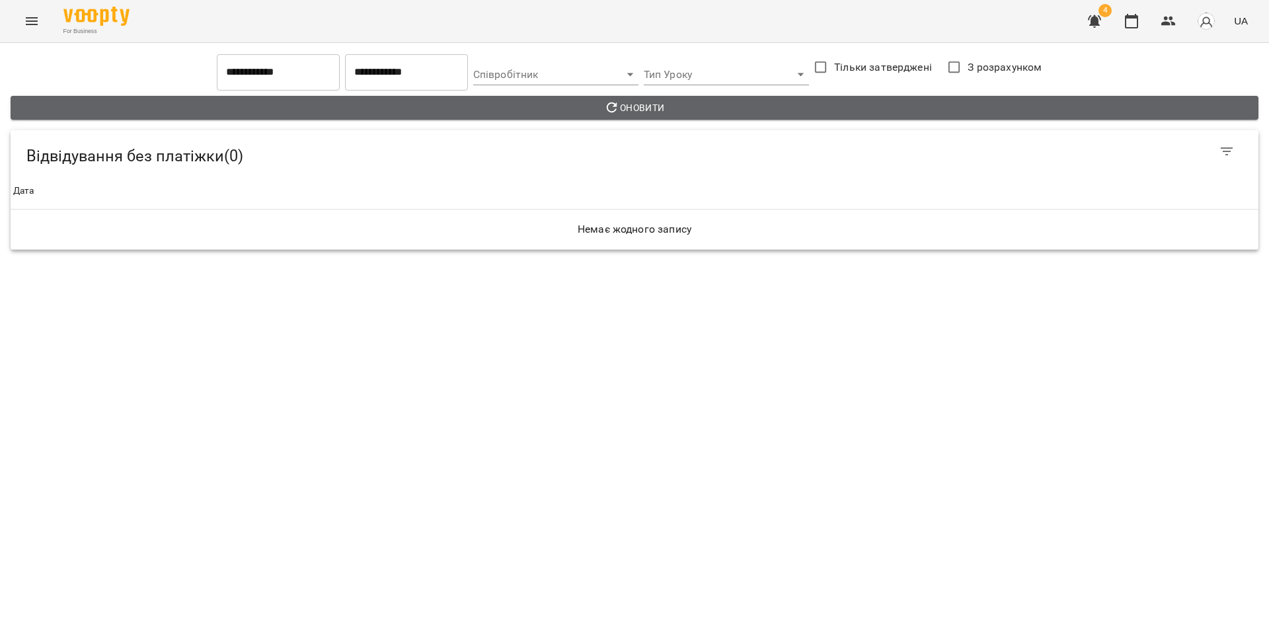
click at [607, 105] on icon "button" at bounding box center [612, 108] width 16 height 16
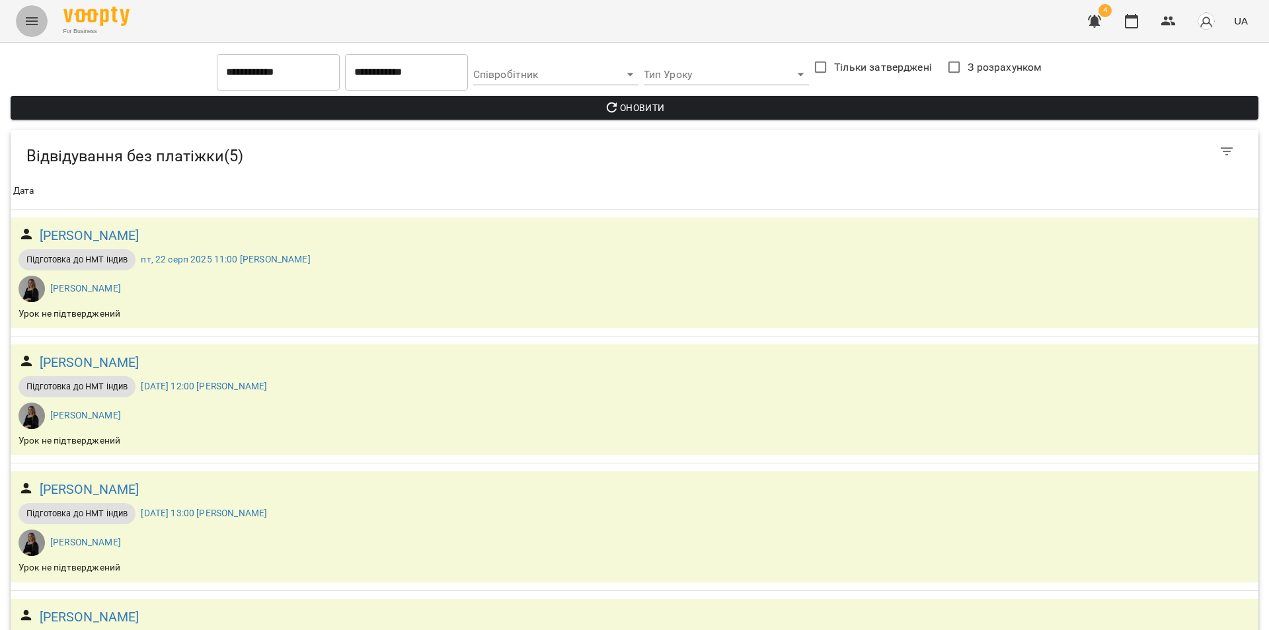
click at [33, 18] on icon "Menu" at bounding box center [32, 21] width 12 height 8
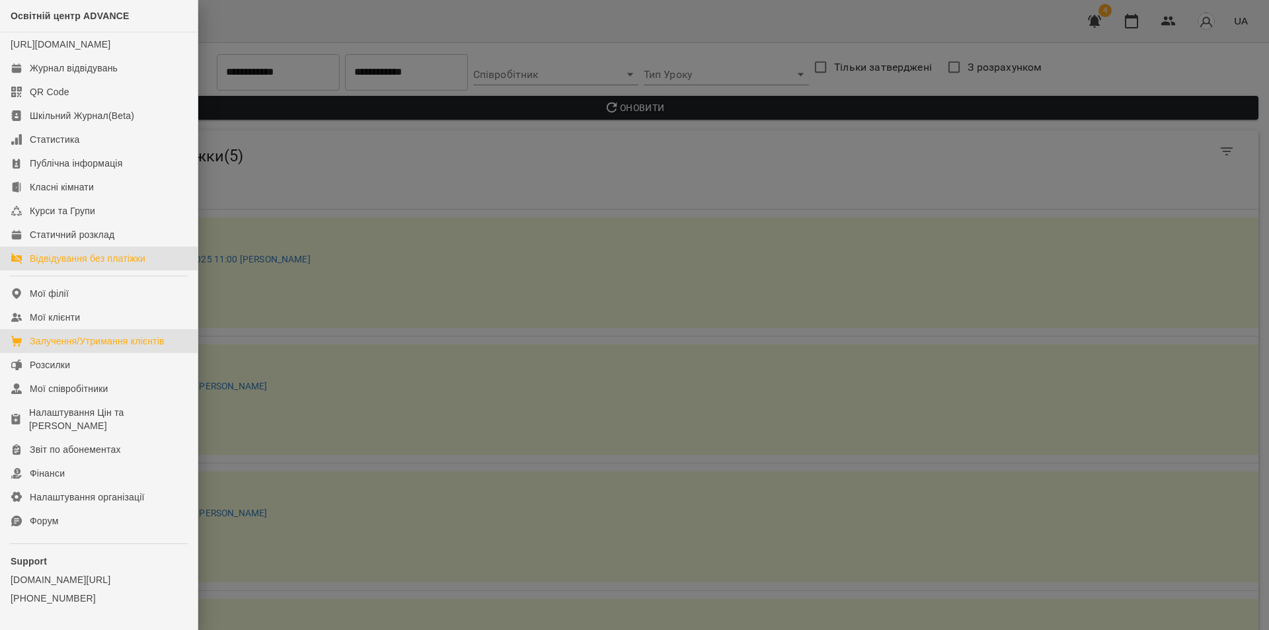
click at [72, 348] on div "Залучення/Утримання клієнтів" at bounding box center [97, 341] width 135 height 13
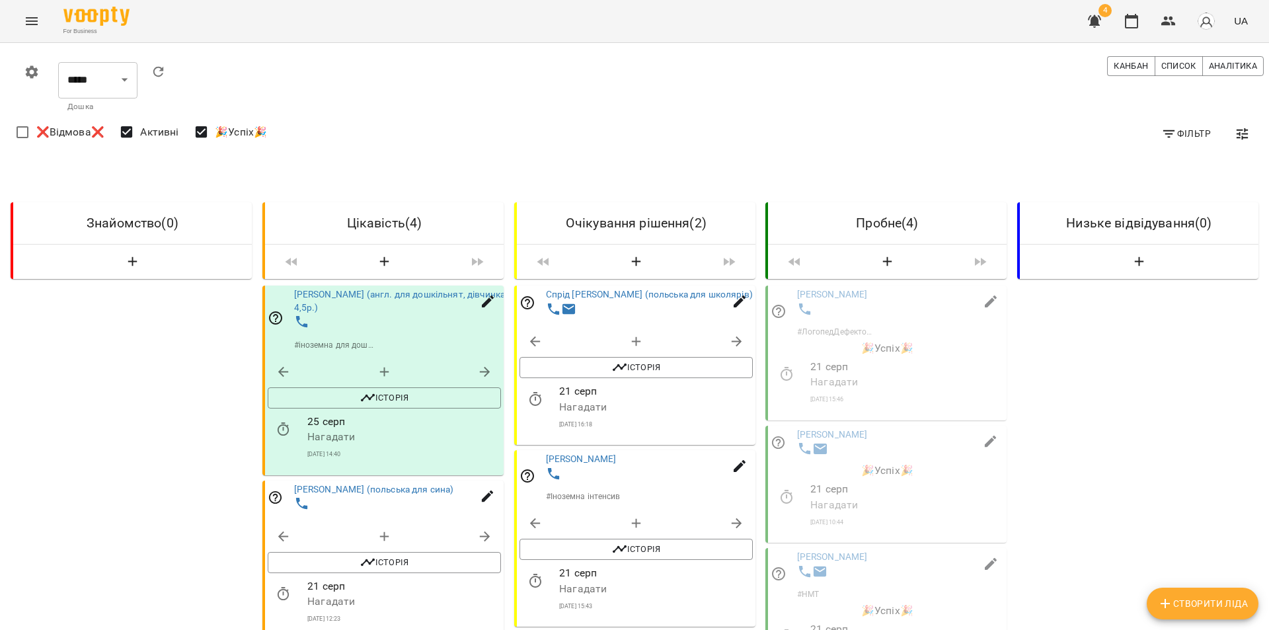
scroll to position [132, 0]
click at [730, 334] on icon "button" at bounding box center [737, 342] width 16 height 16
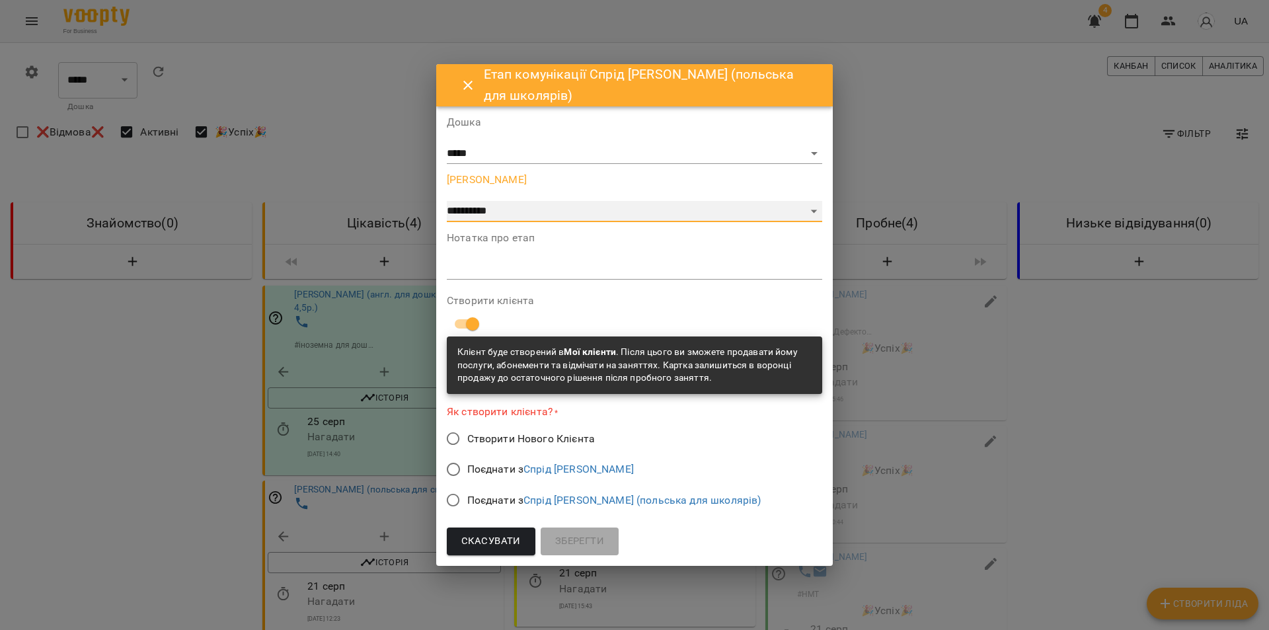
click at [818, 214] on select "**********" at bounding box center [635, 211] width 376 height 21
select select "*"
click at [447, 222] on select "**********" at bounding box center [635, 211] width 376 height 21
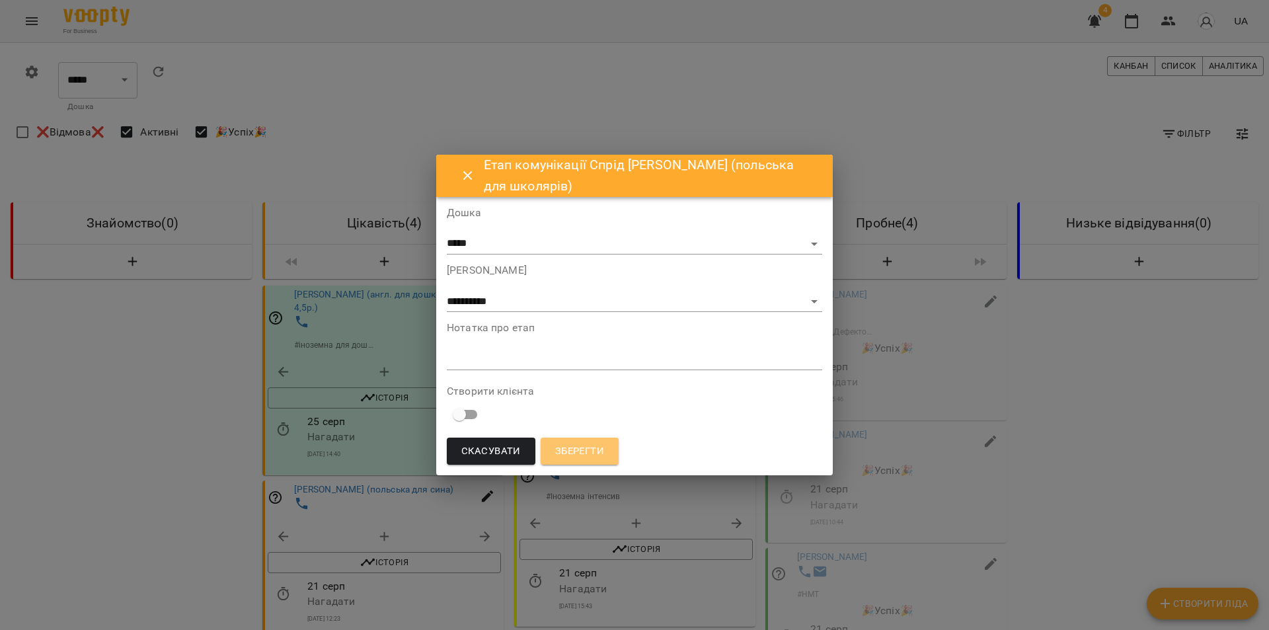
click at [582, 448] on span "Зберегти" at bounding box center [579, 451] width 49 height 17
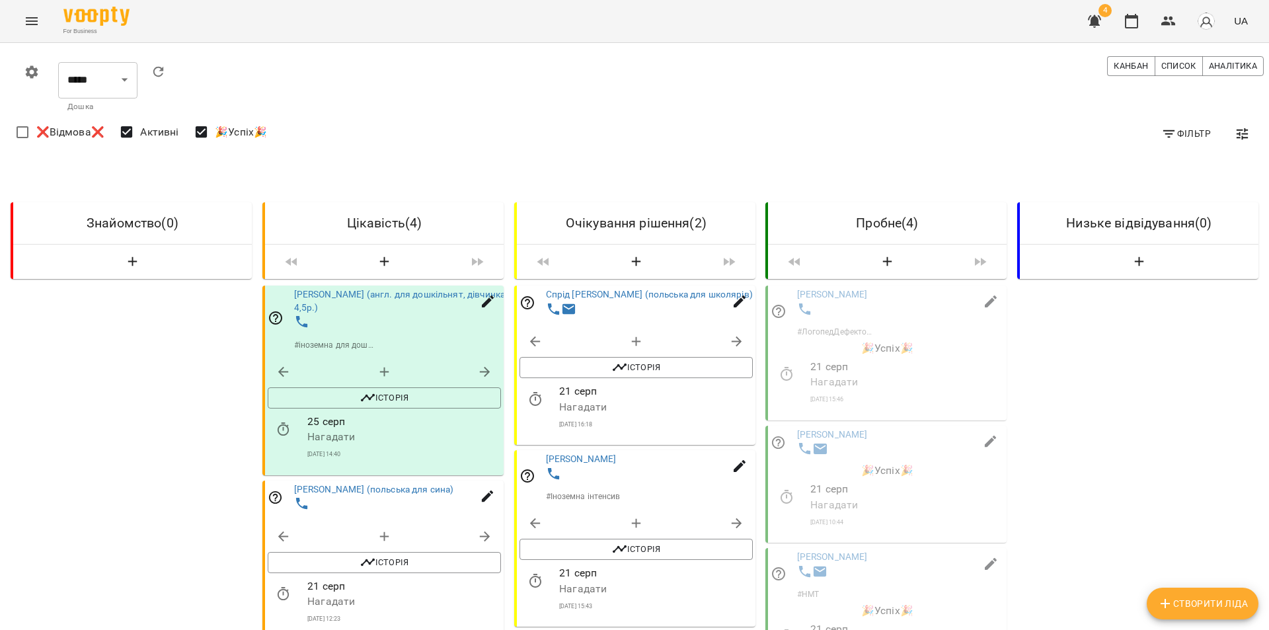
scroll to position [198, 0]
click at [30, 25] on icon "Menu" at bounding box center [32, 21] width 16 height 16
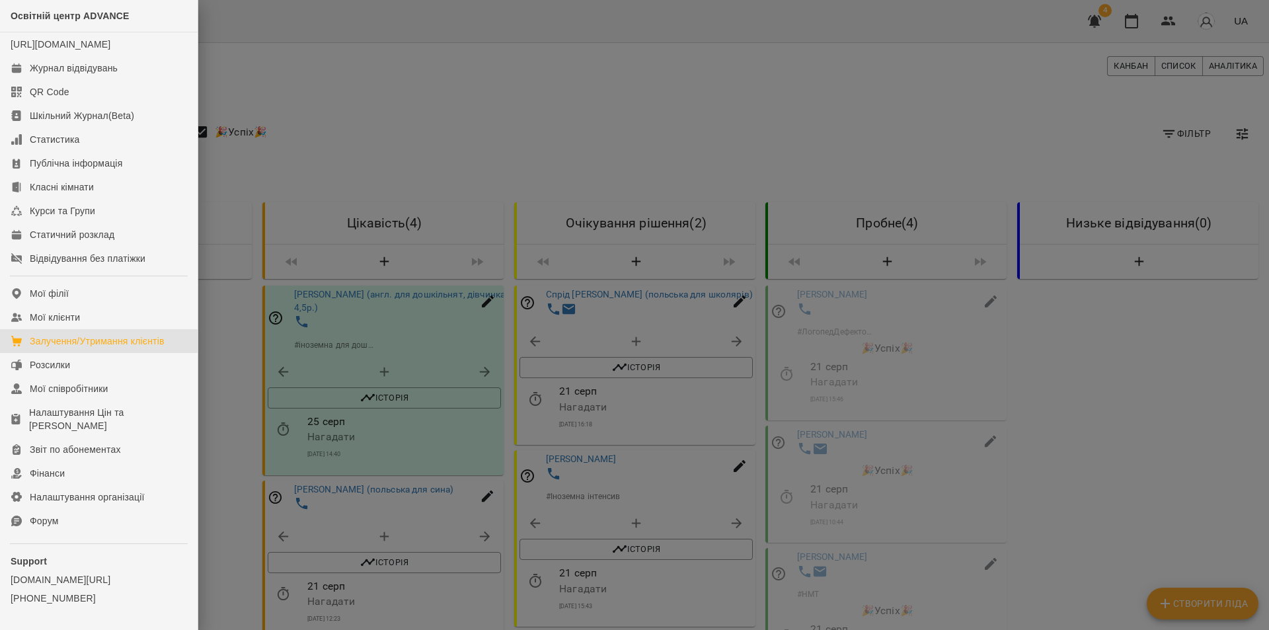
click at [476, 222] on div at bounding box center [634, 315] width 1269 height 630
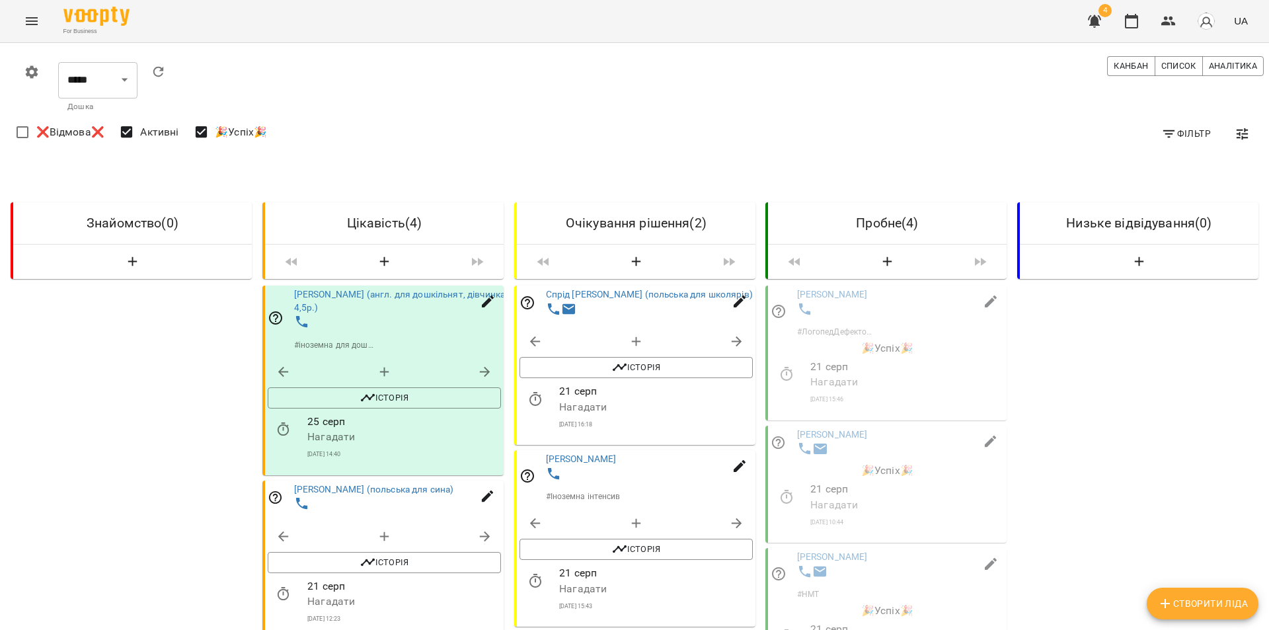
scroll to position [66, 0]
click at [29, 26] on icon "Menu" at bounding box center [32, 21] width 16 height 16
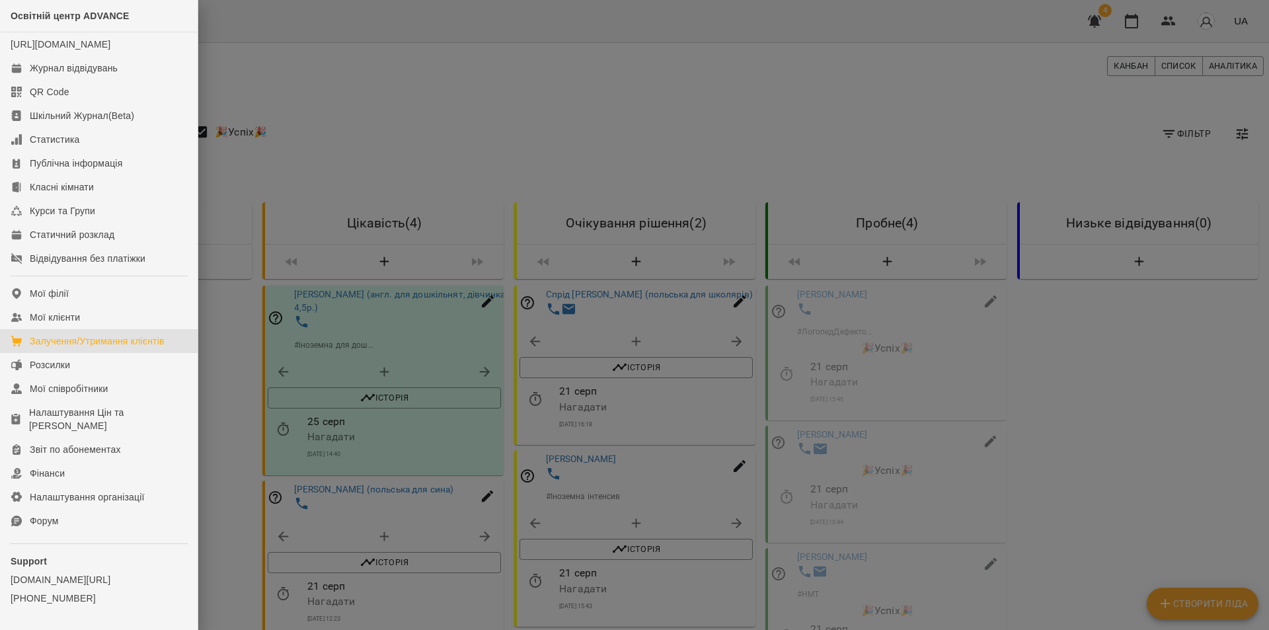
click at [769, 207] on div at bounding box center [634, 315] width 1269 height 630
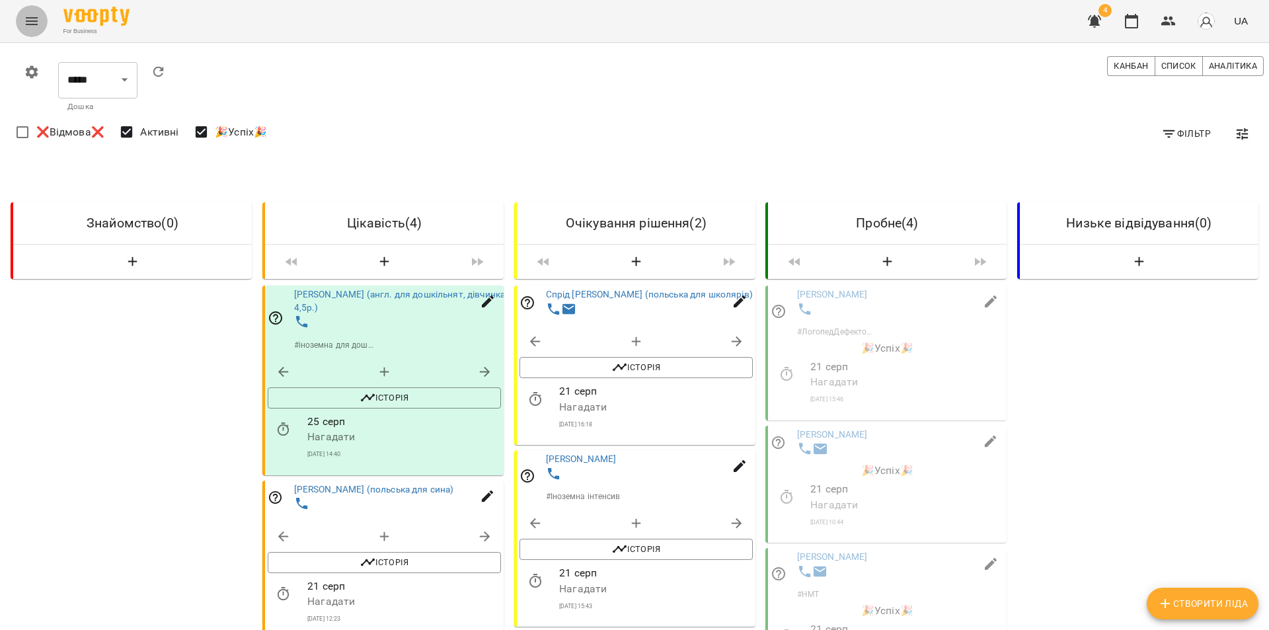
click at [31, 26] on icon "Menu" at bounding box center [32, 21] width 16 height 16
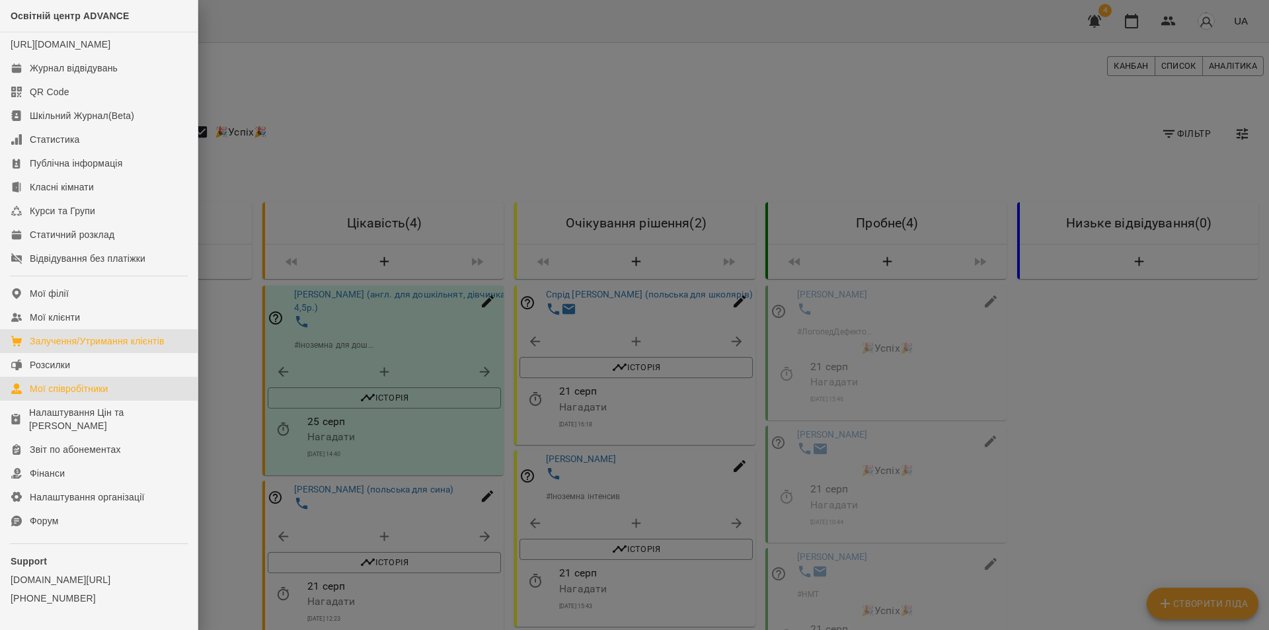
click at [83, 395] on div "Мої співробітники" at bounding box center [69, 388] width 79 height 13
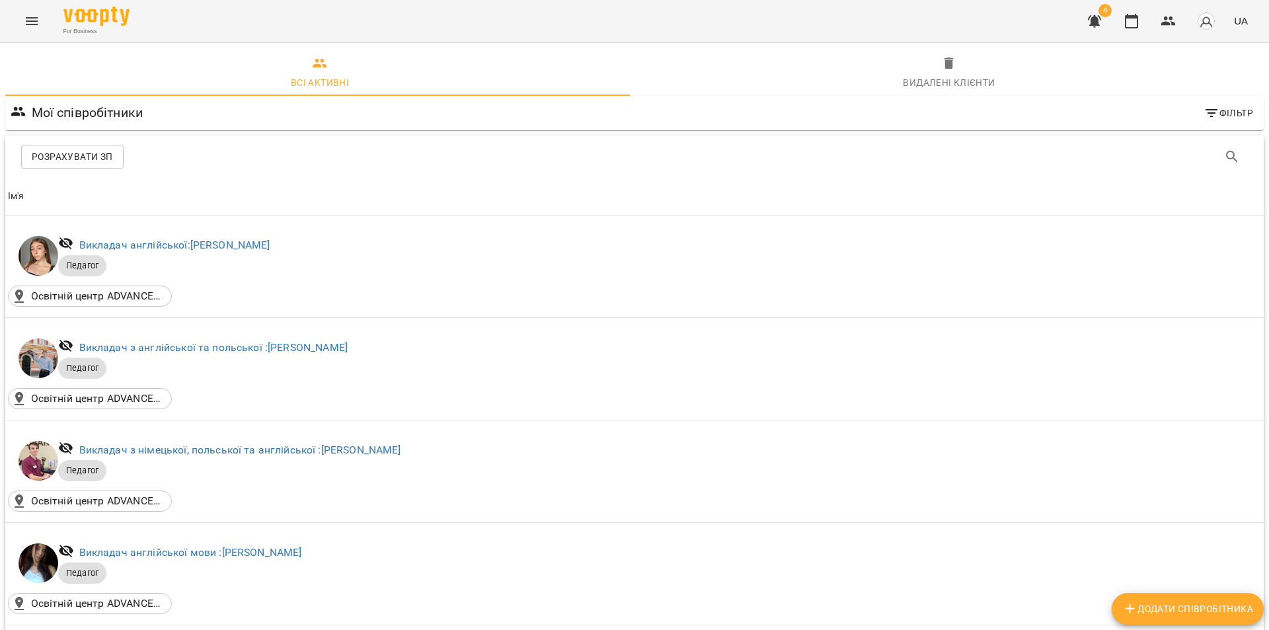
click at [32, 34] on button "Menu" at bounding box center [32, 21] width 32 height 32
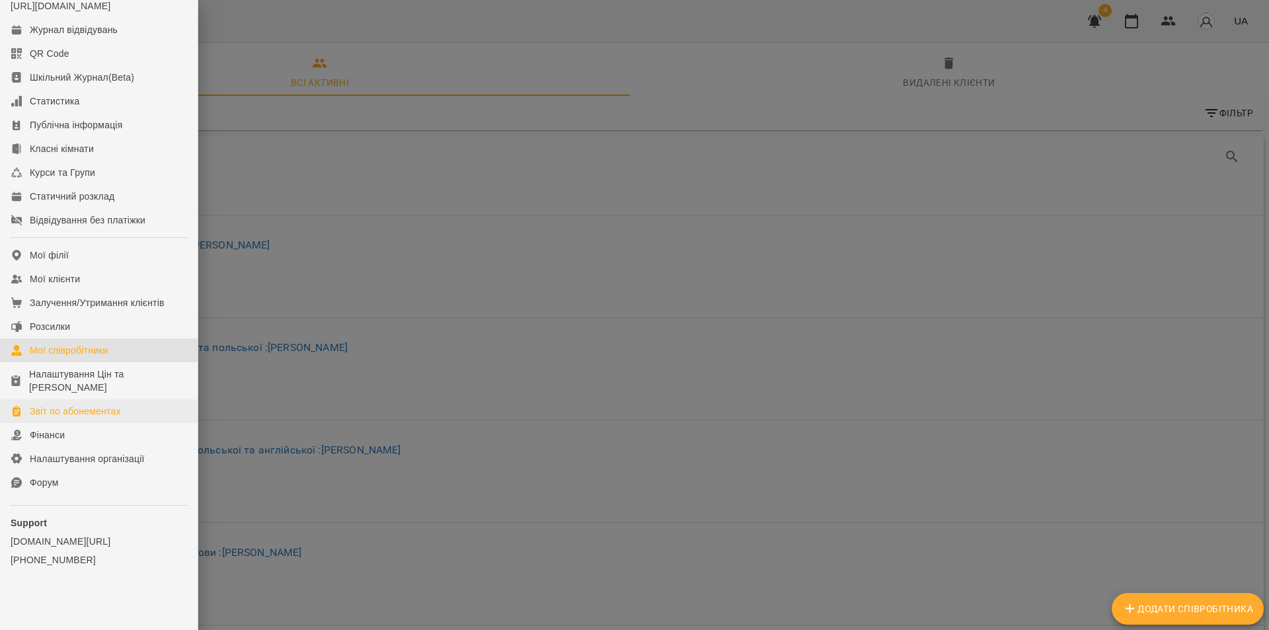
scroll to position [52, 0]
click at [90, 379] on div "Налаштування Цін та [PERSON_NAME]" at bounding box center [108, 381] width 158 height 26
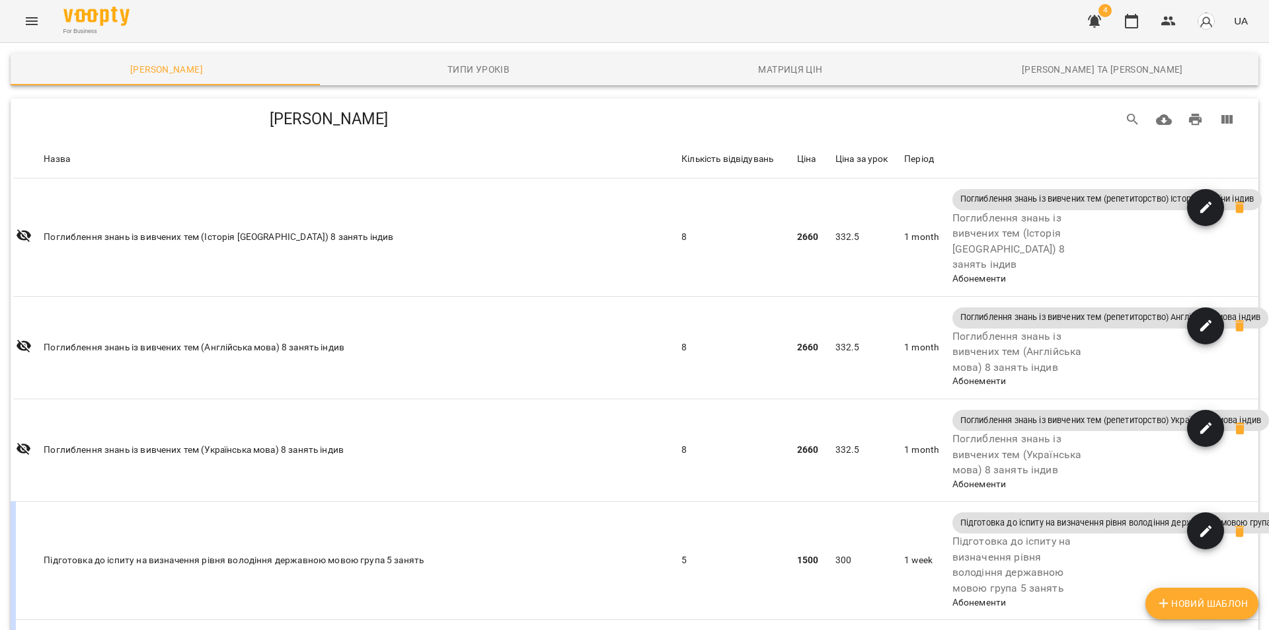
click at [35, 24] on icon "Menu" at bounding box center [32, 21] width 12 height 8
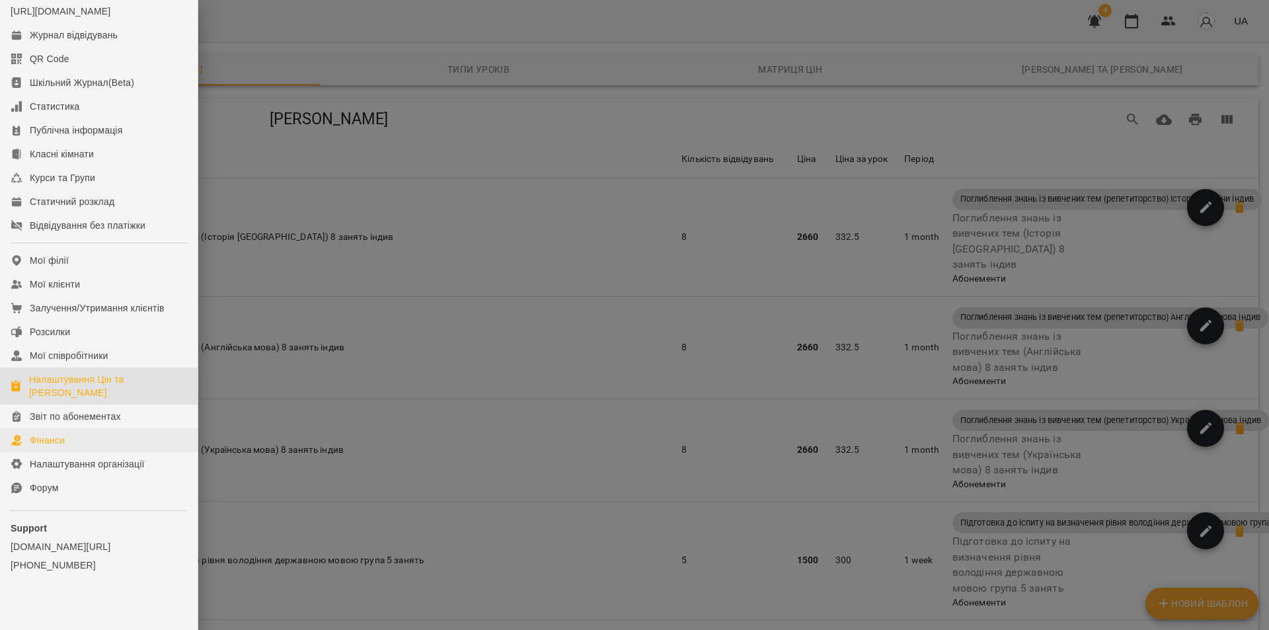
scroll to position [52, 0]
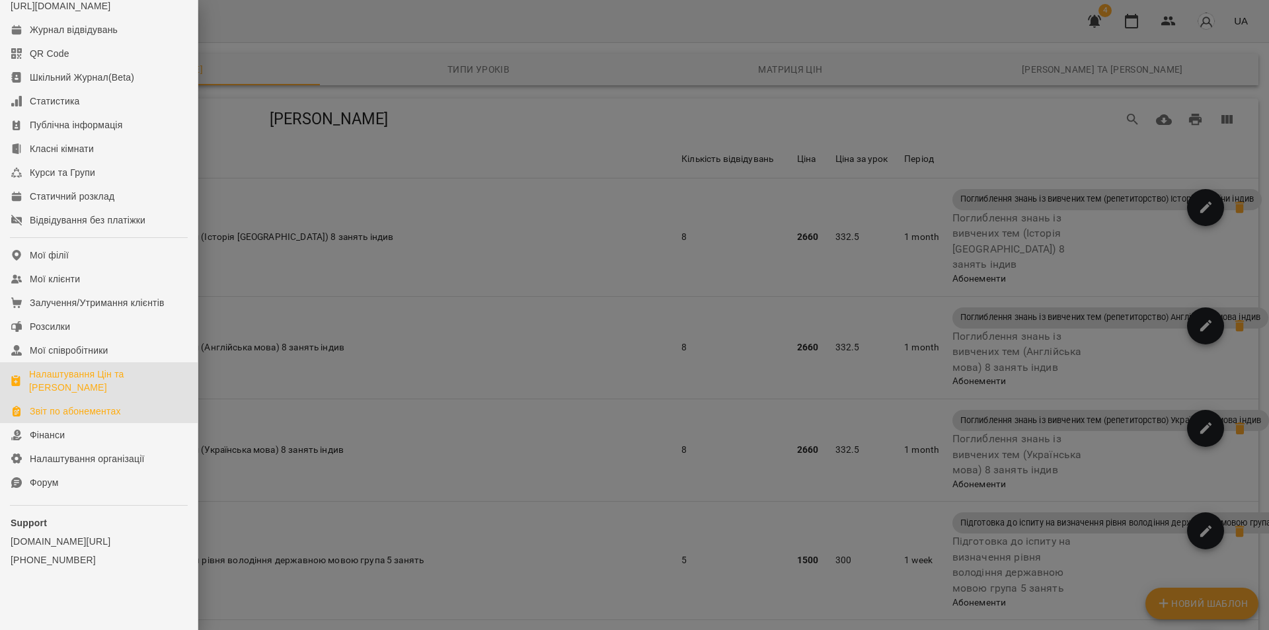
click at [89, 413] on div "Звіт по абонементах" at bounding box center [75, 411] width 91 height 13
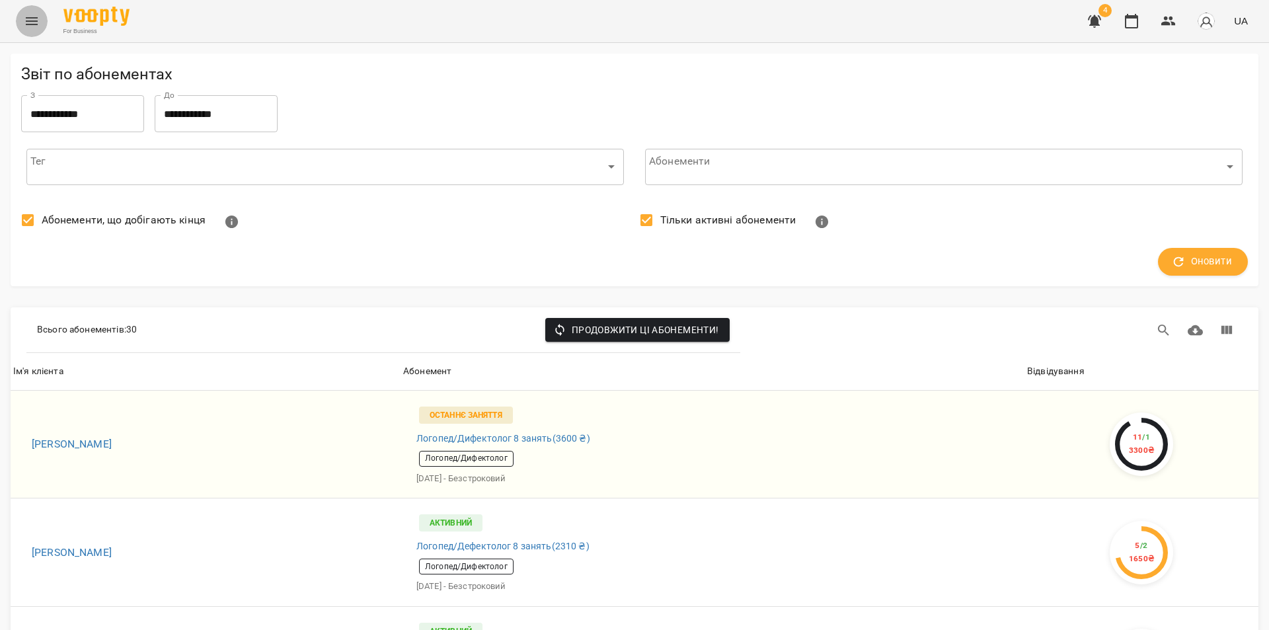
click at [28, 23] on icon "Menu" at bounding box center [32, 21] width 16 height 16
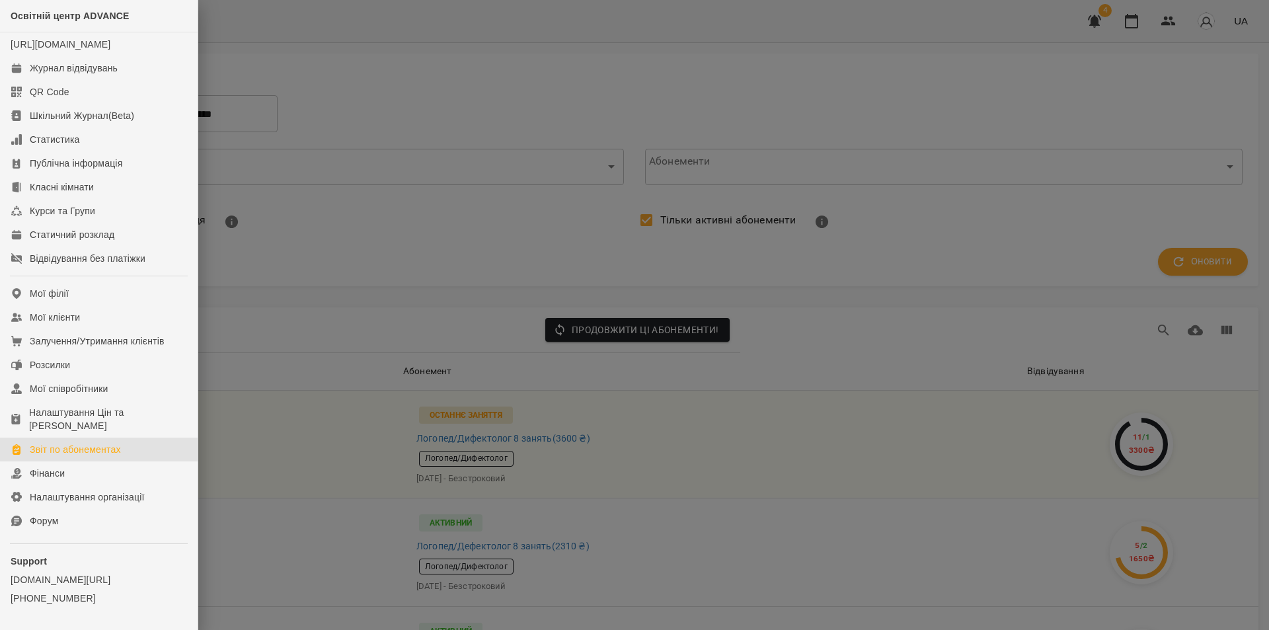
click at [389, 287] on div at bounding box center [634, 315] width 1269 height 630
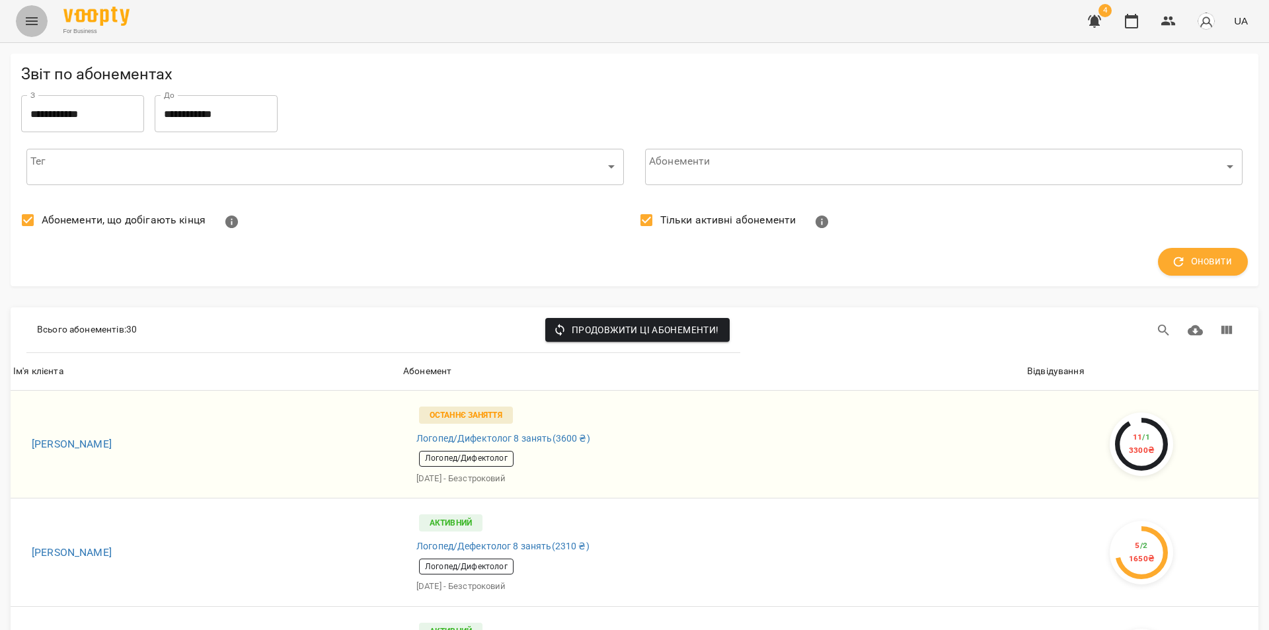
click at [40, 15] on button "Menu" at bounding box center [32, 21] width 32 height 32
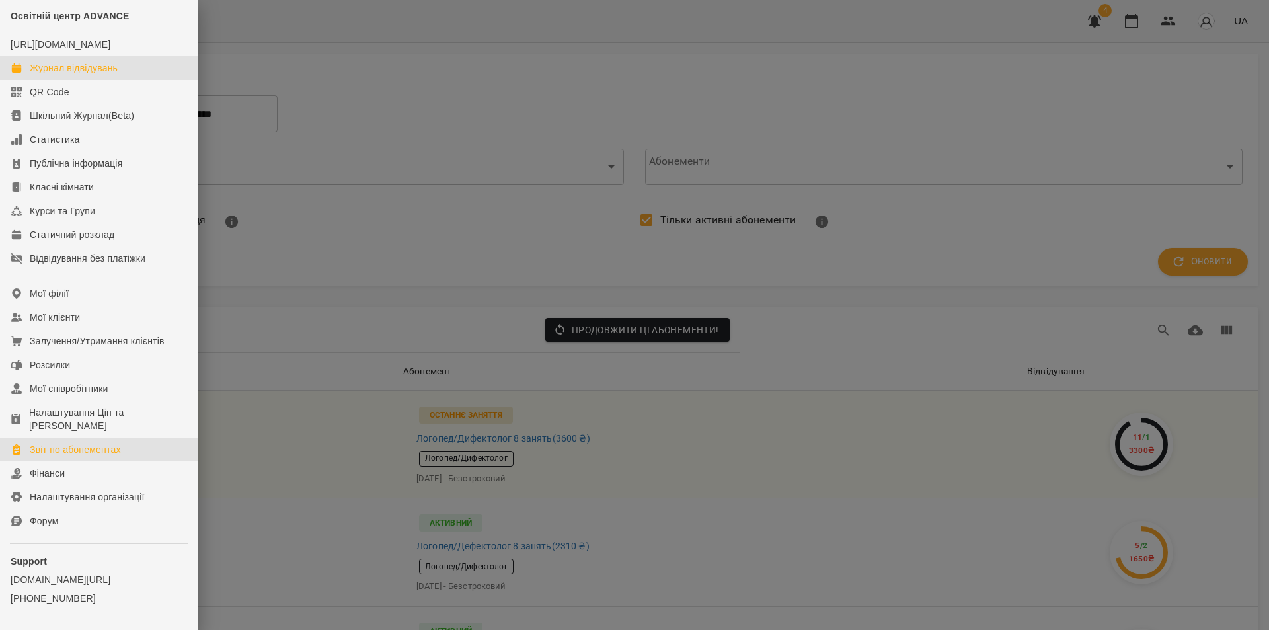
click at [79, 74] on link "Журнал відвідувань" at bounding box center [99, 68] width 198 height 24
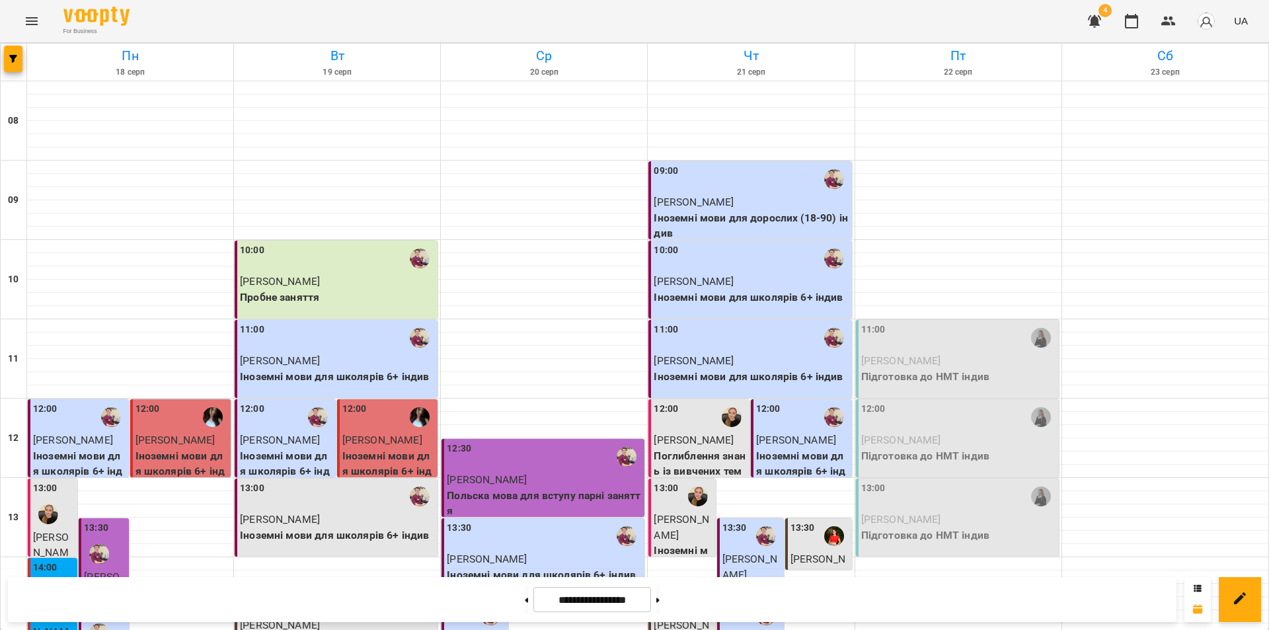
scroll to position [476, 0]
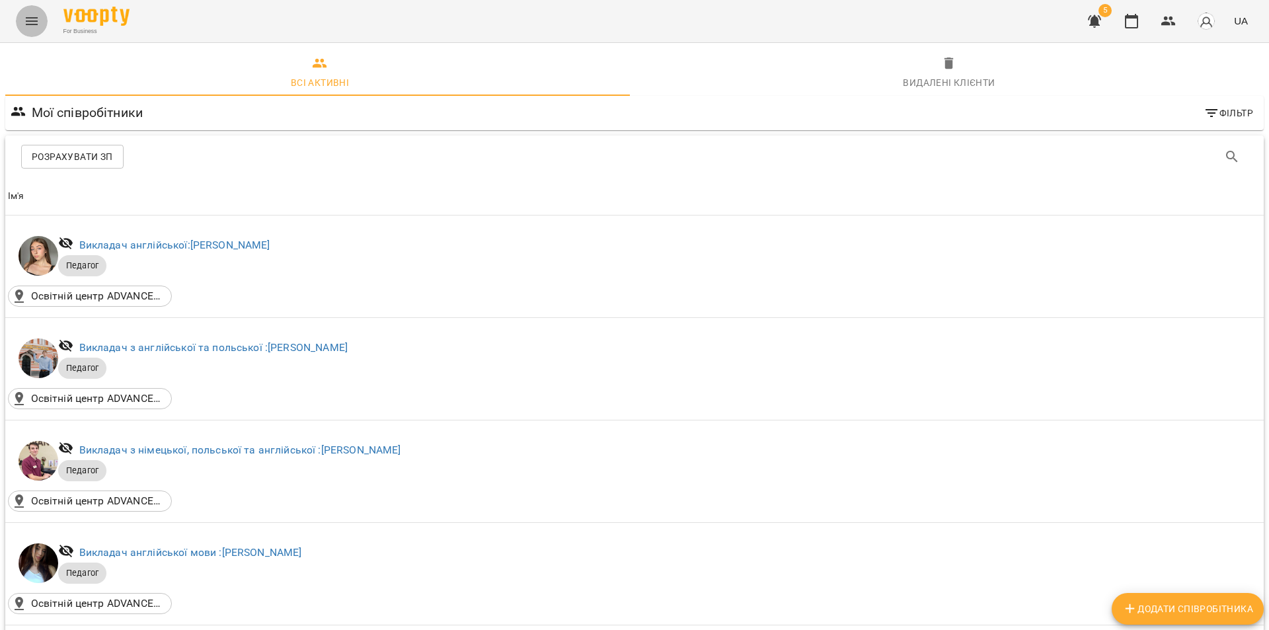
click at [33, 22] on icon "Menu" at bounding box center [32, 21] width 16 height 16
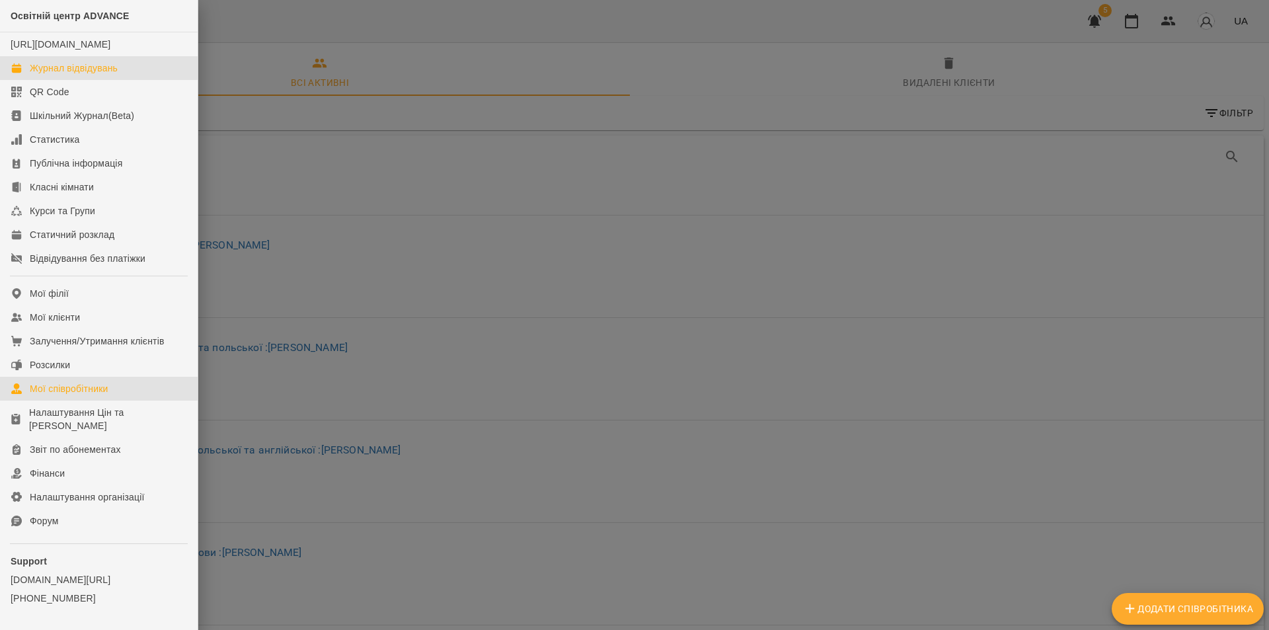
click at [60, 75] on div "Журнал відвідувань" at bounding box center [74, 67] width 88 height 13
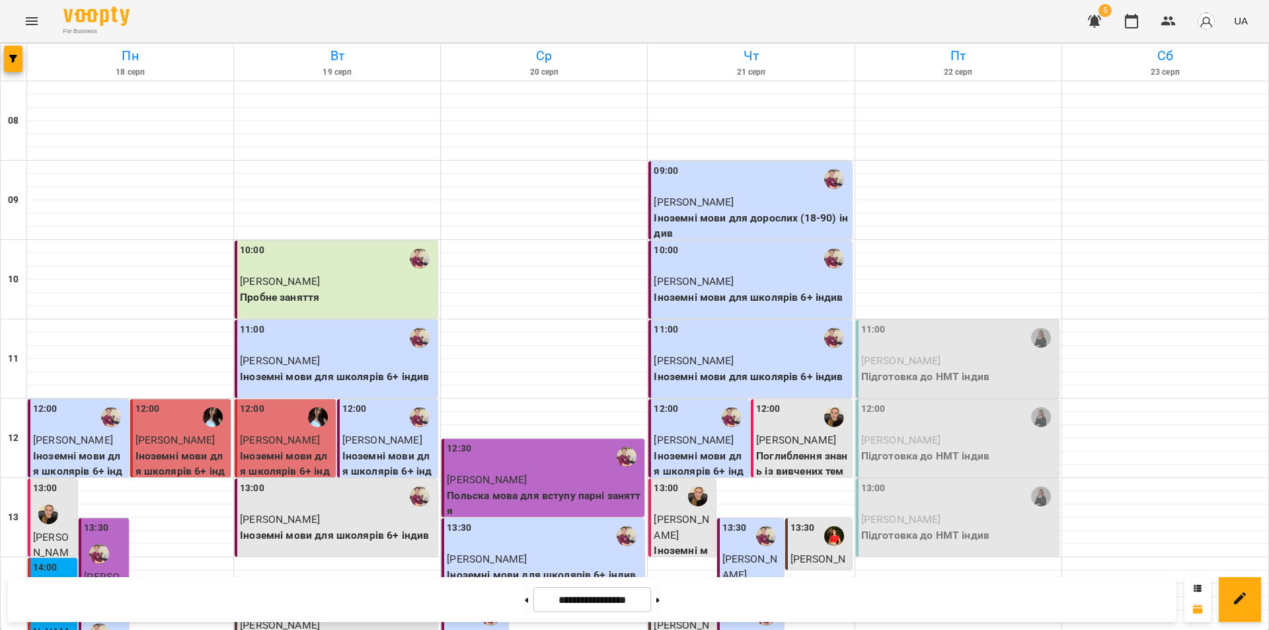
scroll to position [542, 0]
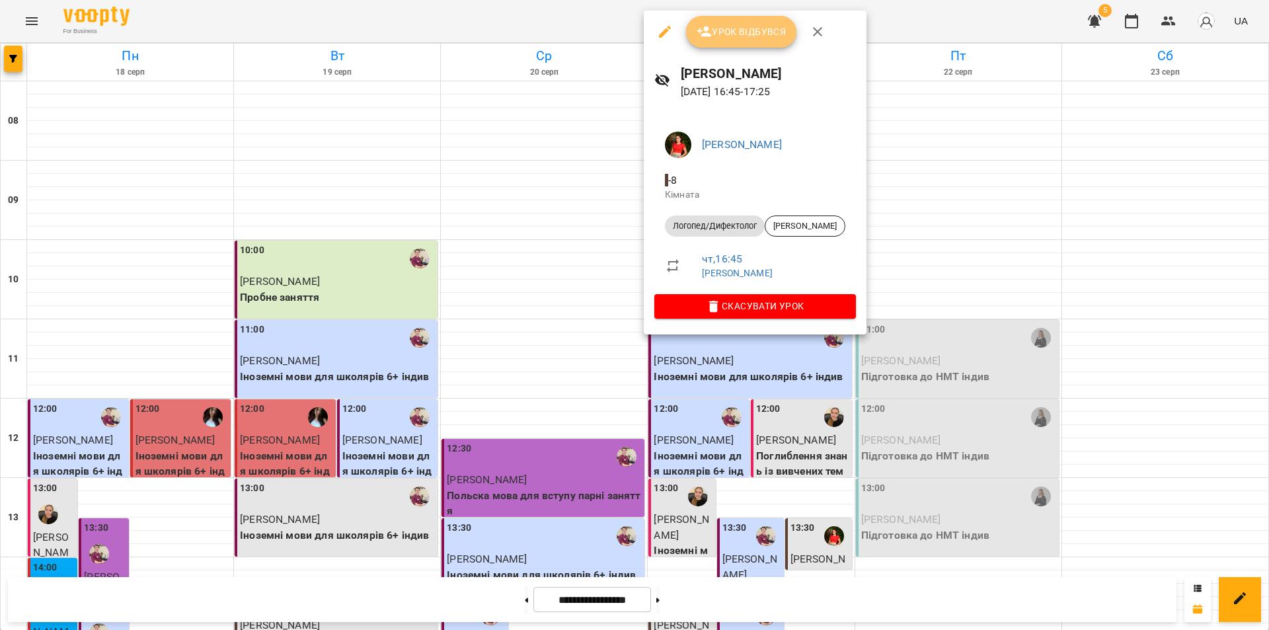
click at [735, 38] on span "Урок відбувся" at bounding box center [742, 32] width 90 height 16
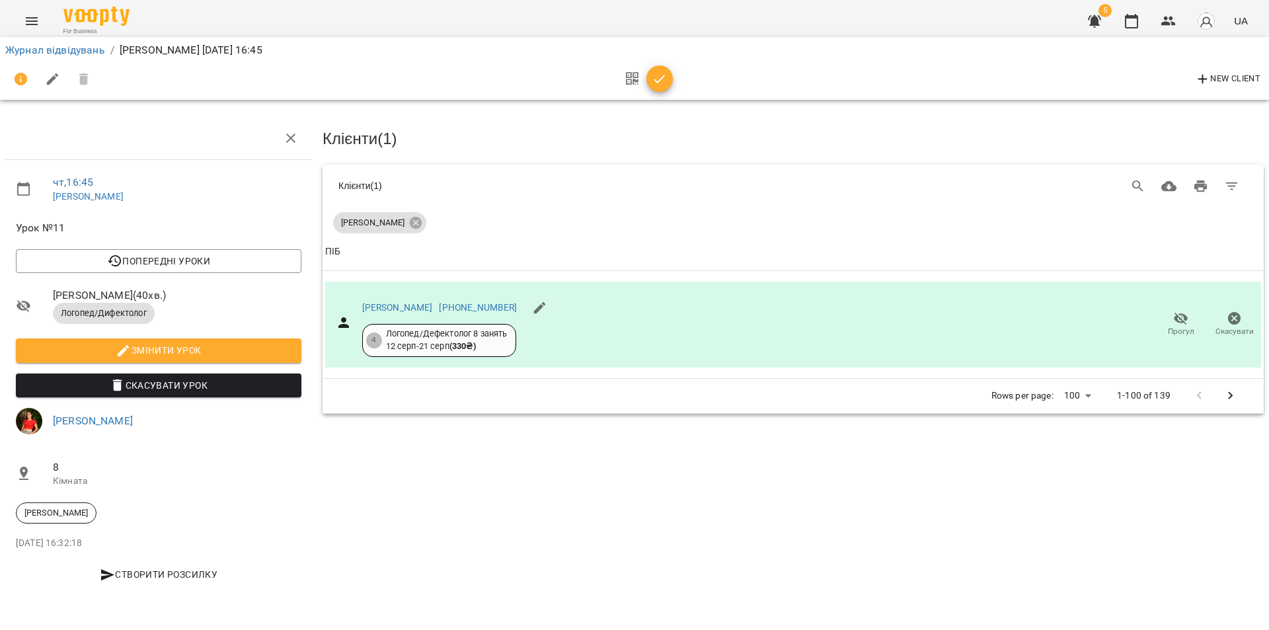
click at [655, 75] on icon "button" at bounding box center [660, 79] width 16 height 16
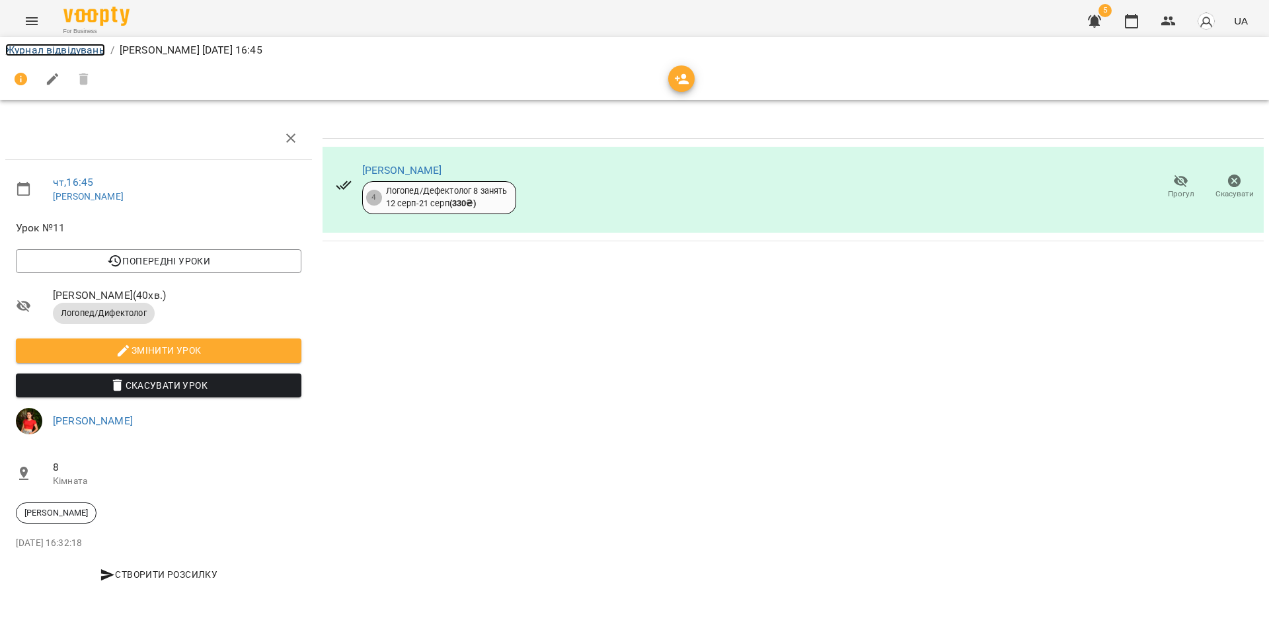
click at [45, 52] on link "Журнал відвідувань" at bounding box center [55, 50] width 100 height 13
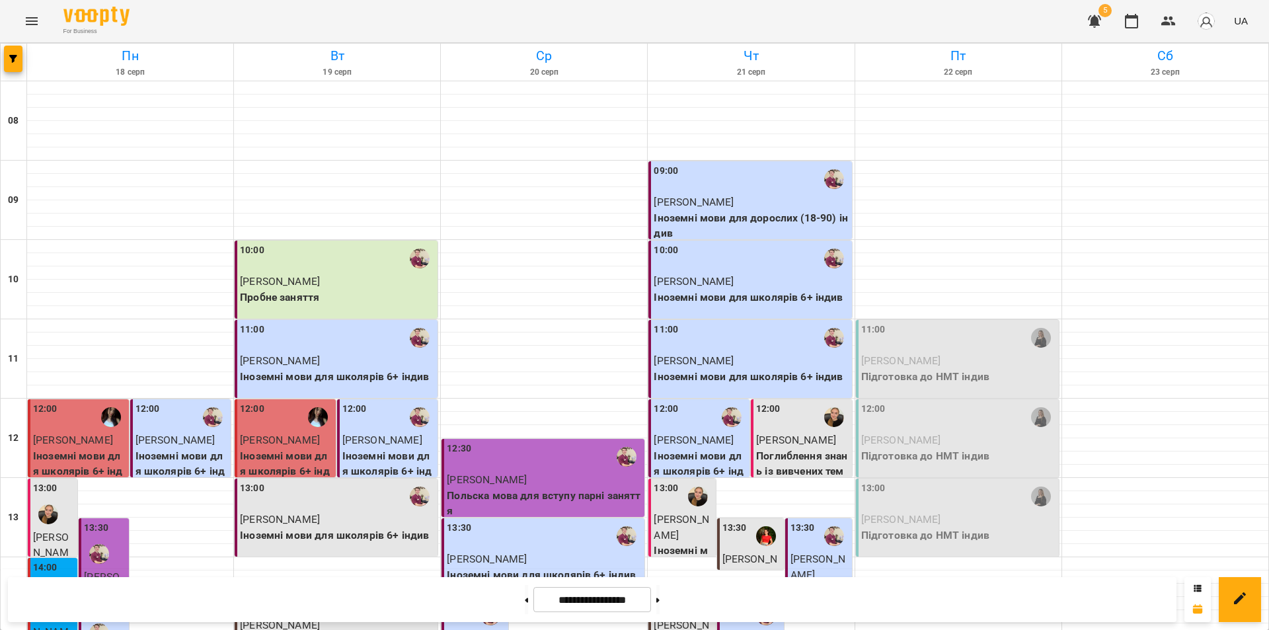
scroll to position [264, 0]
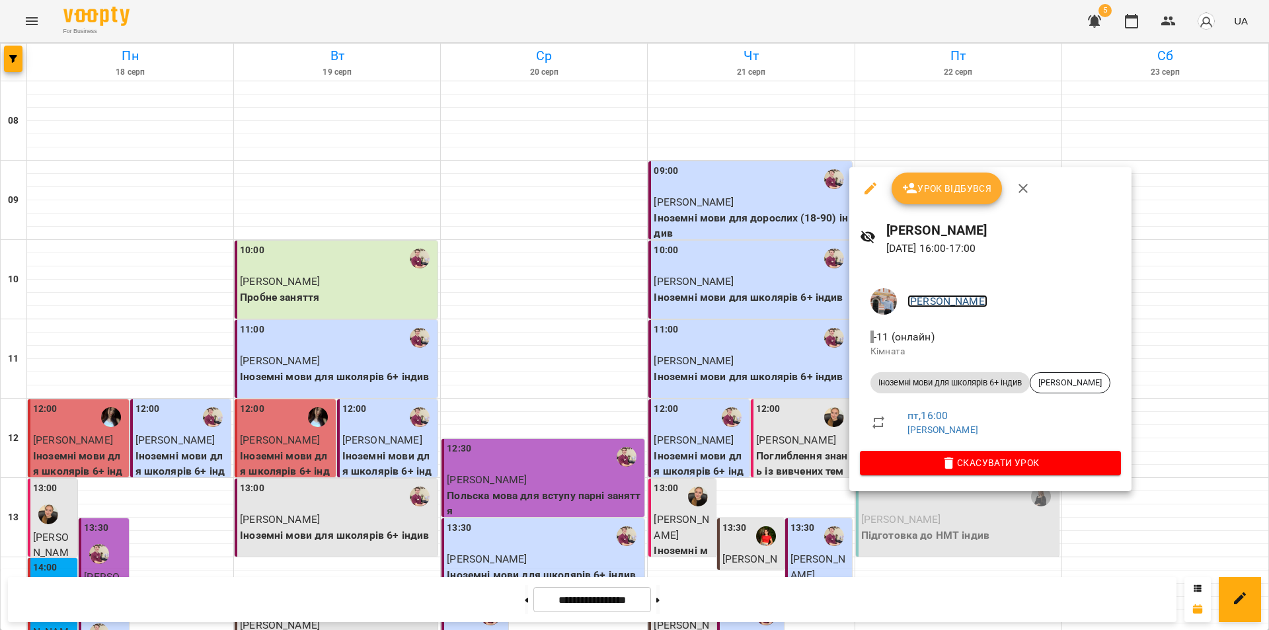
click at [926, 300] on link "[PERSON_NAME]" at bounding box center [948, 301] width 80 height 13
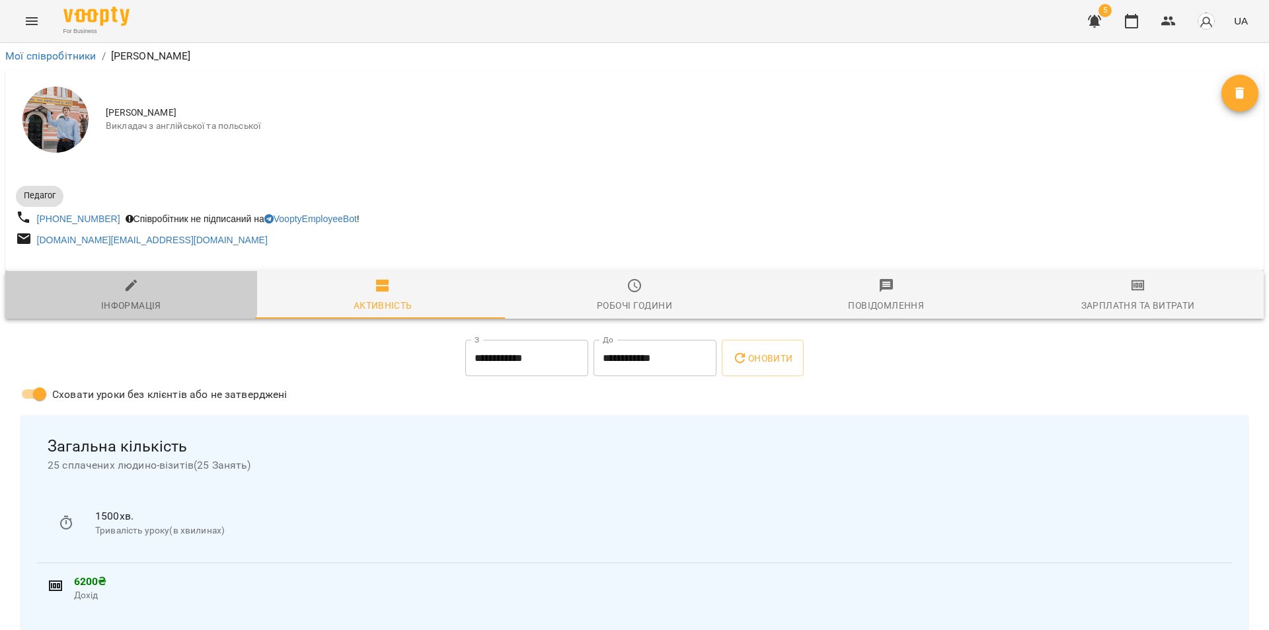
click at [115, 282] on span "Інформація" at bounding box center [131, 296] width 236 height 36
select select "**"
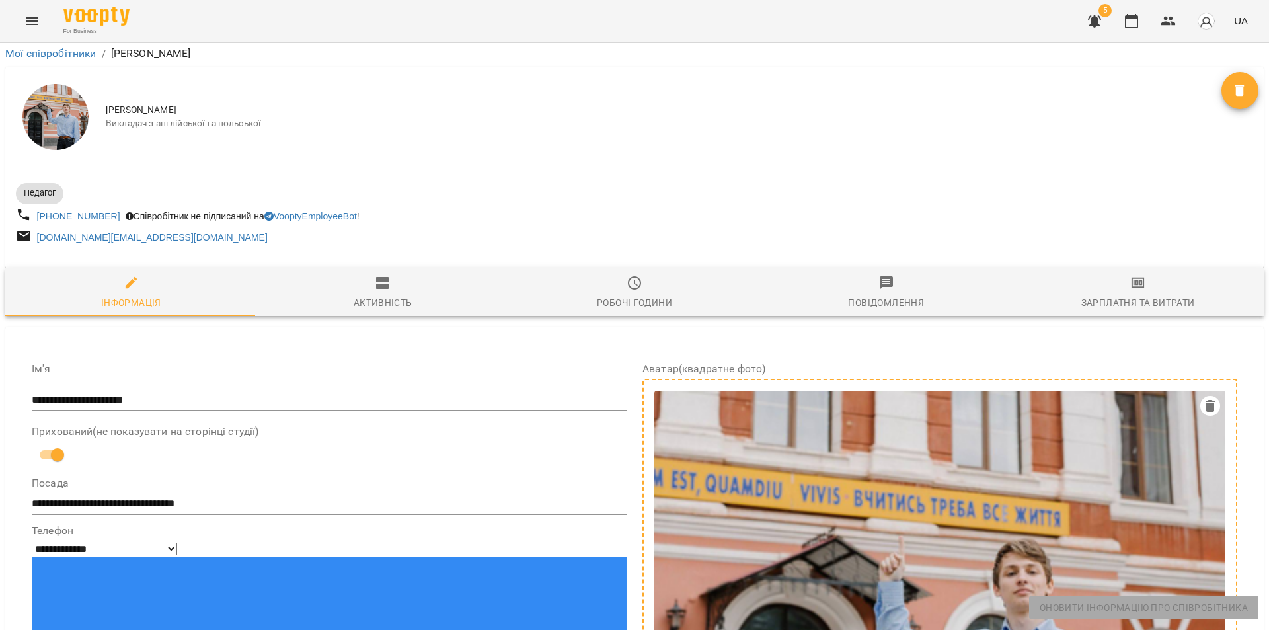
scroll to position [331, 0]
click at [37, 19] on icon "Menu" at bounding box center [32, 21] width 16 height 16
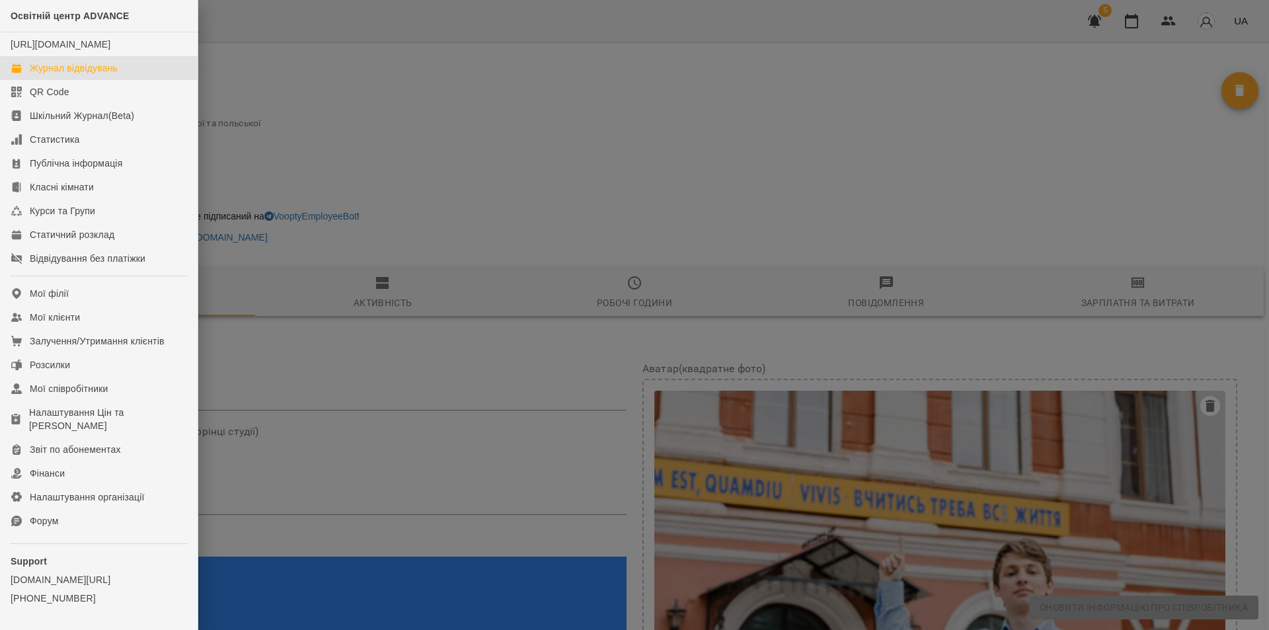
click at [45, 80] on link "Журнал відвідувань" at bounding box center [99, 68] width 198 height 24
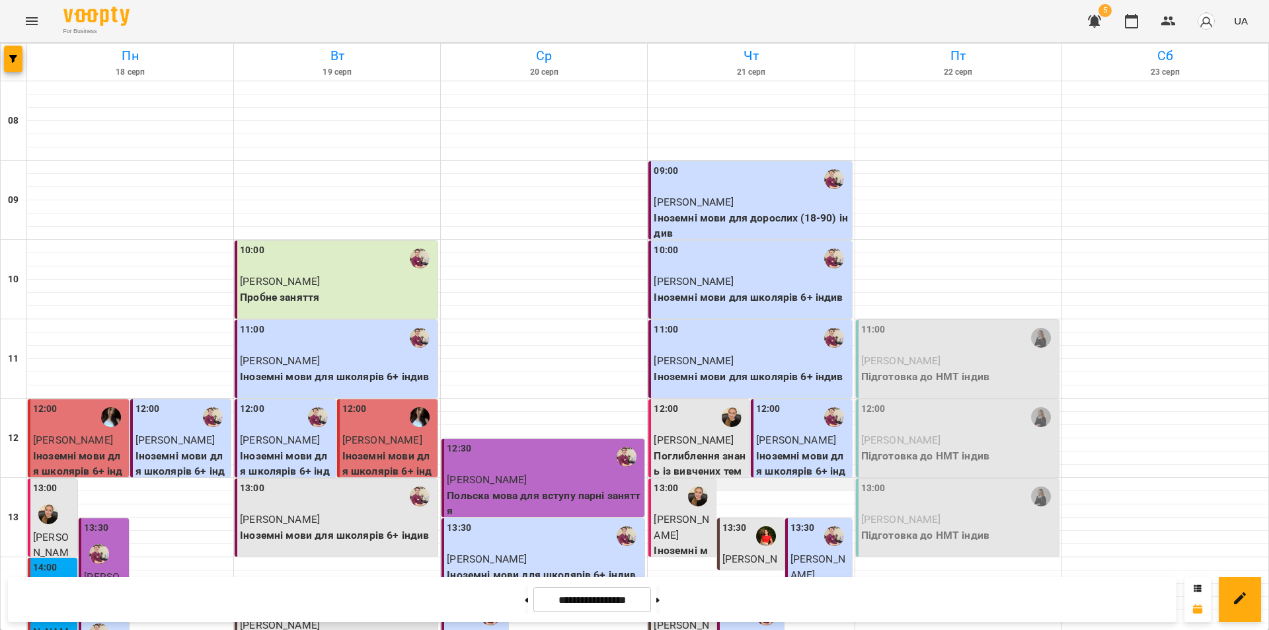
scroll to position [132, 0]
click at [660, 600] on button at bounding box center [657, 599] width 3 height 29
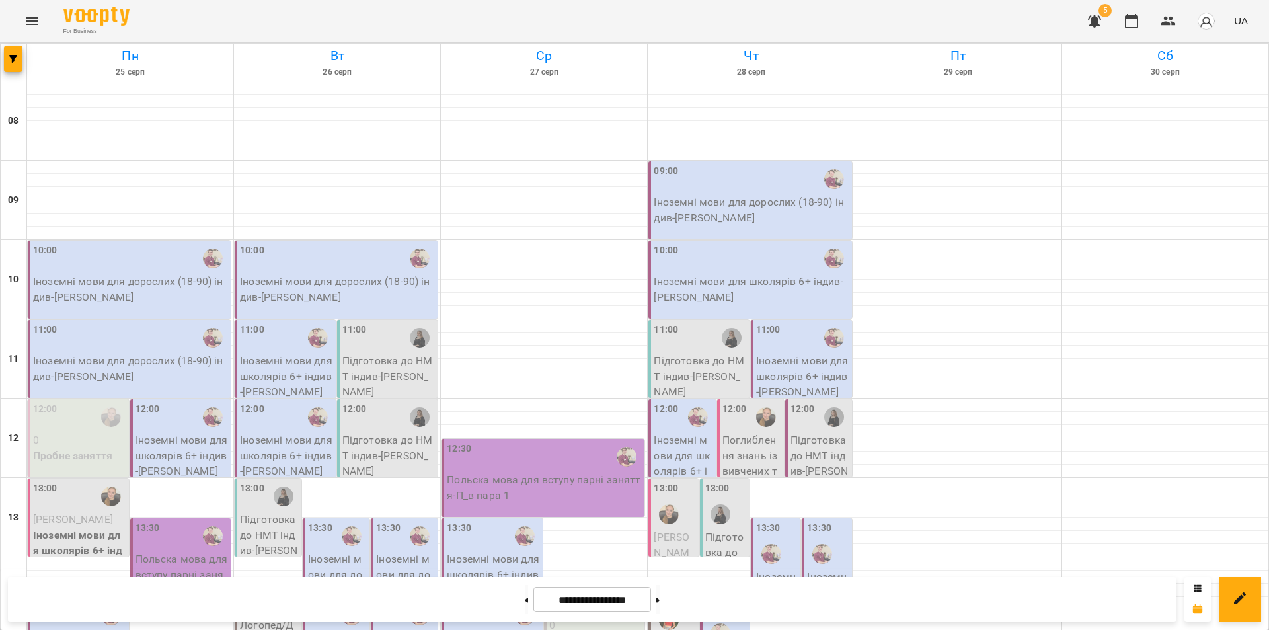
scroll to position [264, 0]
click at [525, 606] on button at bounding box center [526, 599] width 3 height 29
type input "**********"
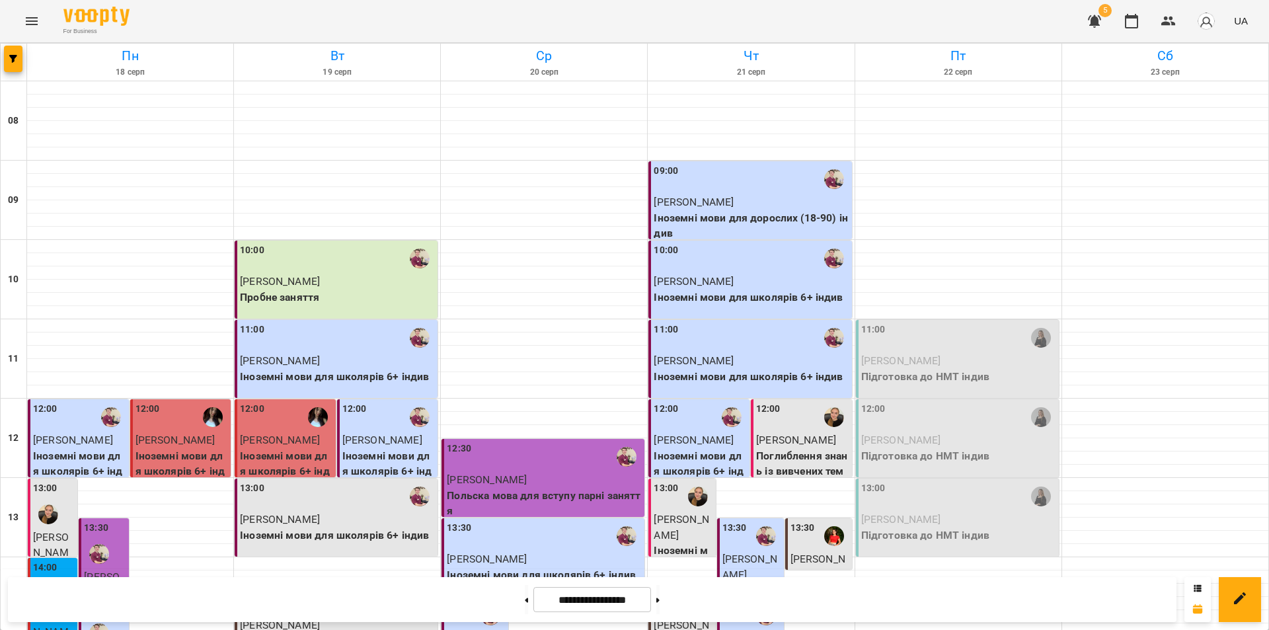
scroll to position [529, 0]
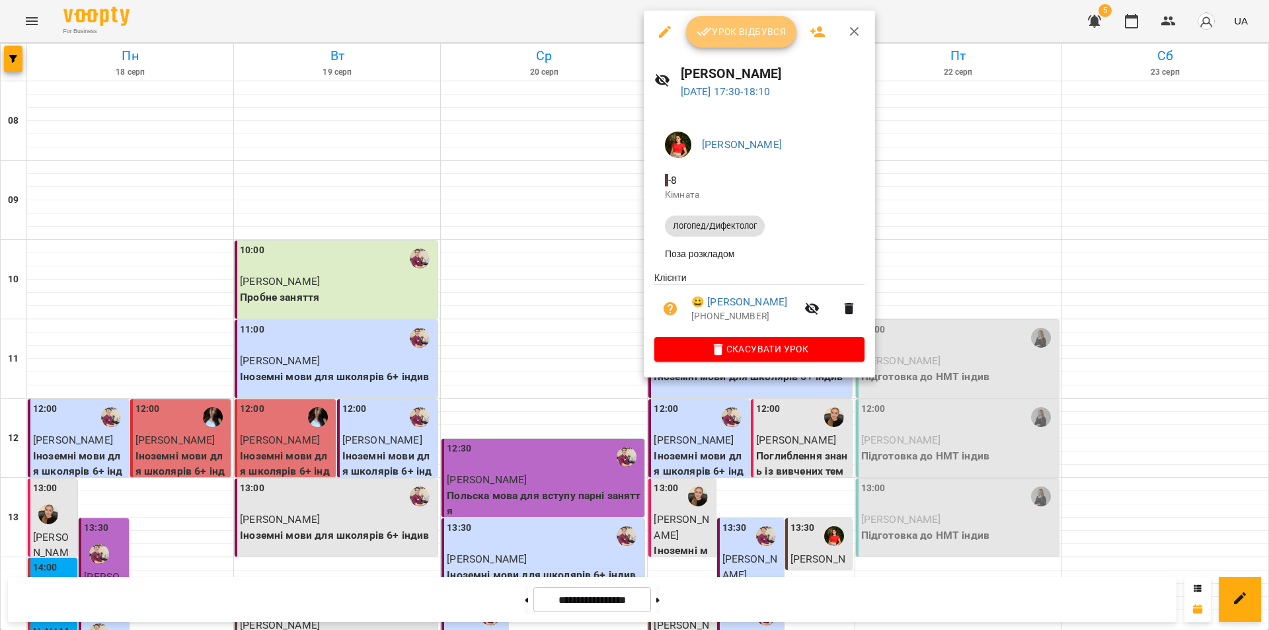
click at [751, 26] on span "Урок відбувся" at bounding box center [742, 32] width 90 height 16
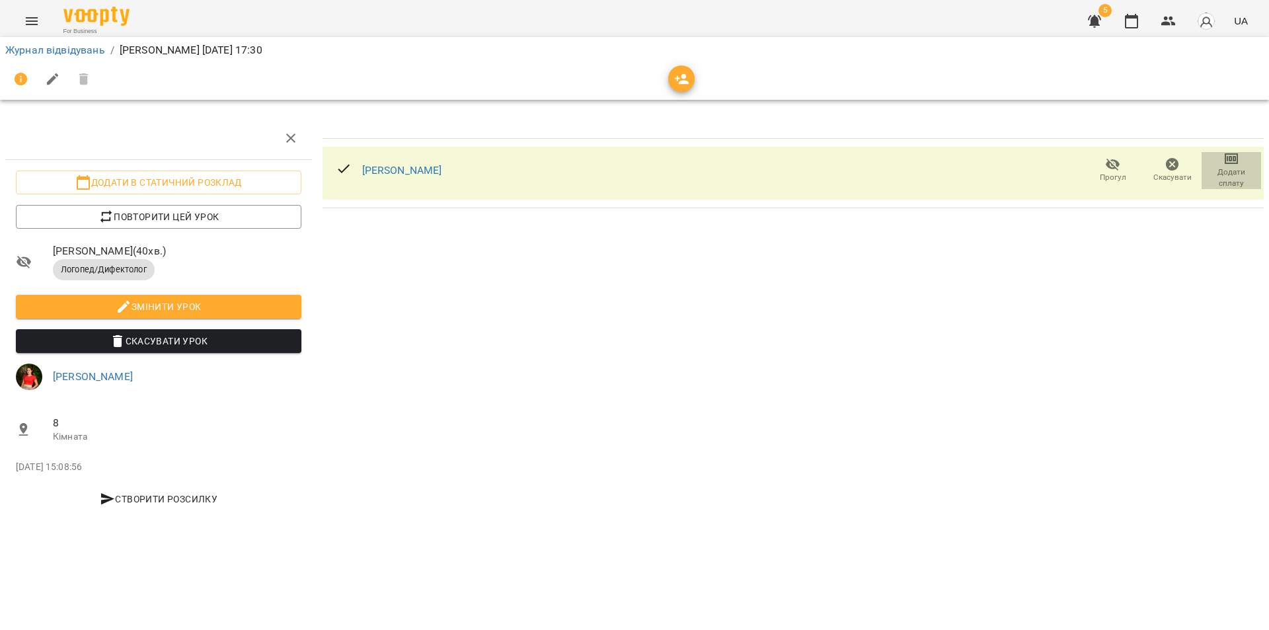
click at [1236, 161] on icon "button" at bounding box center [1232, 159] width 16 height 16
click at [1181, 160] on li "Додати сплату разового" at bounding box center [1188, 159] width 143 height 24
select select "**********"
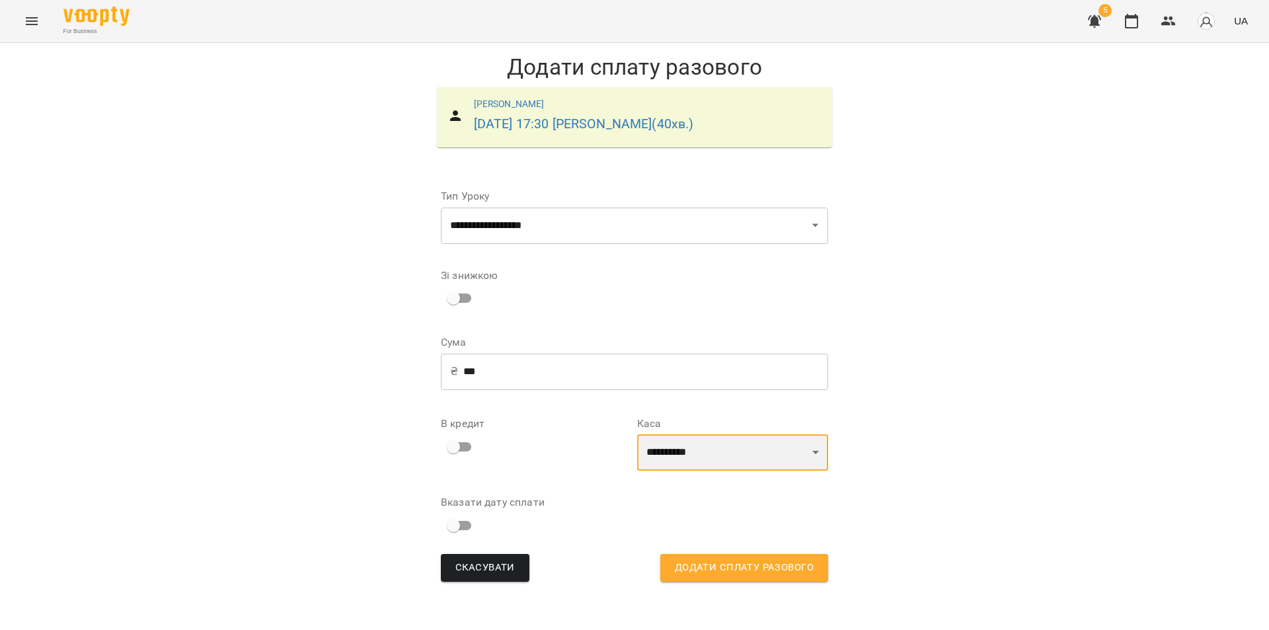
click at [801, 471] on select "**********" at bounding box center [732, 452] width 191 height 37
select select "****"
click at [637, 454] on select "**********" at bounding box center [732, 452] width 191 height 37
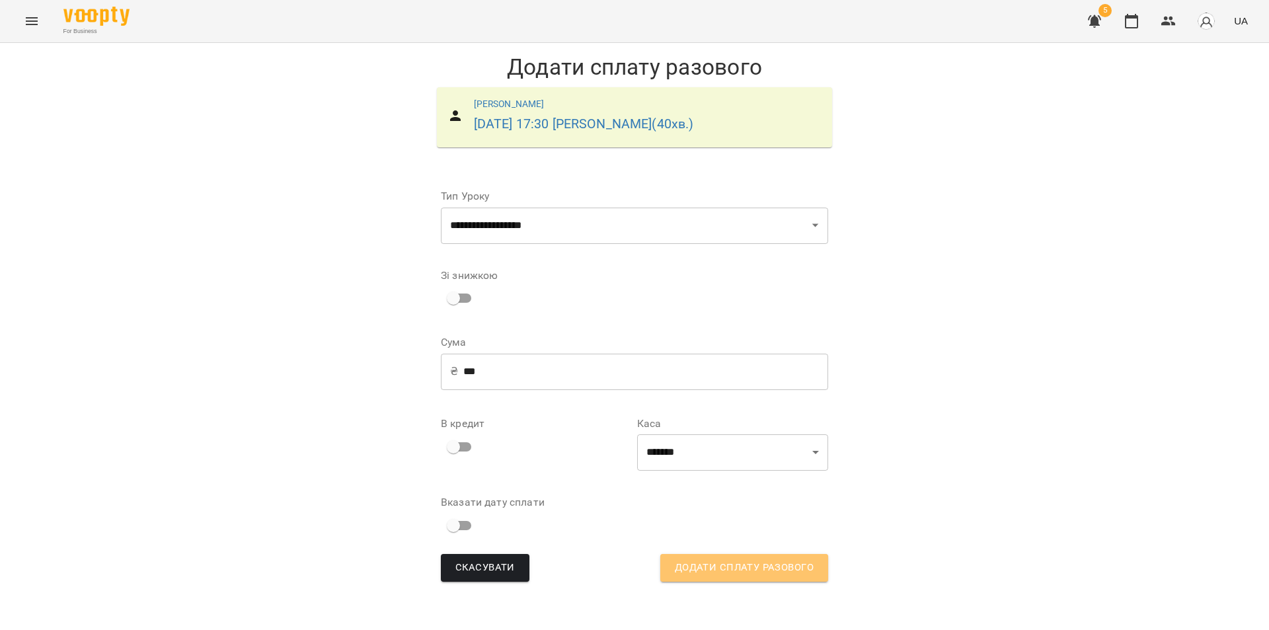
click at [751, 577] on span "Додати сплату разового" at bounding box center [744, 567] width 139 height 17
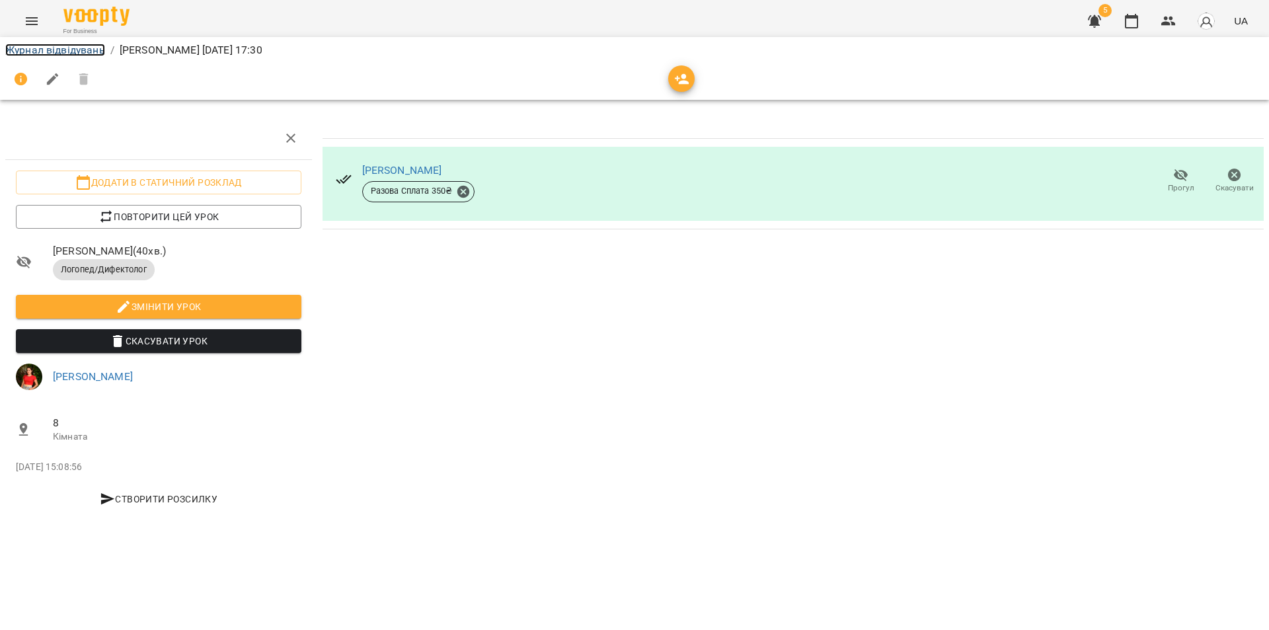
click at [50, 48] on link "Журнал відвідувань" at bounding box center [55, 50] width 100 height 13
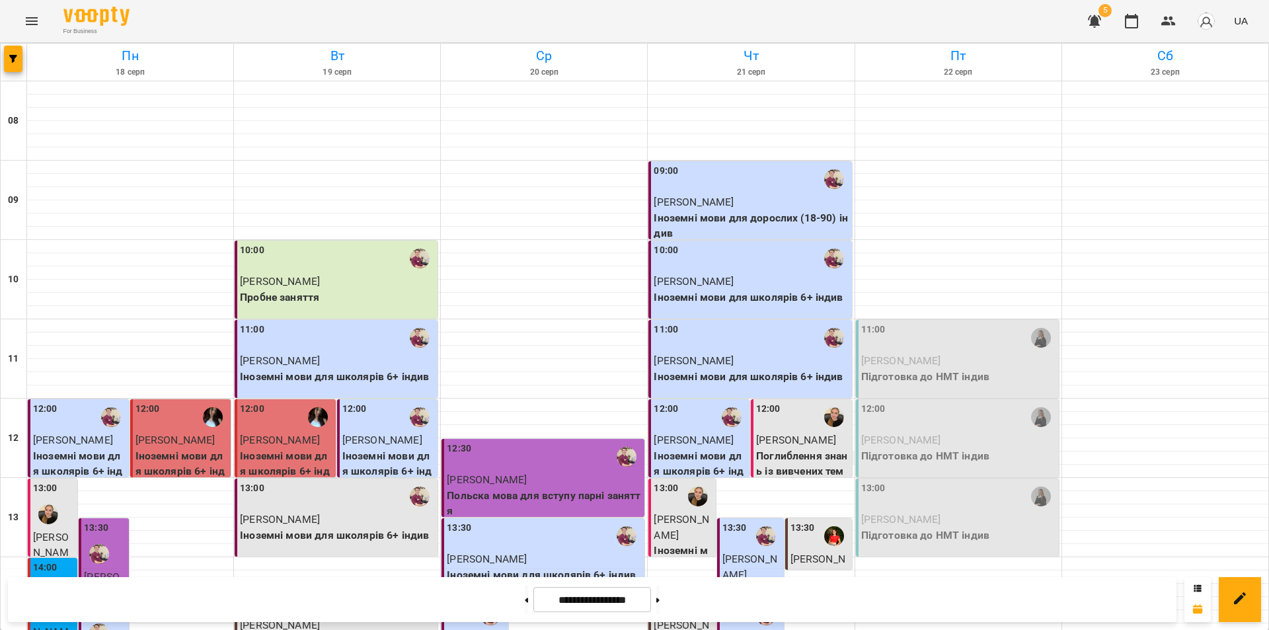
scroll to position [397, 0]
click at [660, 608] on button at bounding box center [657, 599] width 3 height 29
type input "**********"
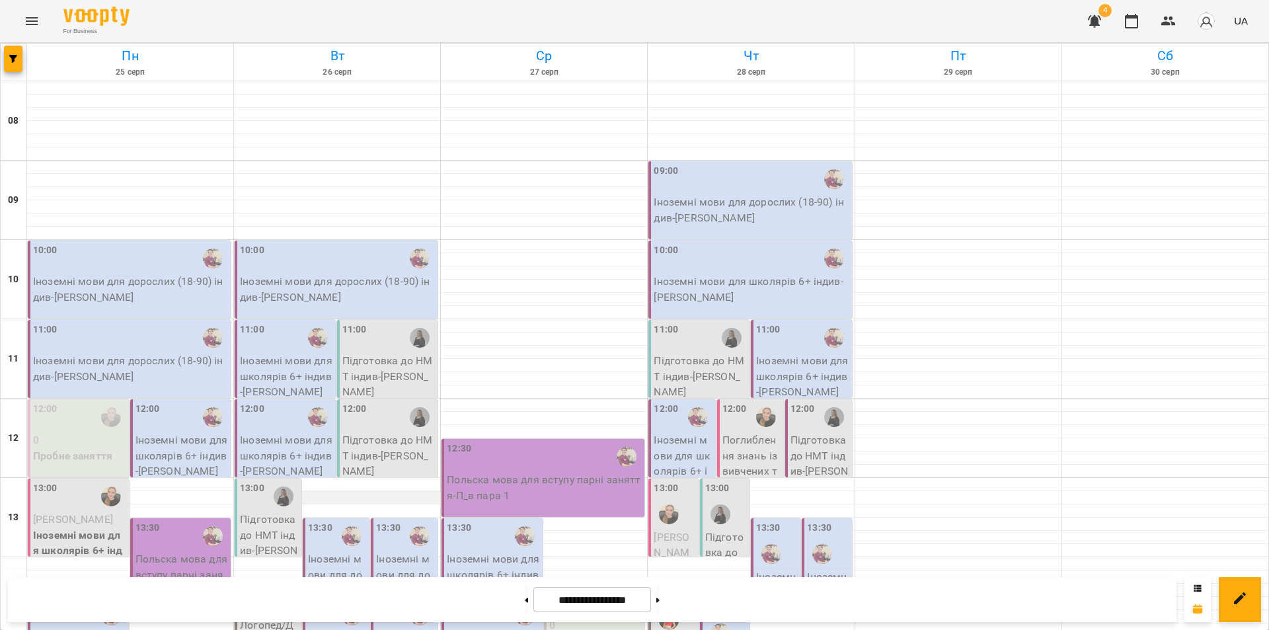
scroll to position [0, 0]
click at [31, 18] on icon "Menu" at bounding box center [32, 21] width 12 height 8
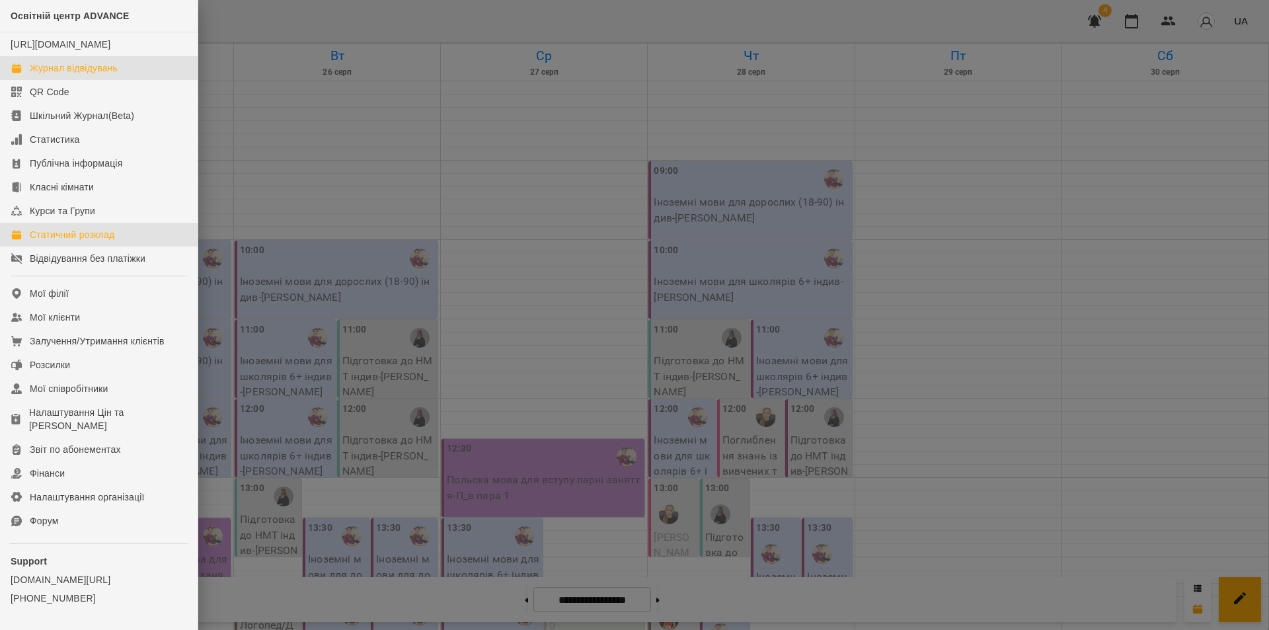
click at [79, 241] on div "Статичний розклад" at bounding box center [72, 234] width 85 height 13
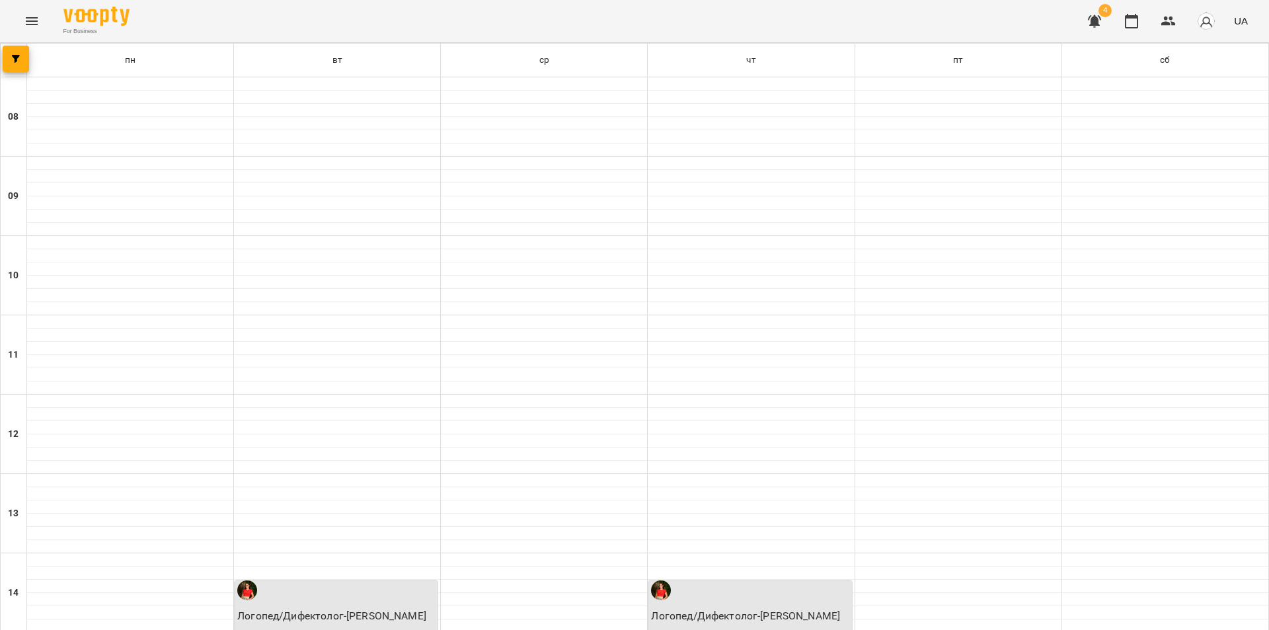
scroll to position [479, 0]
click at [13, 64] on button "button" at bounding box center [16, 59] width 26 height 26
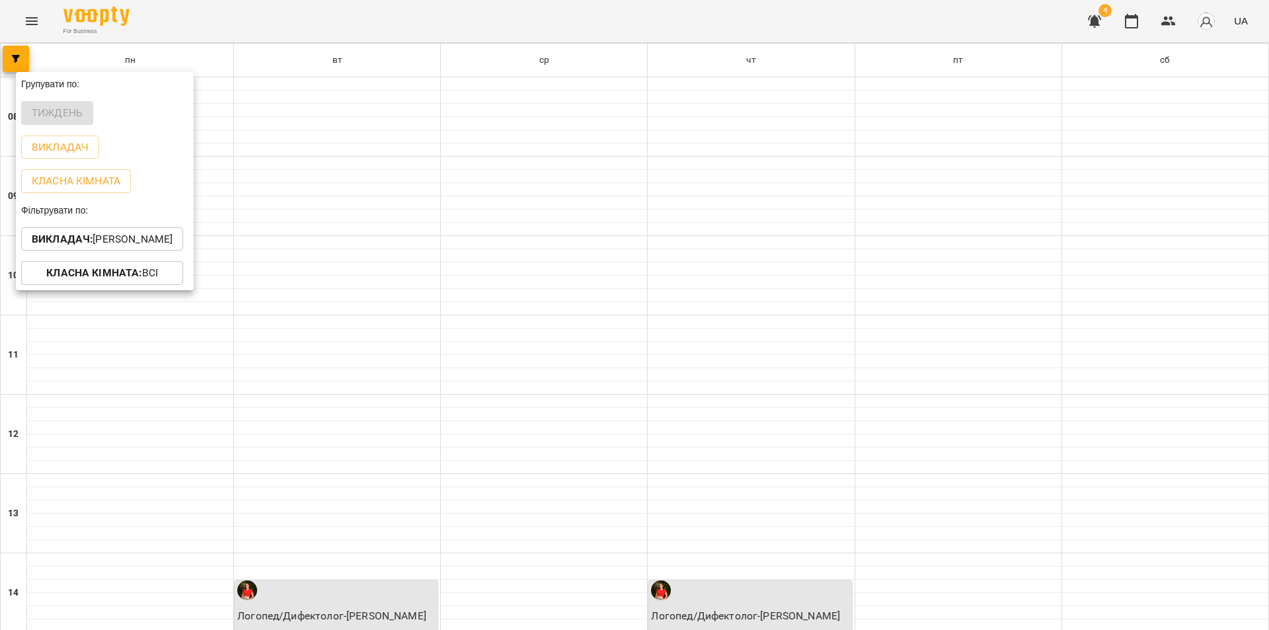
click at [370, 493] on div at bounding box center [634, 315] width 1269 height 630
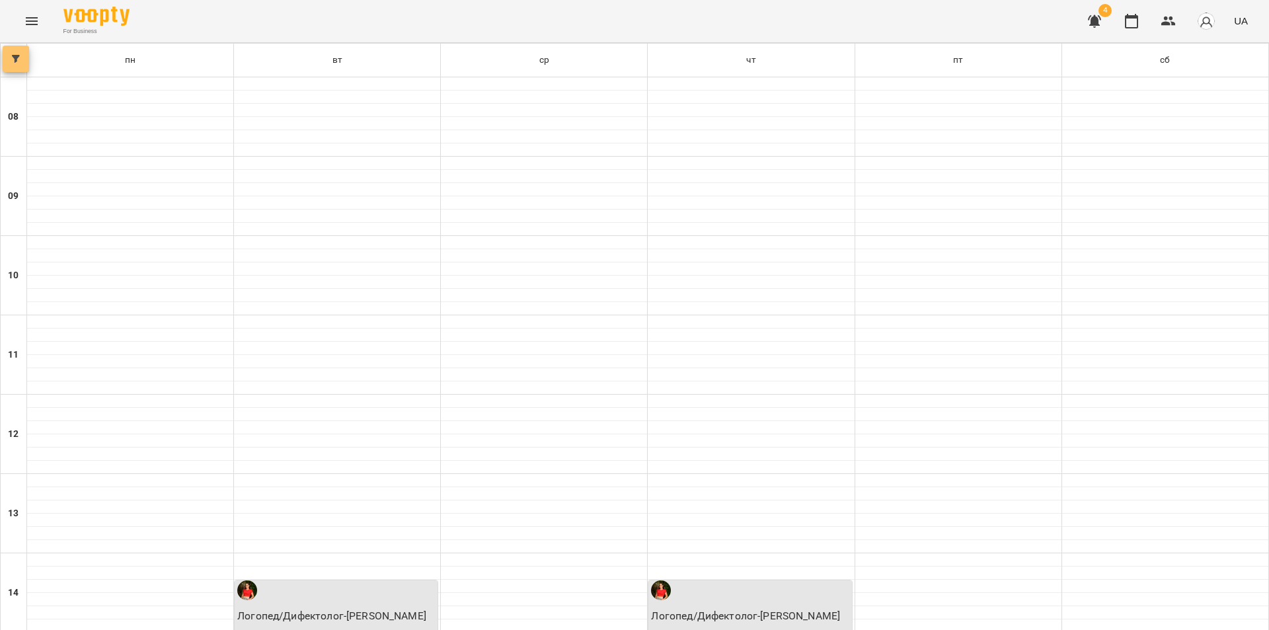
click at [12, 52] on button "button" at bounding box center [16, 59] width 26 height 26
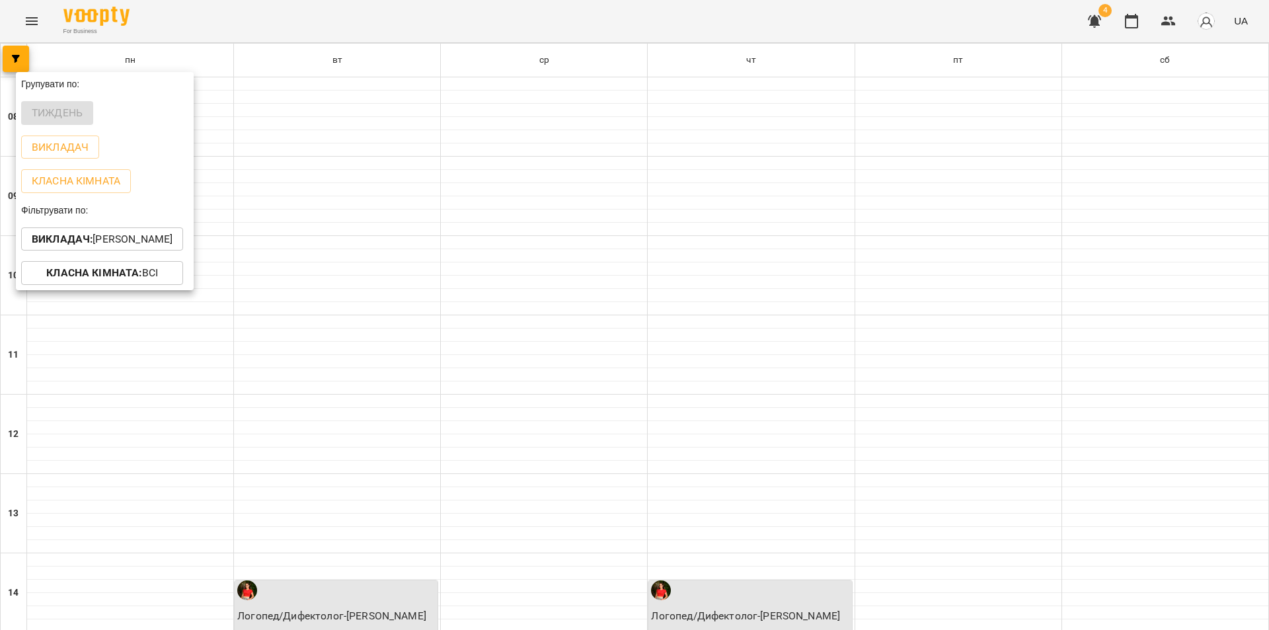
click at [139, 241] on p "Викладач : [PERSON_NAME]" at bounding box center [102, 239] width 141 height 16
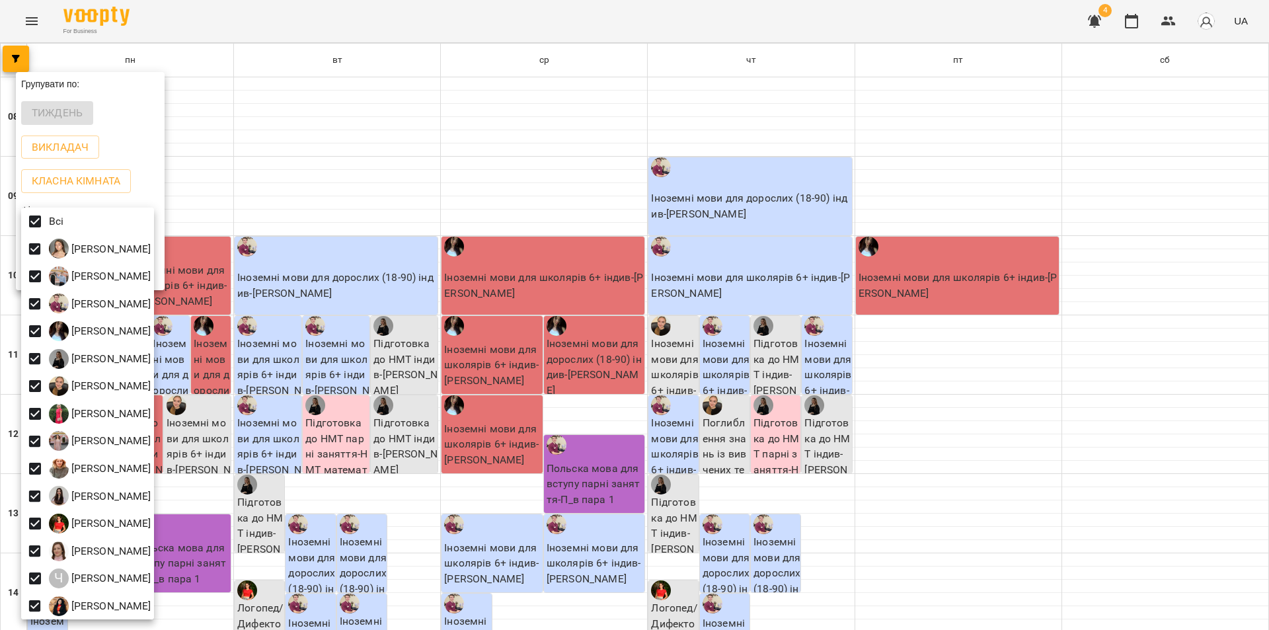
click at [268, 61] on div at bounding box center [634, 315] width 1269 height 630
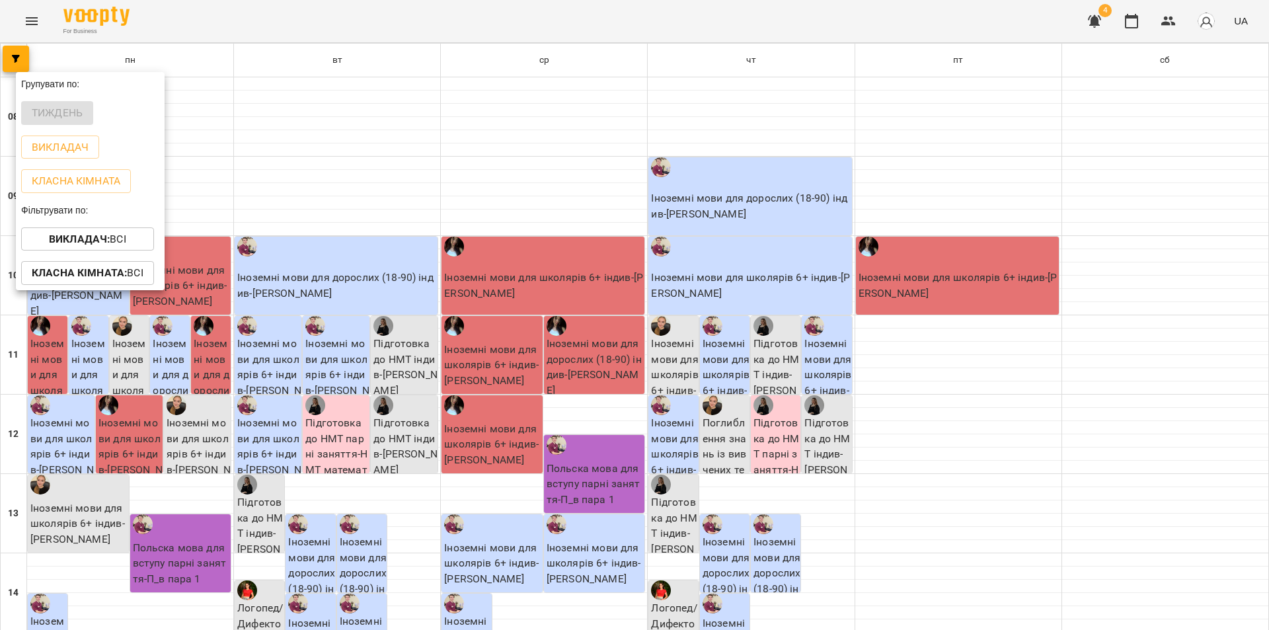
click at [268, 61] on div at bounding box center [634, 315] width 1269 height 630
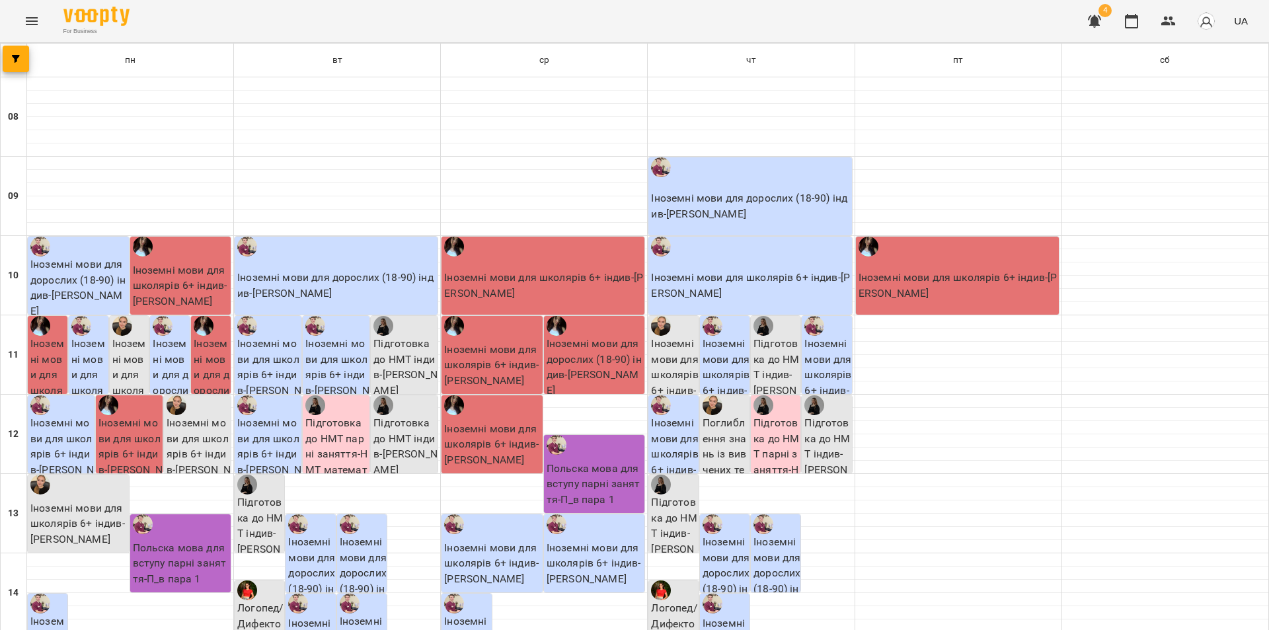
scroll to position [66, 0]
click at [25, 22] on icon "Menu" at bounding box center [32, 21] width 16 height 16
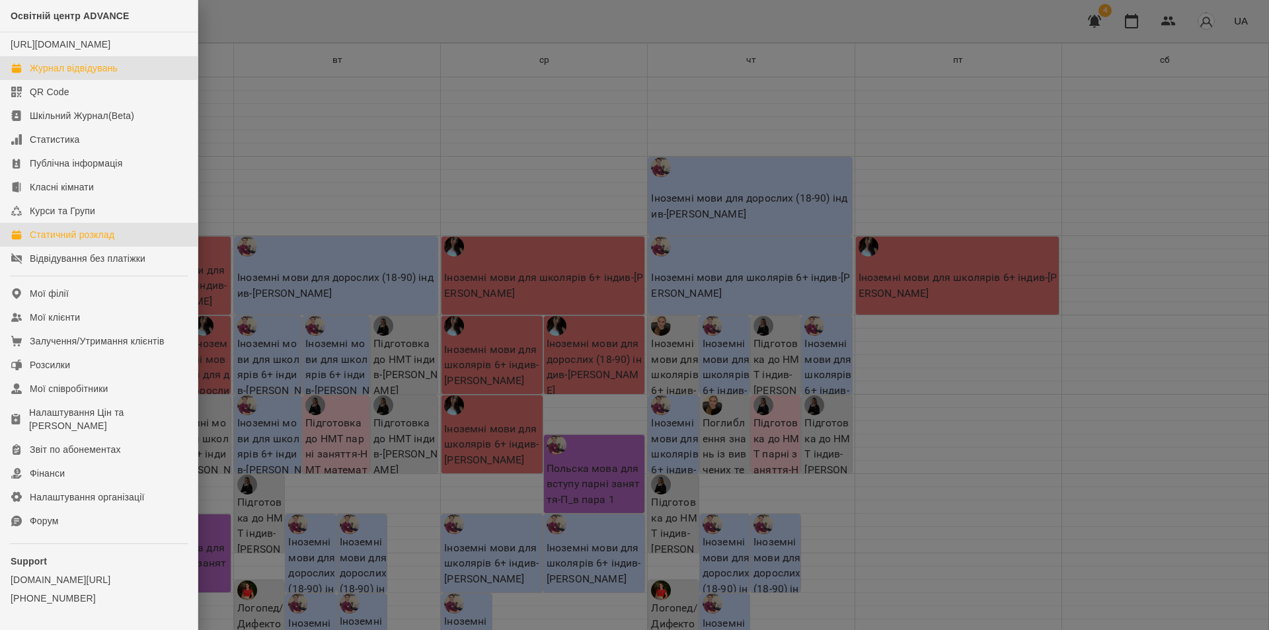
click at [44, 75] on div "Журнал відвідувань" at bounding box center [74, 67] width 88 height 13
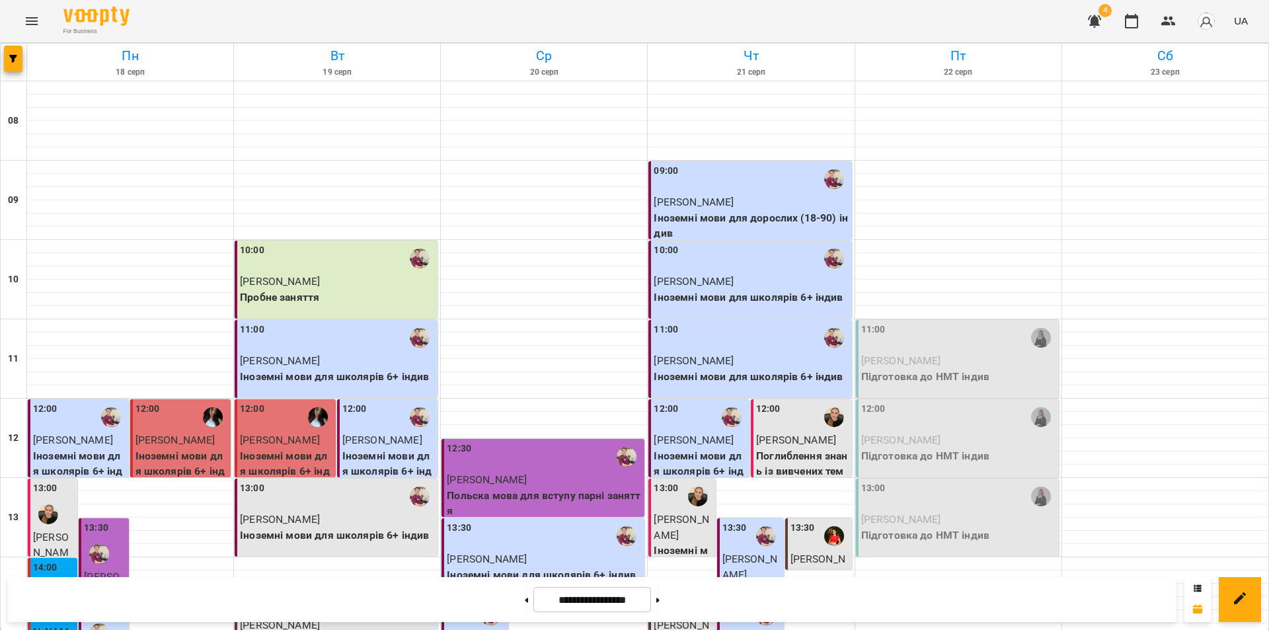
click at [34, 20] on icon "Menu" at bounding box center [32, 21] width 16 height 16
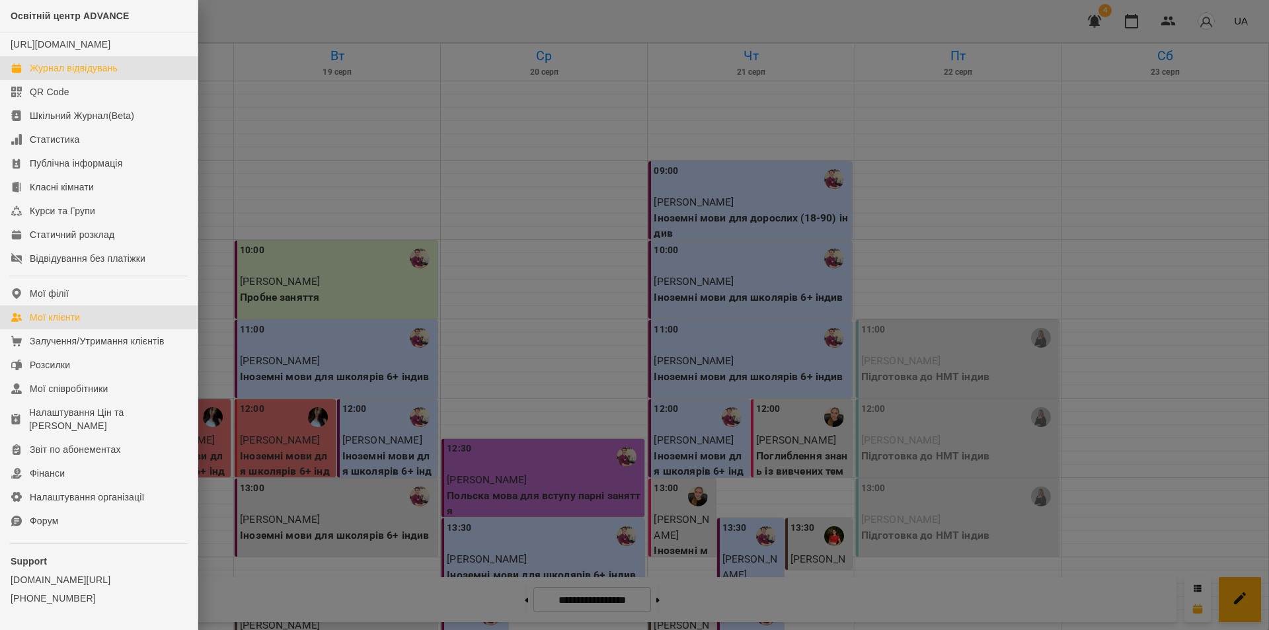
click at [65, 324] on div "Мої клієнти" at bounding box center [55, 317] width 50 height 13
